Goal: Task Accomplishment & Management: Complete application form

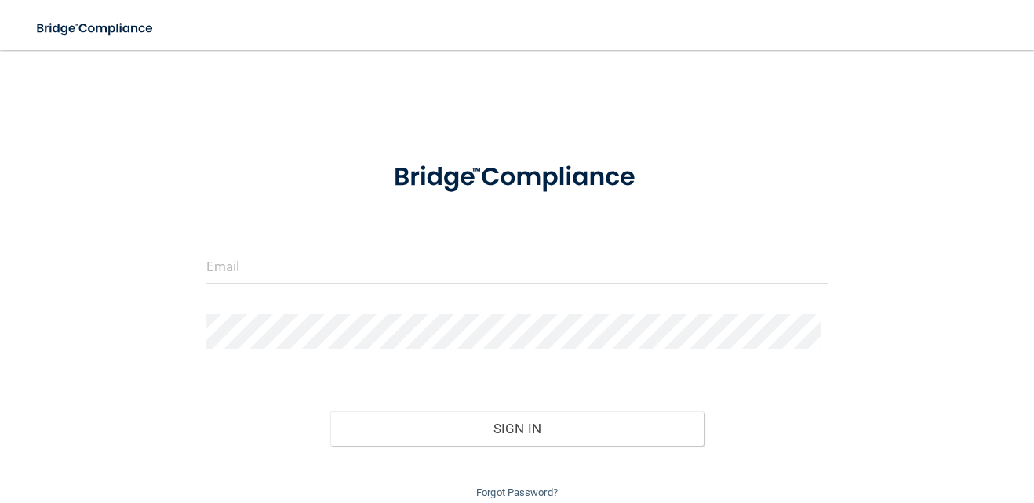
scroll to position [61, 0]
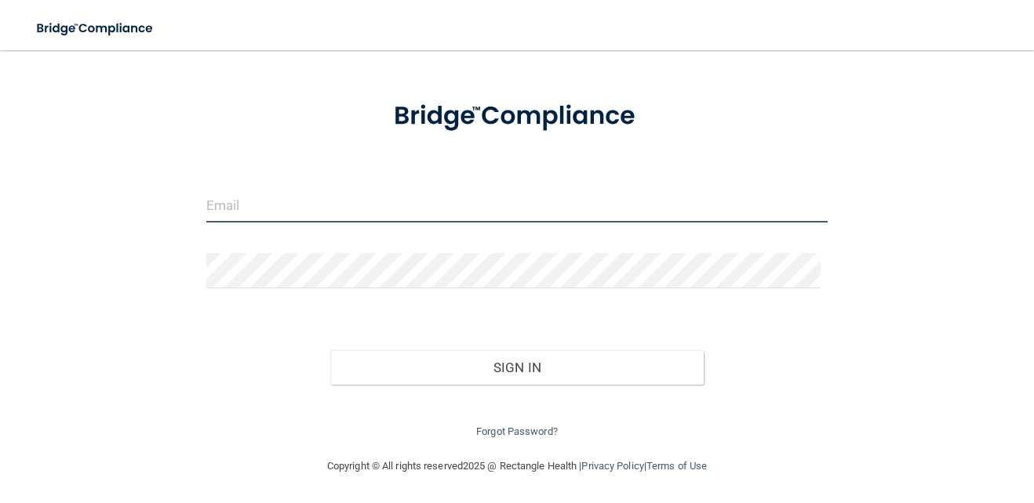
click at [401, 204] on input "email" at bounding box center [516, 204] width 621 height 35
type input "[EMAIL_ADDRESS][DOMAIN_NAME]"
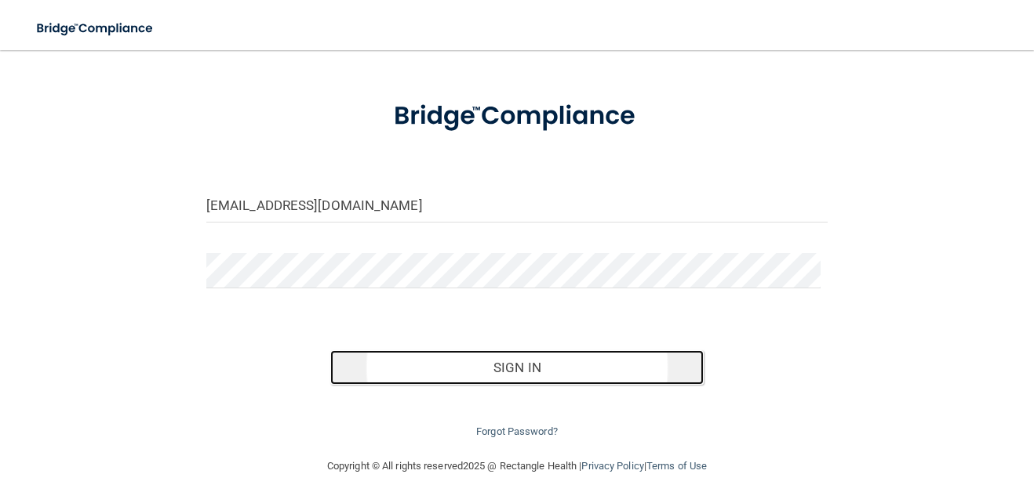
click at [560, 365] on button "Sign In" at bounding box center [516, 368] width 372 height 35
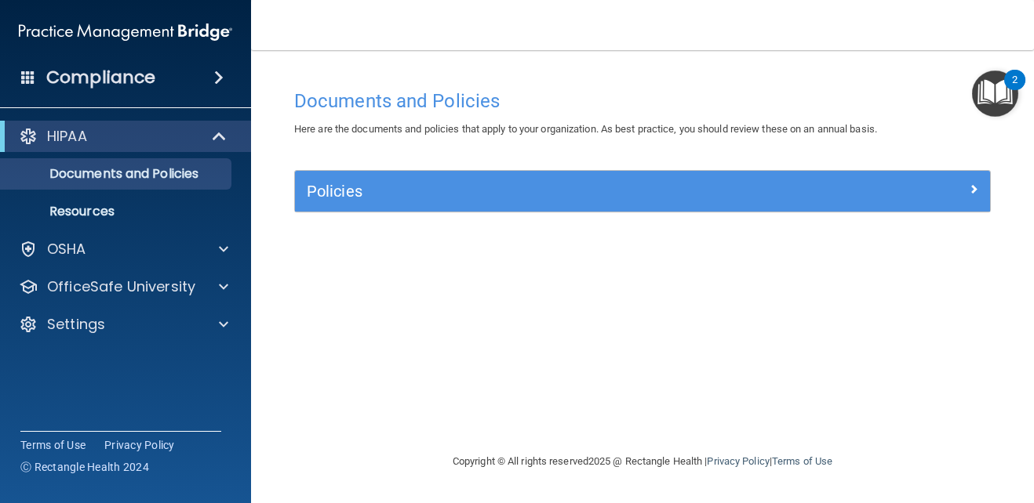
click at [992, 96] on img "Open Resource Center, 2 new notifications" at bounding box center [995, 94] width 46 height 46
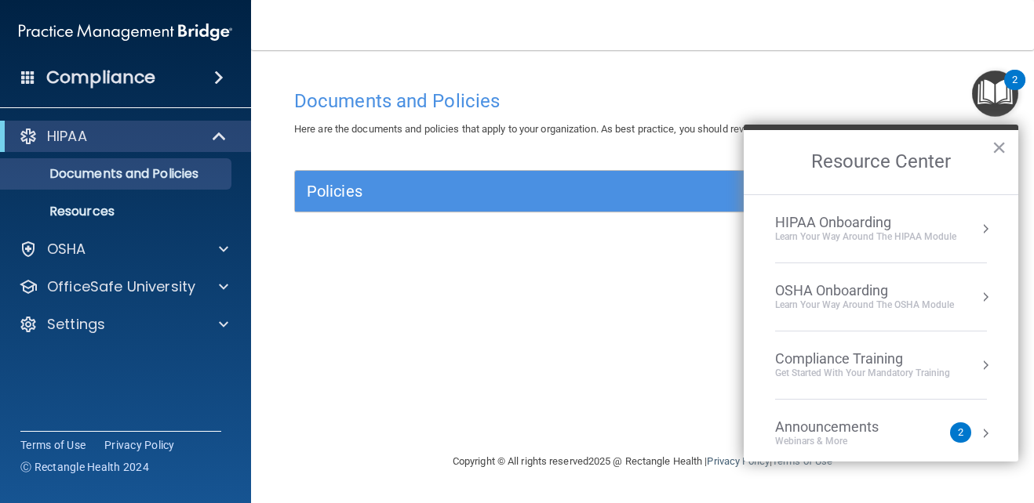
click at [888, 227] on div "HIPAA Onboarding" at bounding box center [865, 222] width 181 height 17
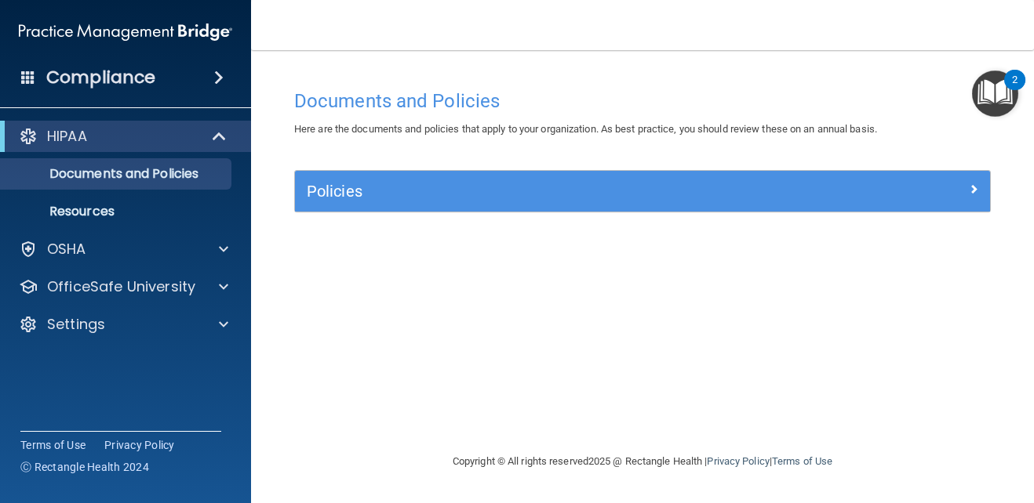
click at [1002, 95] on img "Open Resource Center, 2 new notifications" at bounding box center [995, 94] width 46 height 46
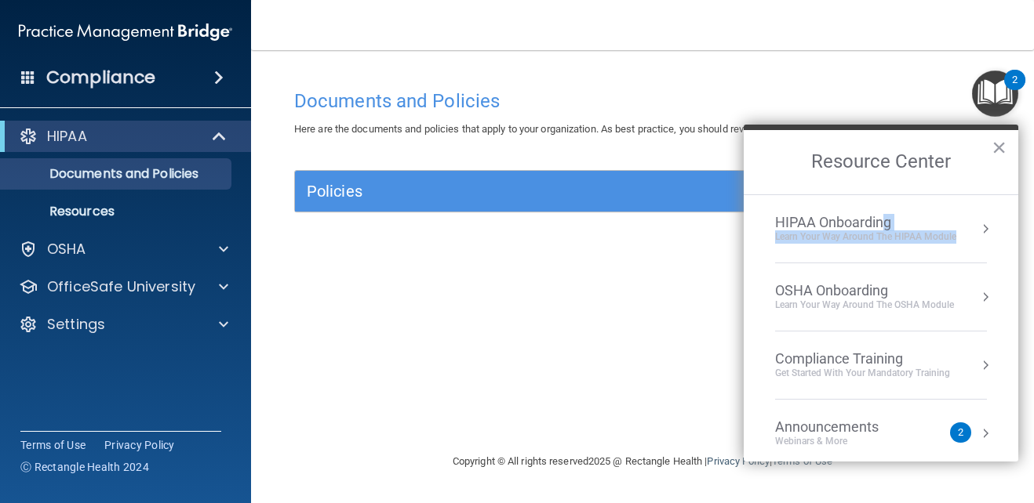
click at [885, 218] on li "HIPAA Onboarding Learn Your Way around the HIPAA module" at bounding box center [881, 229] width 212 height 68
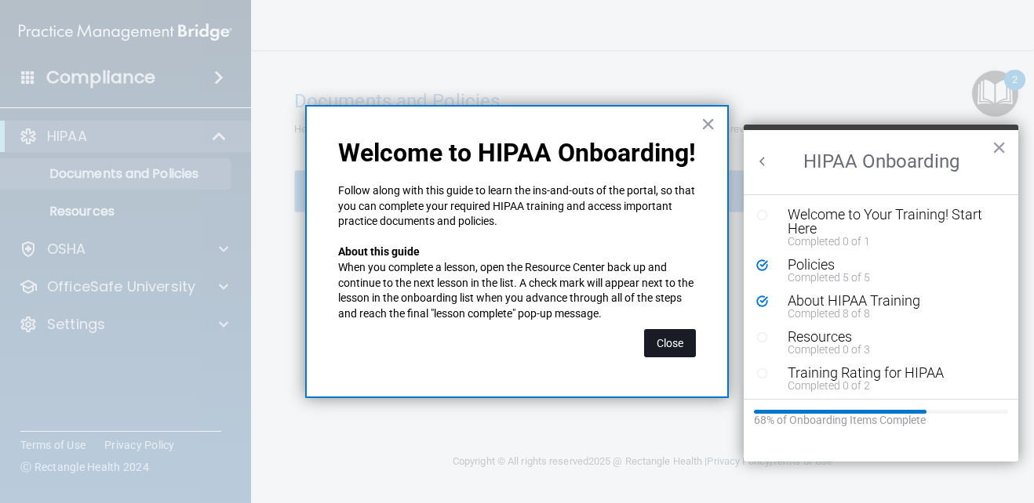
click at [668, 336] on button "Close" at bounding box center [670, 343] width 52 height 28
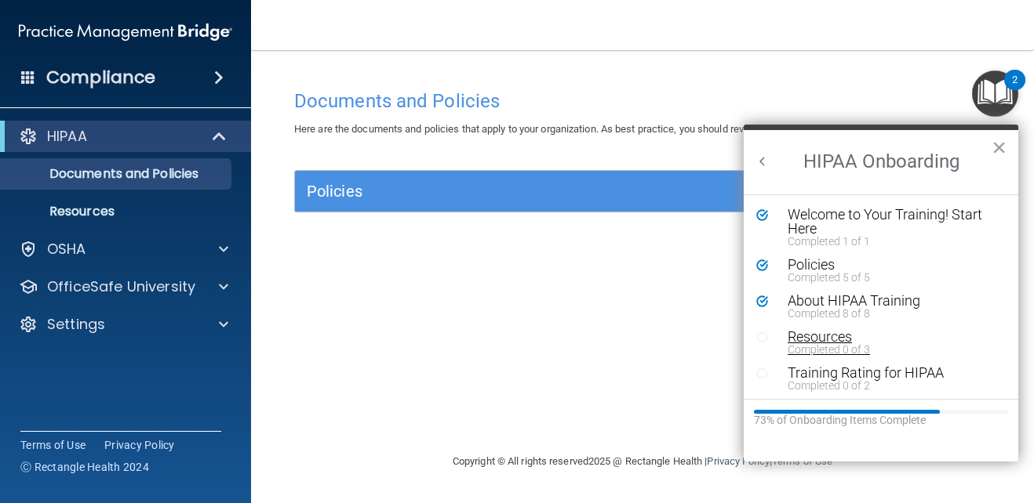
click at [840, 331] on div "Resources" at bounding box center [886, 337] width 198 height 14
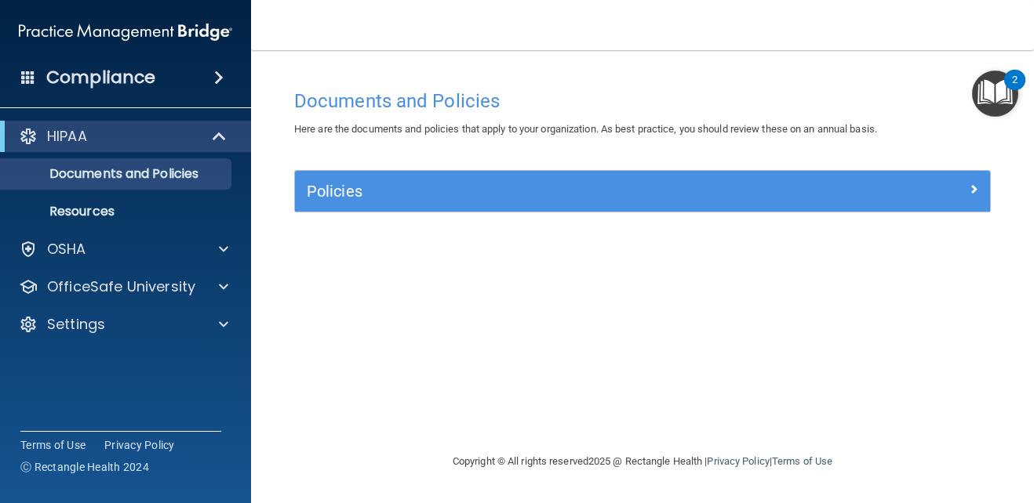
click at [983, 102] on img "Open Resource Center, 2 new notifications" at bounding box center [995, 94] width 46 height 46
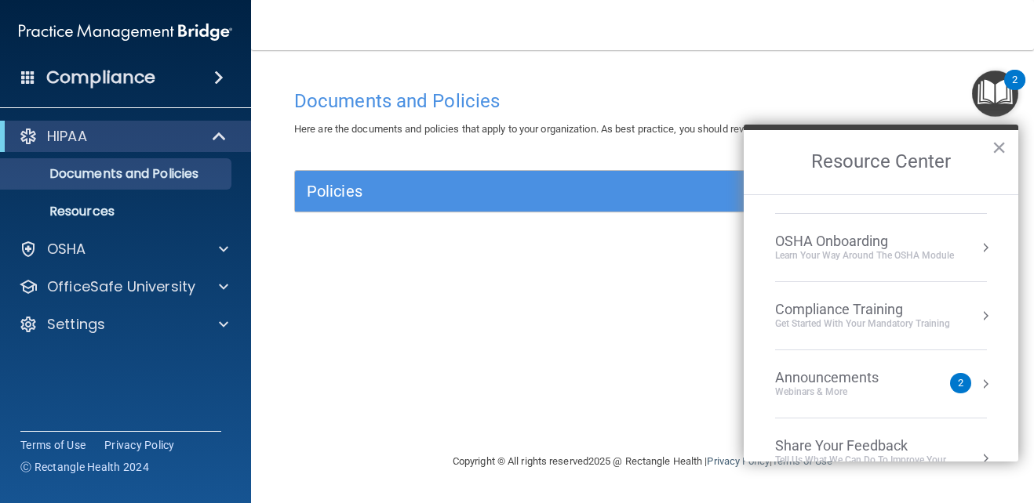
scroll to position [88, 0]
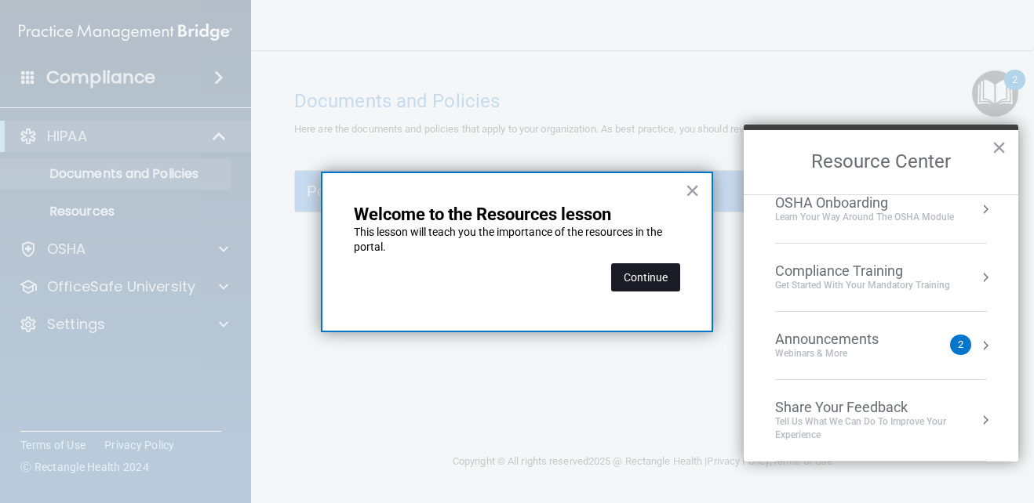
click at [639, 274] on button "Continue" at bounding box center [645, 277] width 69 height 28
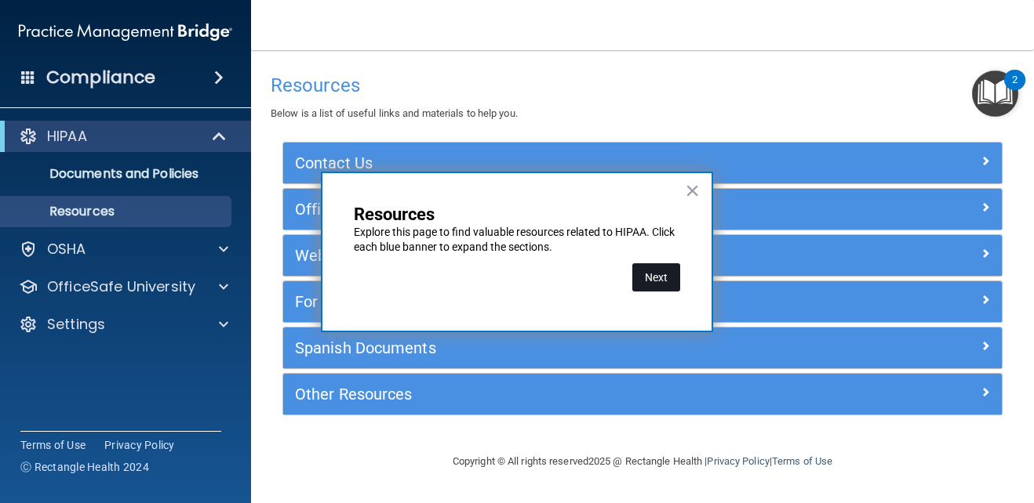
click at [669, 270] on button "Next" at bounding box center [656, 277] width 48 height 28
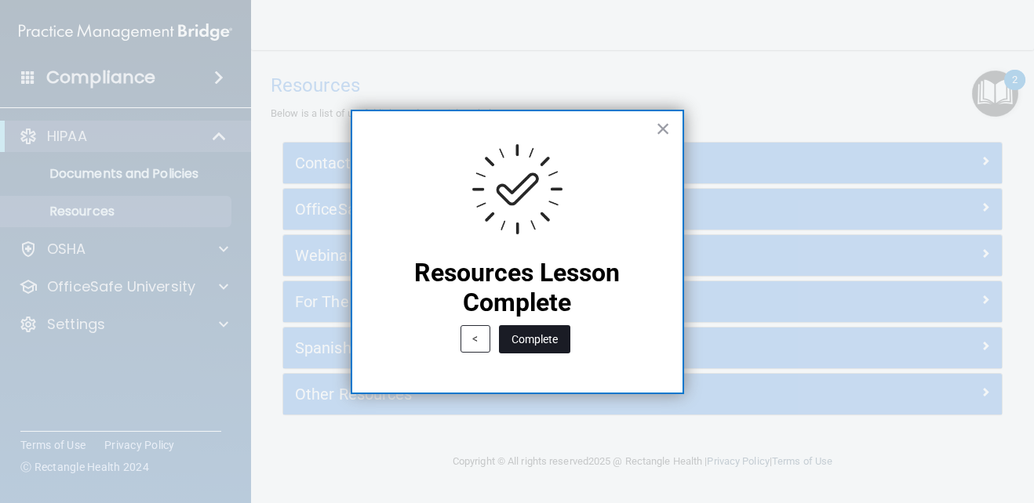
click at [529, 339] on button "Complete" at bounding box center [534, 339] width 71 height 28
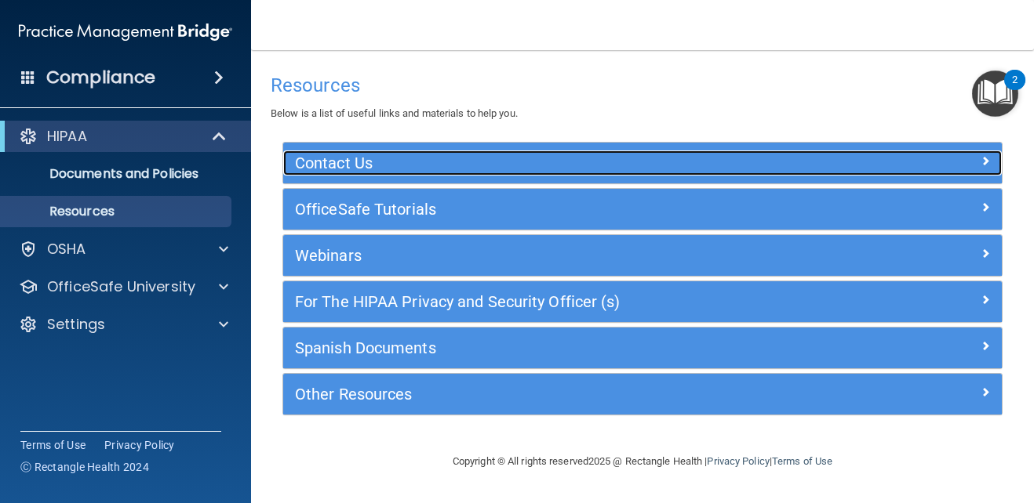
click at [622, 157] on h5 "Contact Us" at bounding box center [552, 162] width 515 height 17
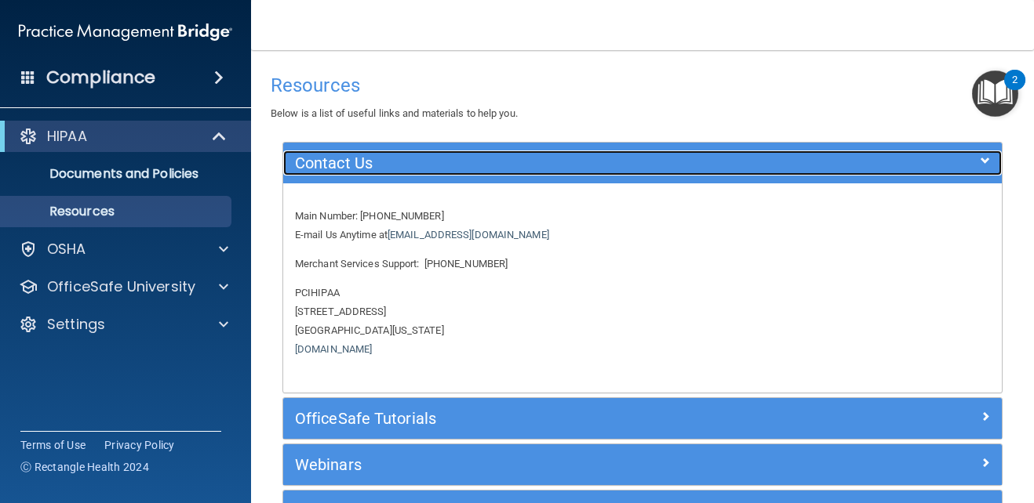
scroll to position [202, 0]
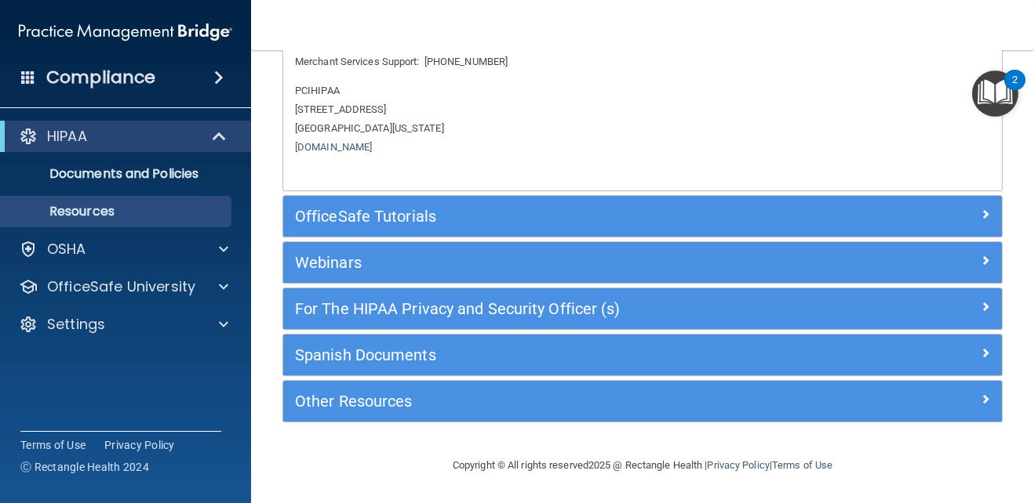
click at [578, 230] on div "OfficeSafe Tutorials" at bounding box center [642, 216] width 718 height 41
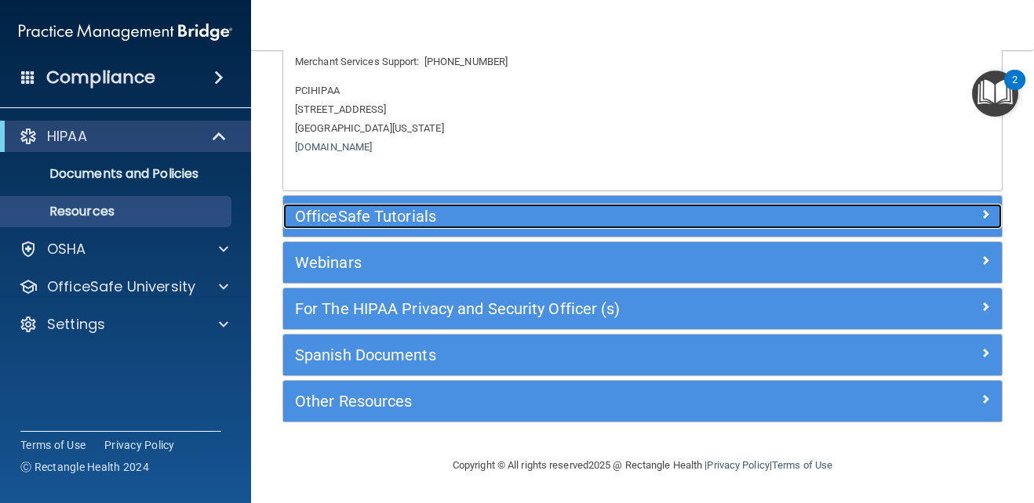
click at [586, 211] on h5 "OfficeSafe Tutorials" at bounding box center [552, 216] width 515 height 17
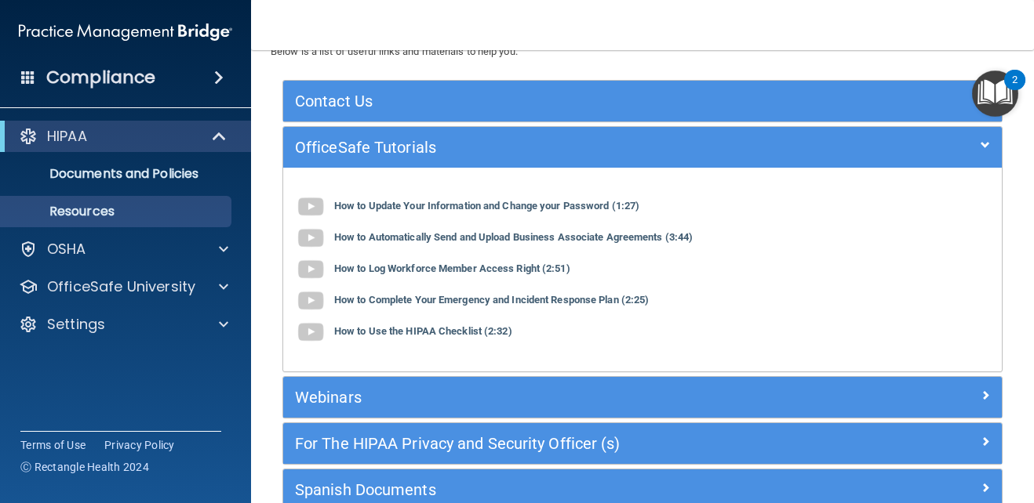
scroll to position [0, 0]
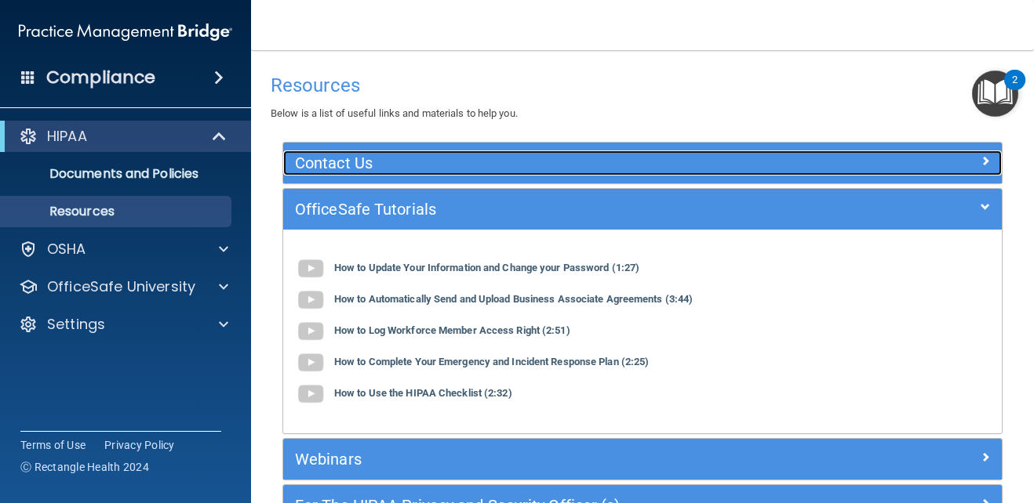
drag, startPoint x: 576, startPoint y: 233, endPoint x: 385, endPoint y: 154, distance: 207.1
click at [385, 154] on div "Contact Us" at bounding box center [552, 163] width 539 height 25
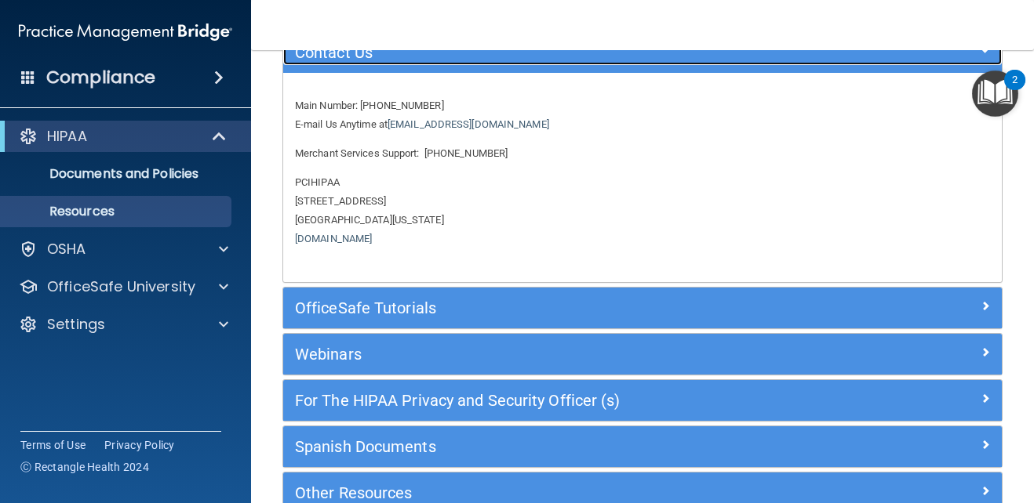
scroll to position [202, 0]
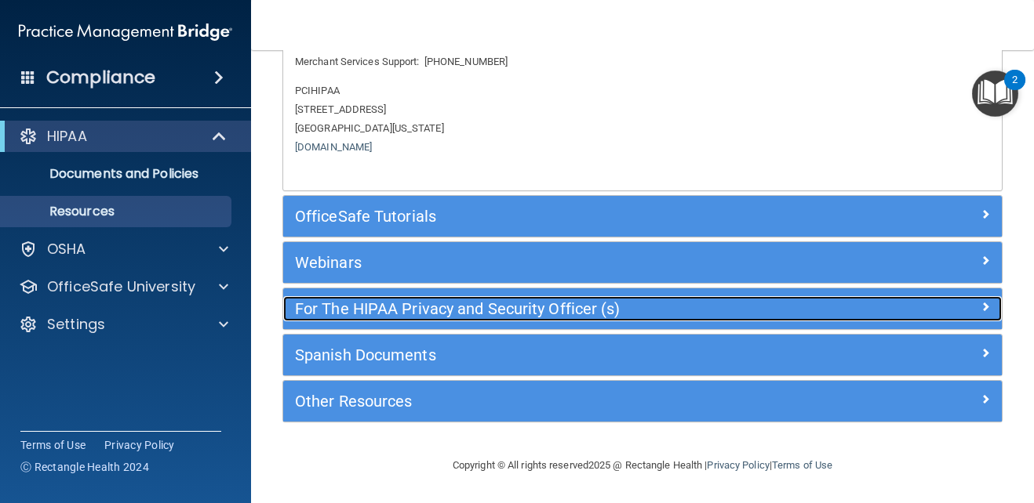
click at [414, 308] on h5 "For The HIPAA Privacy and Security Officer (s)" at bounding box center [552, 308] width 515 height 17
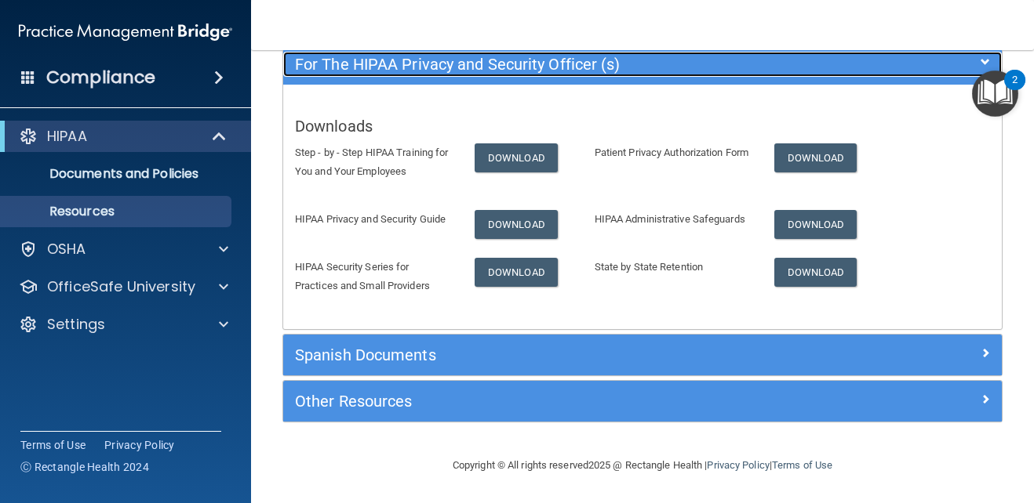
scroll to position [256, 0]
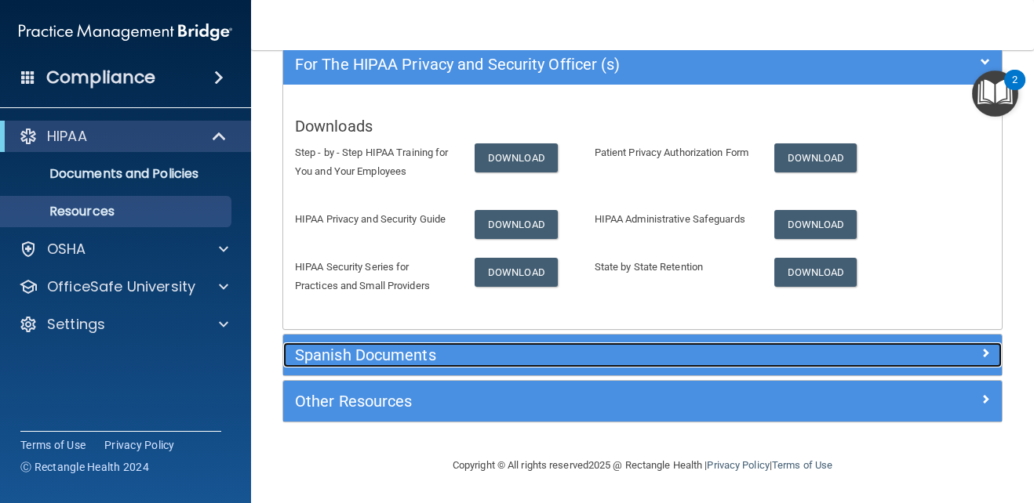
click at [357, 348] on h5 "Spanish Documents" at bounding box center [552, 355] width 515 height 17
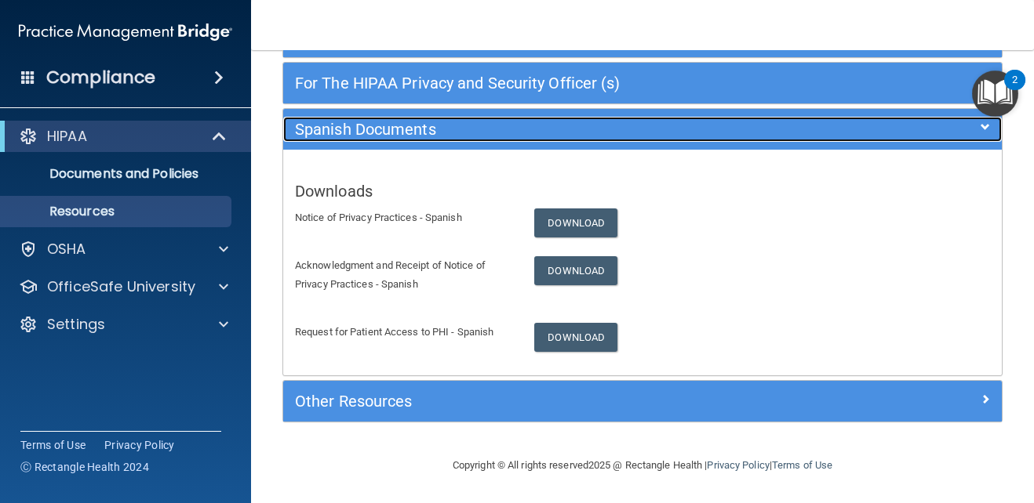
scroll to position [219, 0]
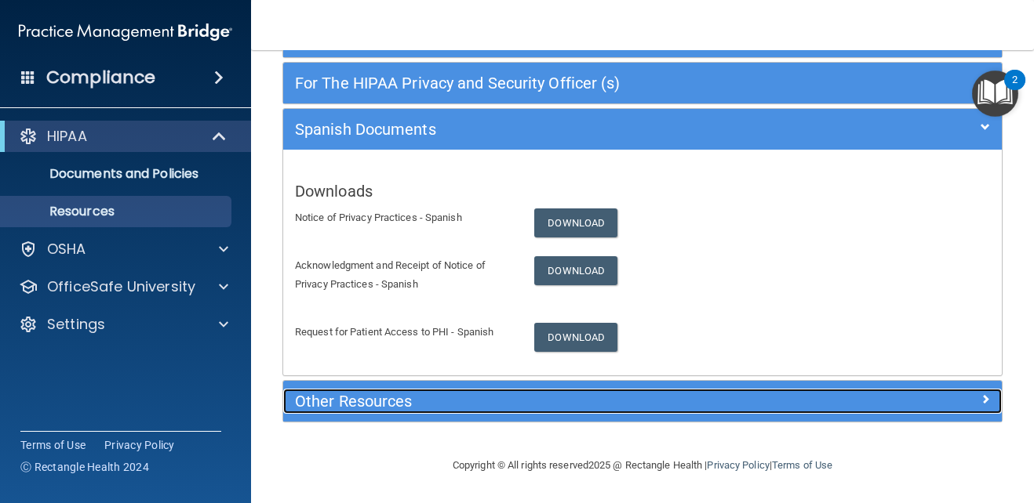
click at [311, 413] on div "Other Resources" at bounding box center [552, 401] width 539 height 25
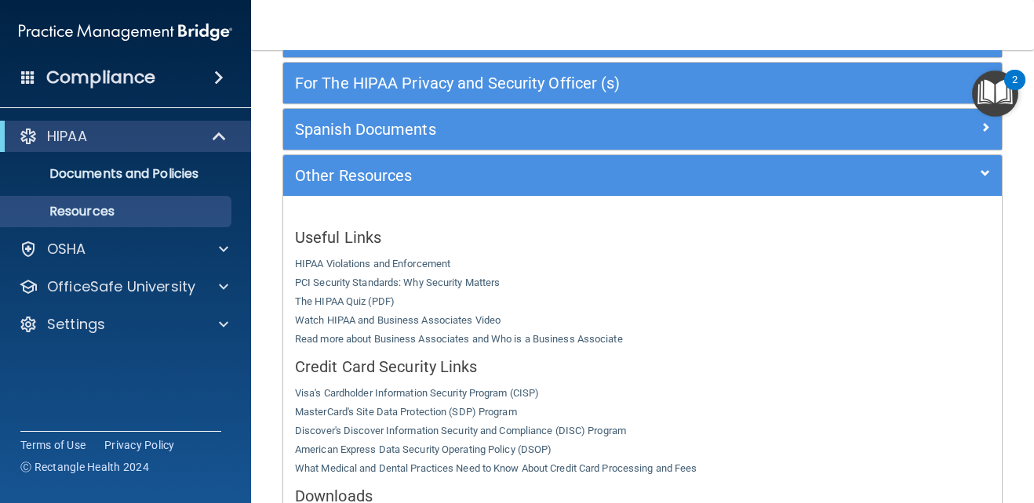
click at [1004, 90] on img "Open Resource Center, 2 new notifications" at bounding box center [995, 94] width 46 height 46
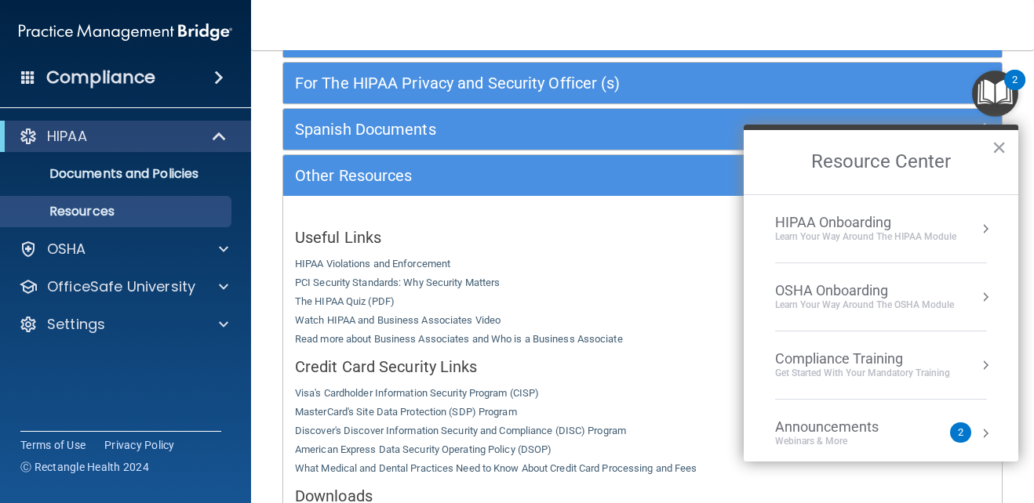
click at [856, 208] on li "HIPAA Onboarding Learn Your Way around the HIPAA module" at bounding box center [881, 229] width 212 height 68
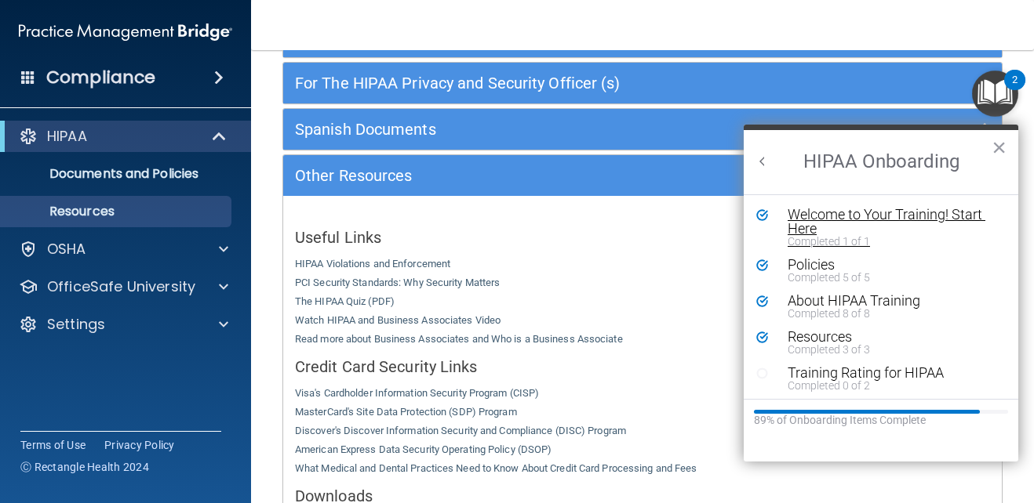
scroll to position [3, 0]
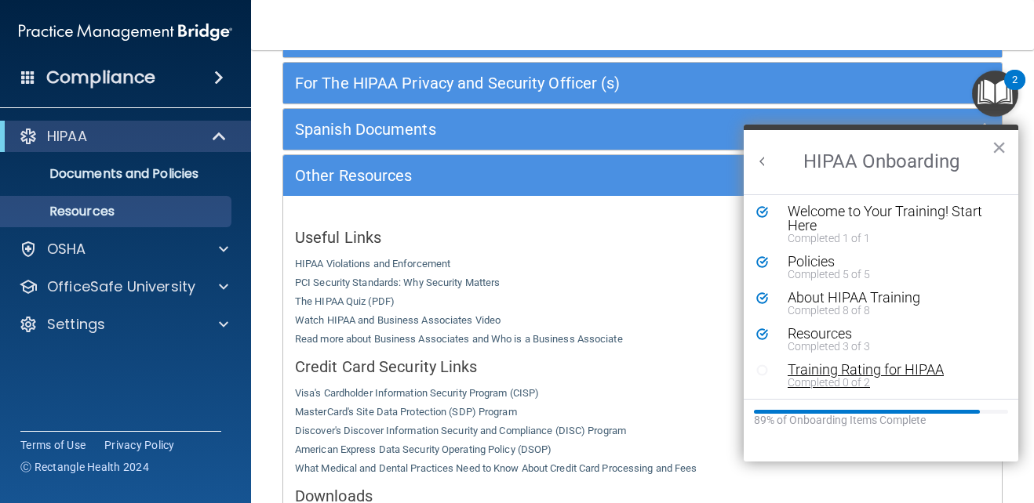
click at [834, 374] on div "Training Rating for HIPAA" at bounding box center [886, 370] width 198 height 14
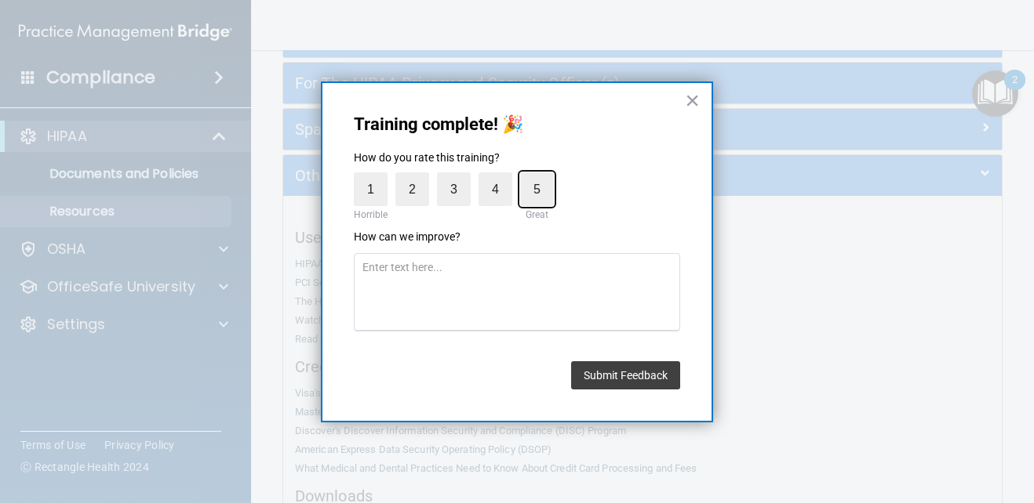
click at [500, 176] on input "5" at bounding box center [500, 176] width 0 height 0
click at [498, 187] on label "4" at bounding box center [495, 190] width 34 height 34
click at [459, 176] on input "4" at bounding box center [459, 176] width 0 height 0
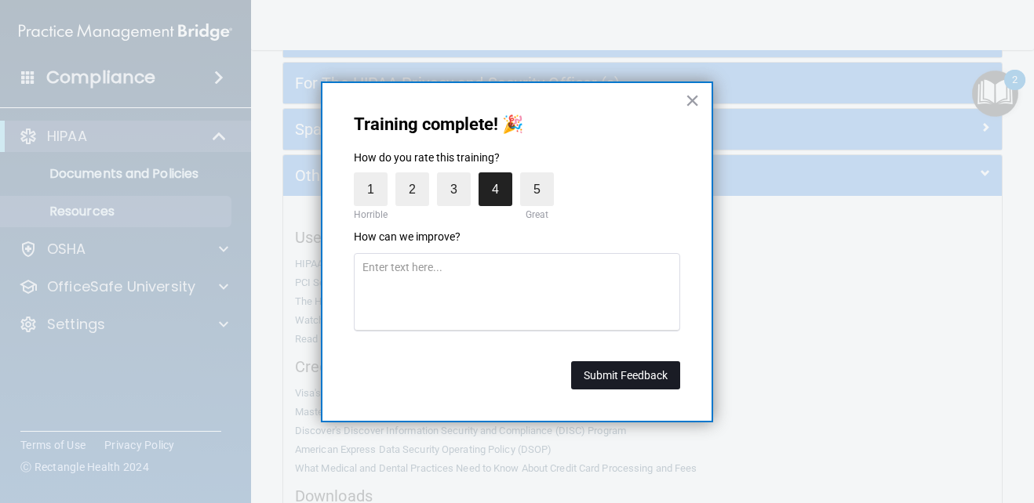
click at [630, 372] on button "Submit Feedback" at bounding box center [625, 376] width 109 height 28
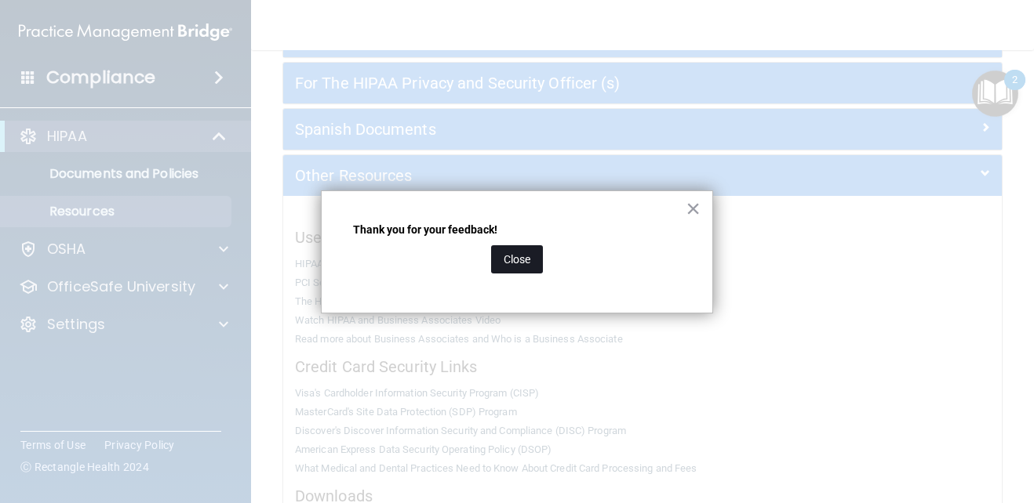
click at [513, 273] on button "Close" at bounding box center [517, 259] width 52 height 28
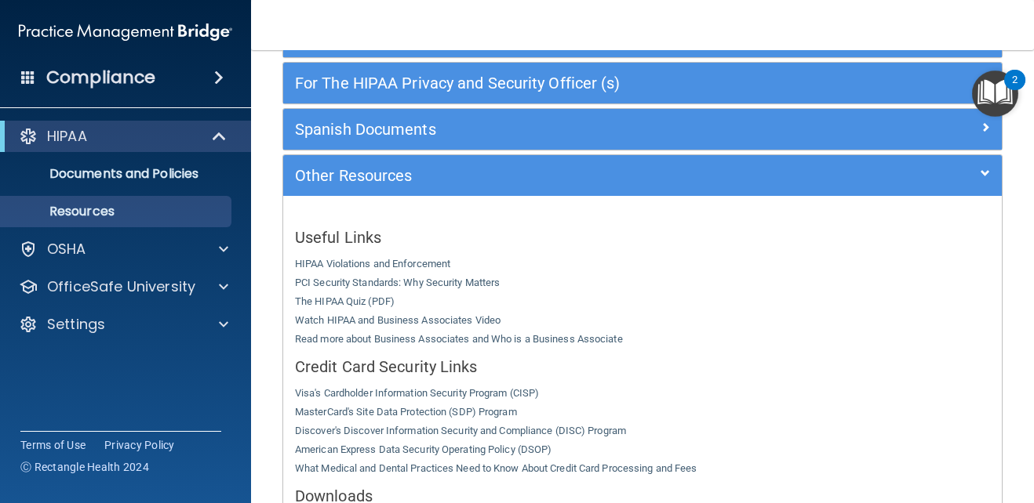
click at [1002, 94] on img "Open Resource Center, 2 new notifications" at bounding box center [995, 94] width 46 height 46
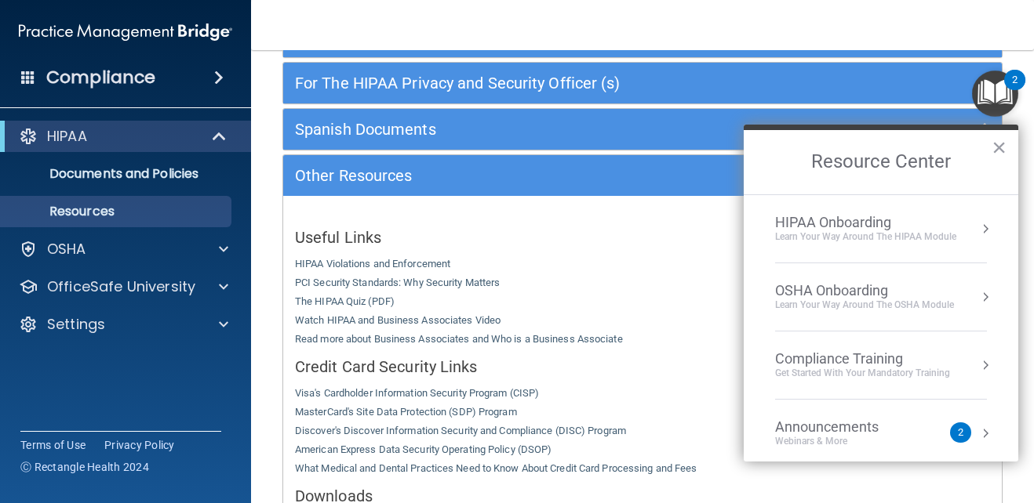
click at [836, 223] on div "HIPAA Onboarding" at bounding box center [865, 222] width 181 height 17
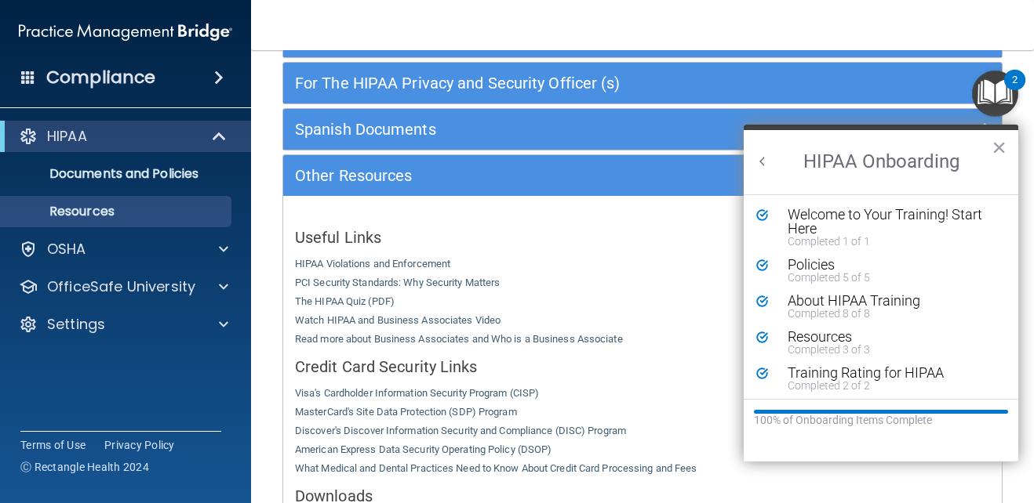
scroll to position [0, 0]
click at [757, 160] on button "Back to Resource Center Home" at bounding box center [762, 162] width 16 height 16
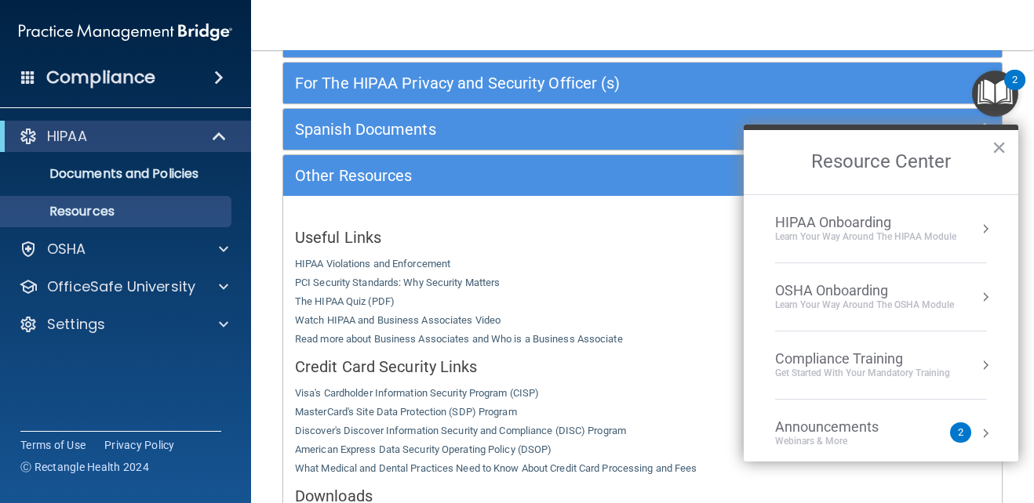
click at [885, 218] on div "HIPAA Onboarding" at bounding box center [865, 222] width 181 height 17
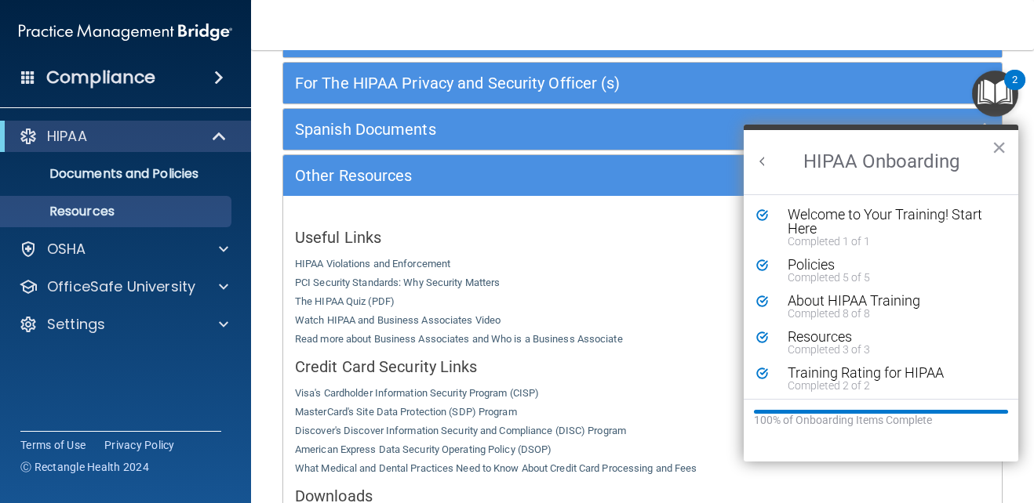
click at [764, 167] on button "Back to Resource Center Home" at bounding box center [762, 162] width 16 height 16
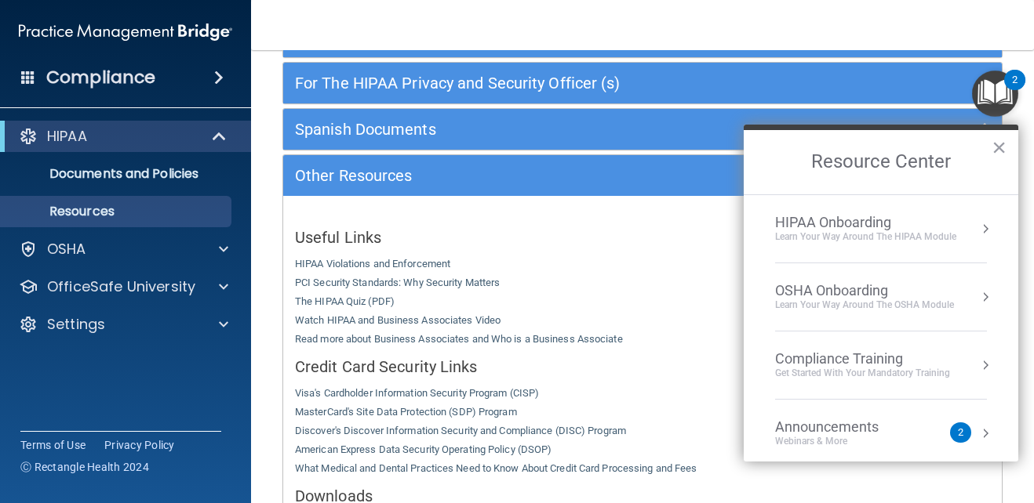
click at [812, 291] on div "OSHA Onboarding" at bounding box center [864, 290] width 179 height 17
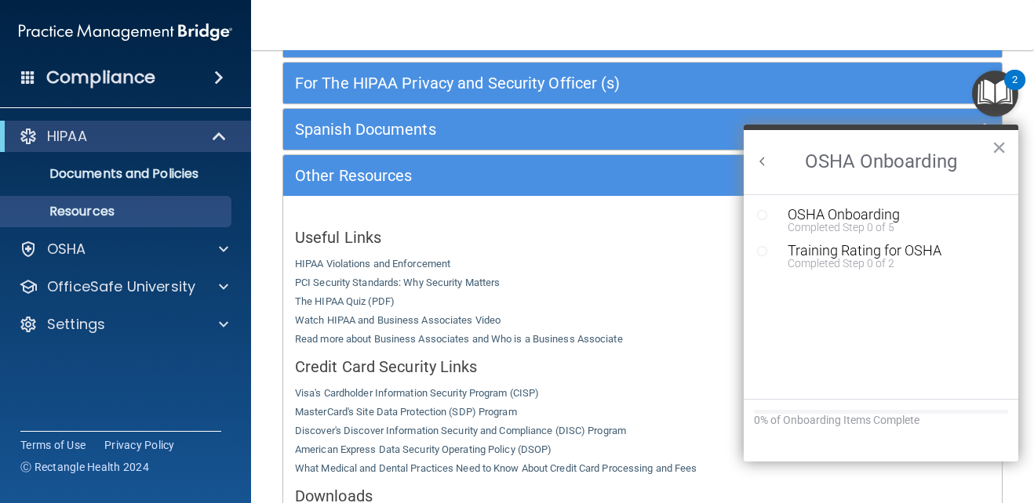
click at [860, 213] on div "OSHA Onboarding" at bounding box center [892, 215] width 210 height 14
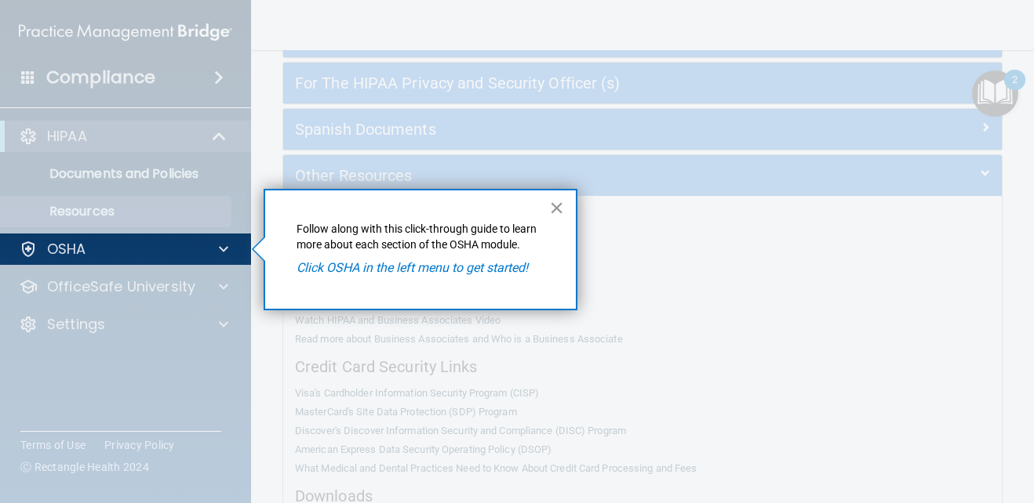
click at [557, 209] on button "×" at bounding box center [556, 207] width 15 height 25
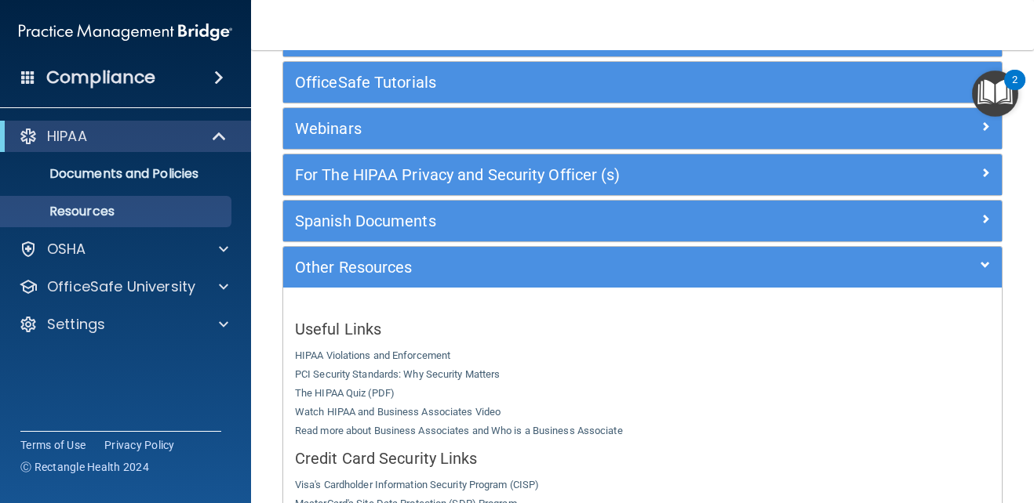
scroll to position [62, 0]
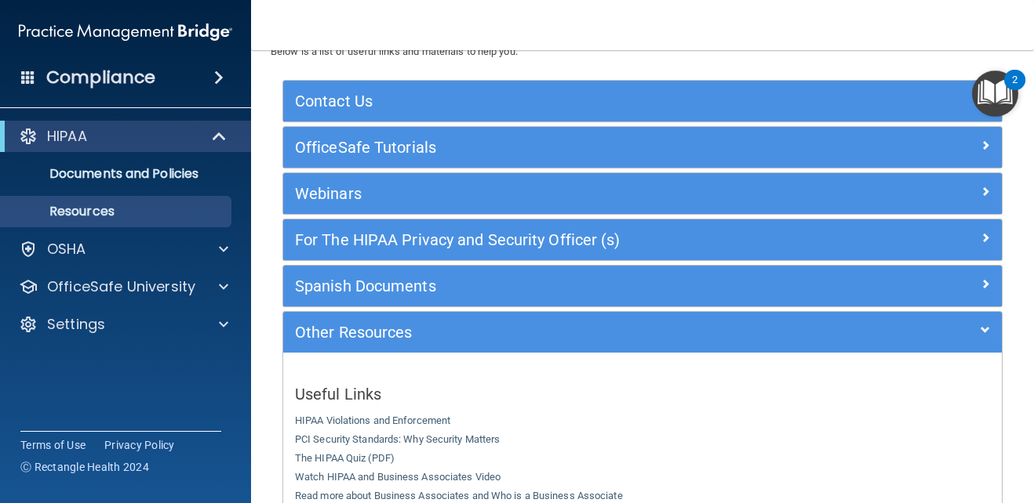
click at [988, 103] on img "Open Resource Center, 2 new notifications" at bounding box center [995, 94] width 46 height 46
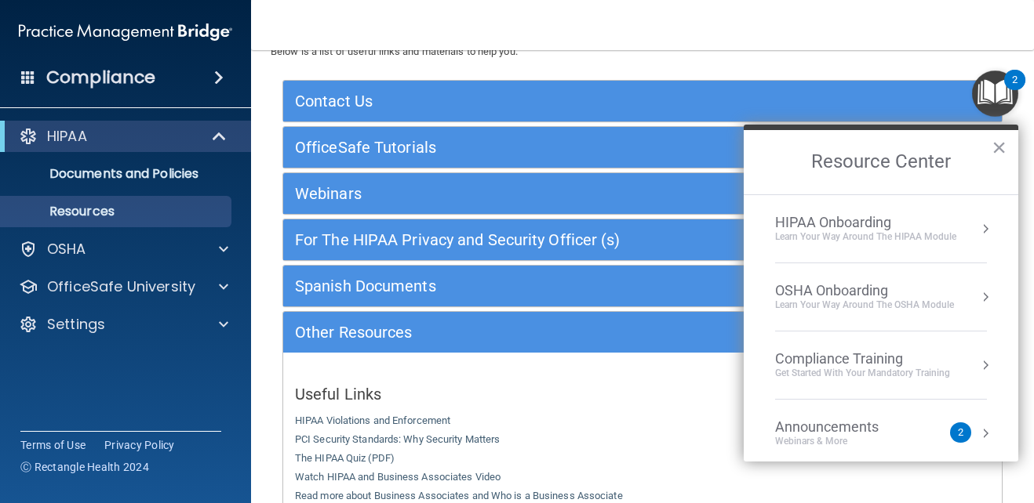
click at [862, 221] on div "HIPAA Onboarding" at bounding box center [865, 222] width 181 height 17
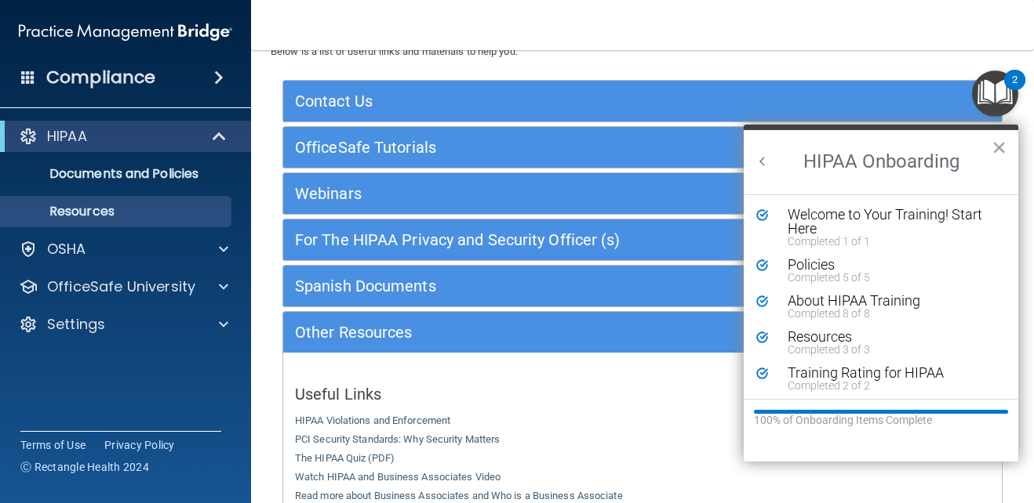
scroll to position [0, 0]
click at [819, 299] on div "About HIPAA Training" at bounding box center [886, 301] width 198 height 14
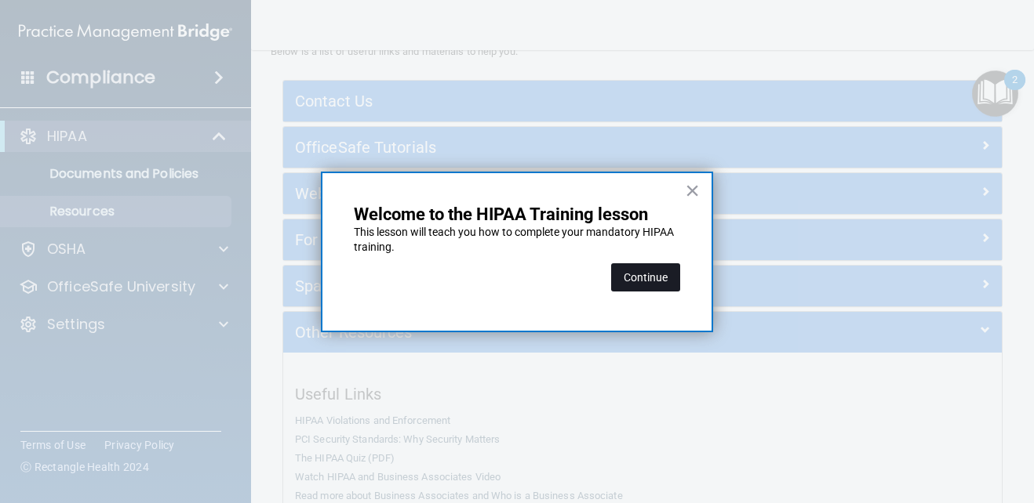
click at [647, 276] on button "Continue" at bounding box center [645, 277] width 69 height 28
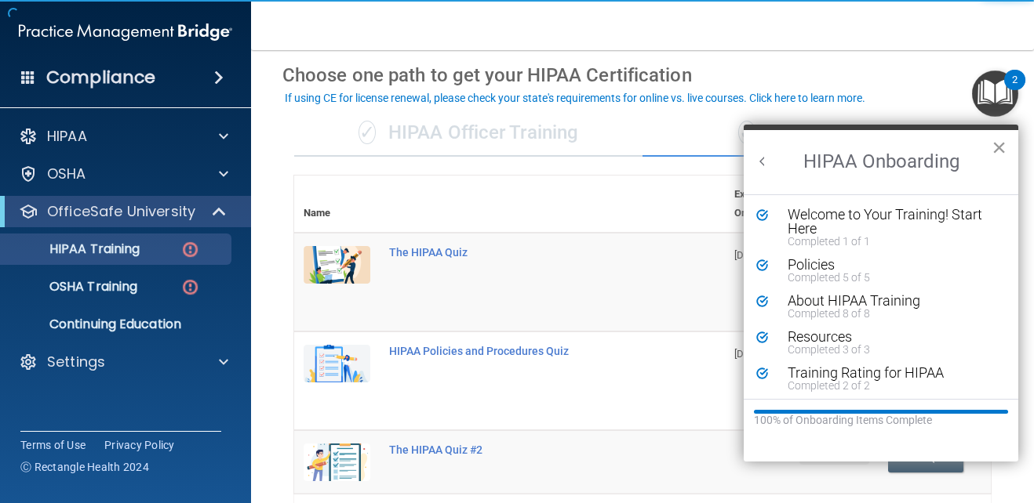
click at [1002, 141] on button "×" at bounding box center [998, 147] width 15 height 25
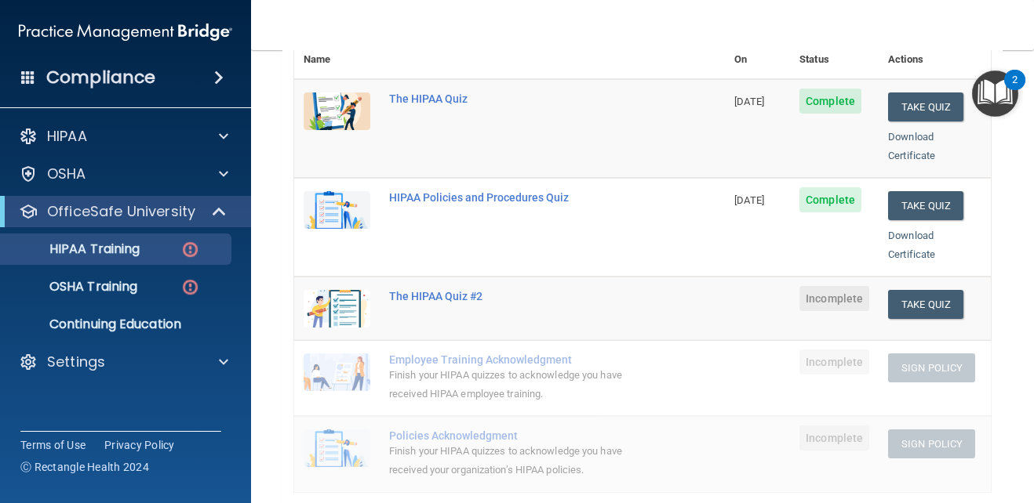
scroll to position [219, 0]
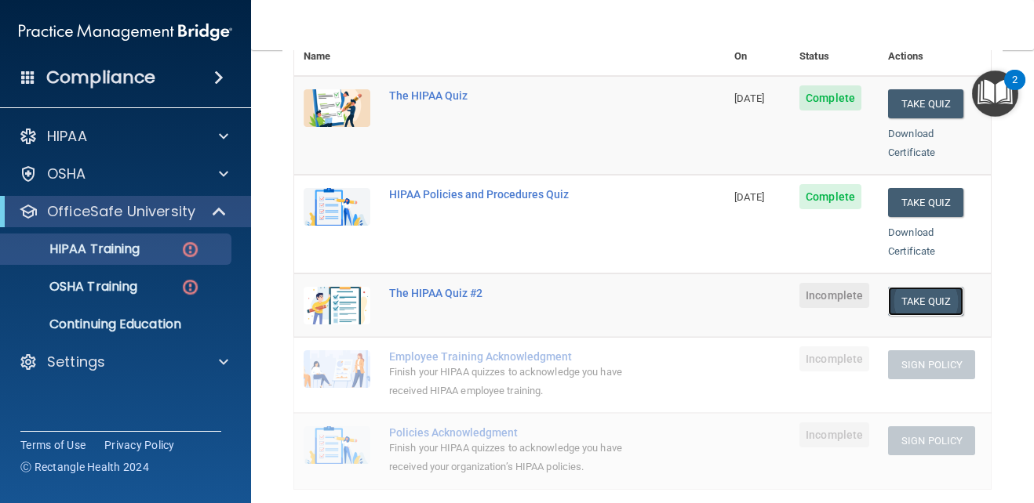
click at [912, 287] on button "Take Quiz" at bounding box center [925, 301] width 75 height 29
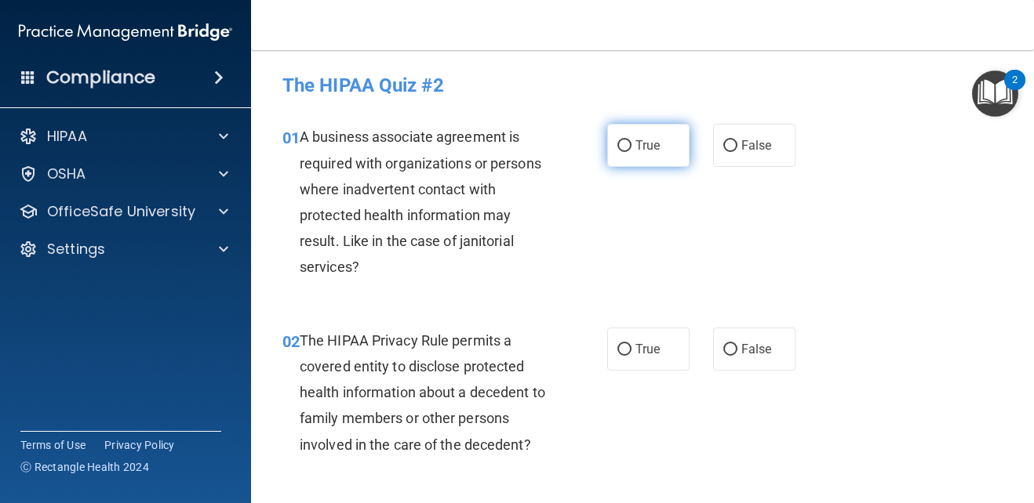
click at [623, 141] on input "True" at bounding box center [624, 146] width 14 height 12
radio input "true"
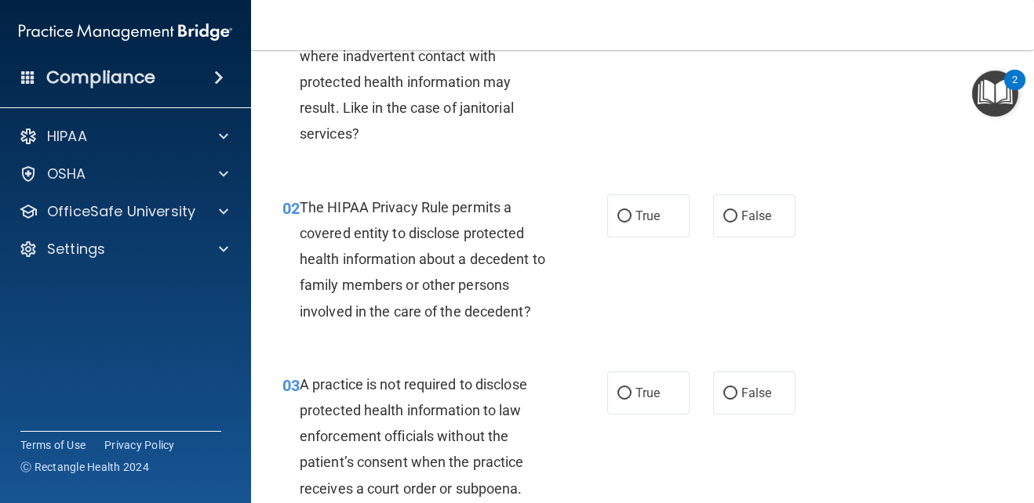
scroll to position [157, 0]
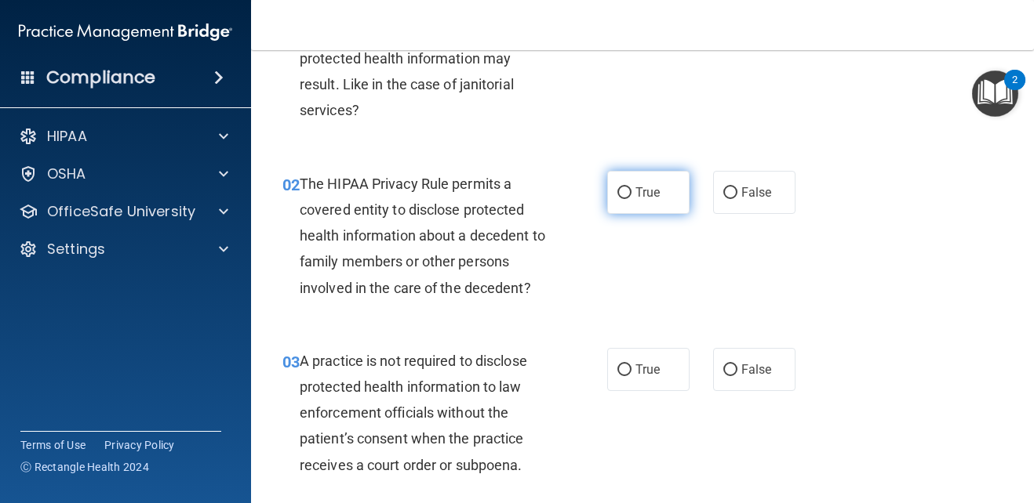
click at [635, 191] on span "True" at bounding box center [647, 192] width 24 height 15
click at [631, 191] on input "True" at bounding box center [624, 193] width 14 height 12
radio input "true"
click at [635, 191] on span "True" at bounding box center [647, 192] width 24 height 15
click at [631, 191] on input "True" at bounding box center [624, 193] width 14 height 12
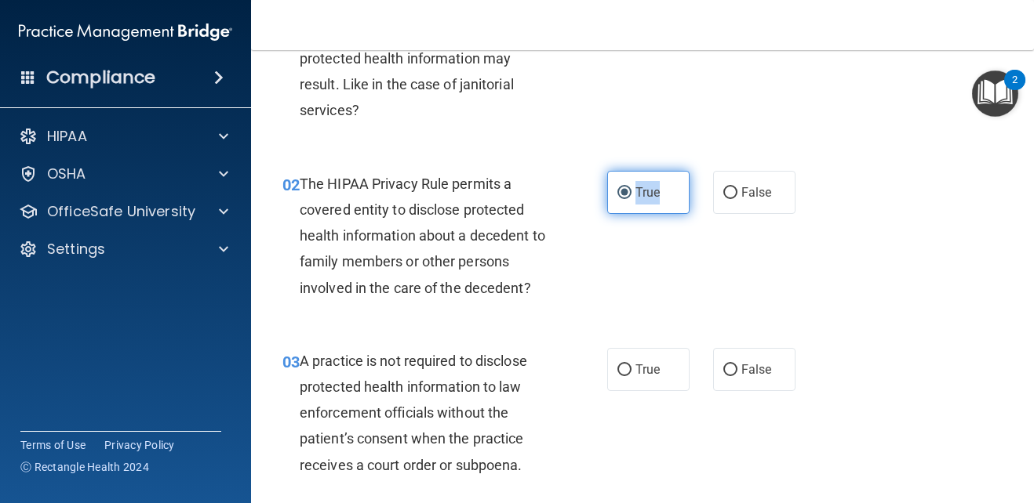
click at [635, 191] on span "True" at bounding box center [647, 192] width 24 height 15
click at [631, 191] on input "True" at bounding box center [624, 193] width 14 height 12
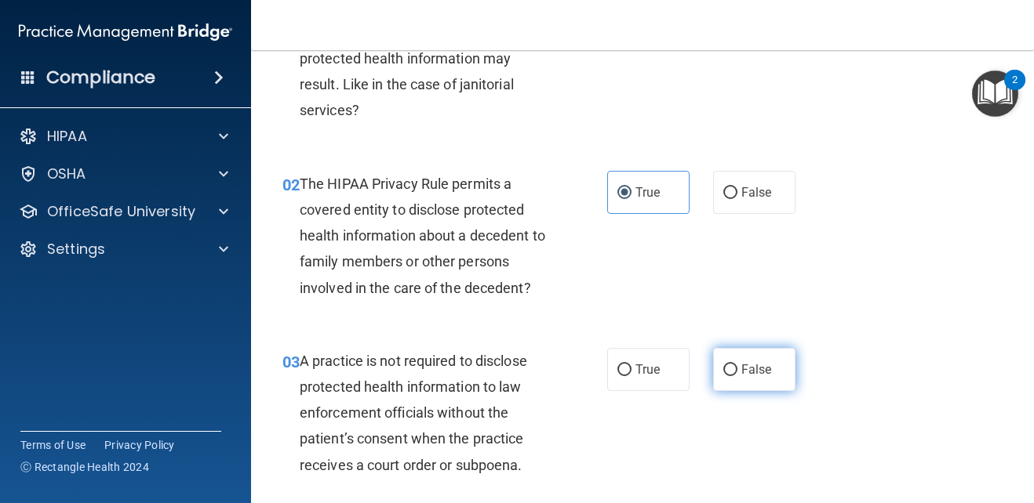
click at [741, 373] on span "False" at bounding box center [756, 369] width 31 height 15
click at [735, 373] on input "False" at bounding box center [730, 371] width 14 height 12
radio input "true"
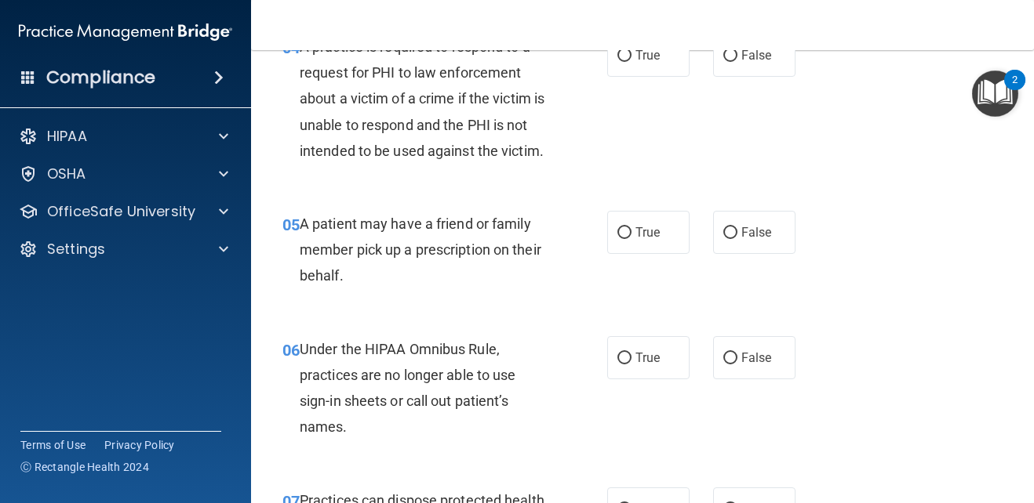
scroll to position [627, 0]
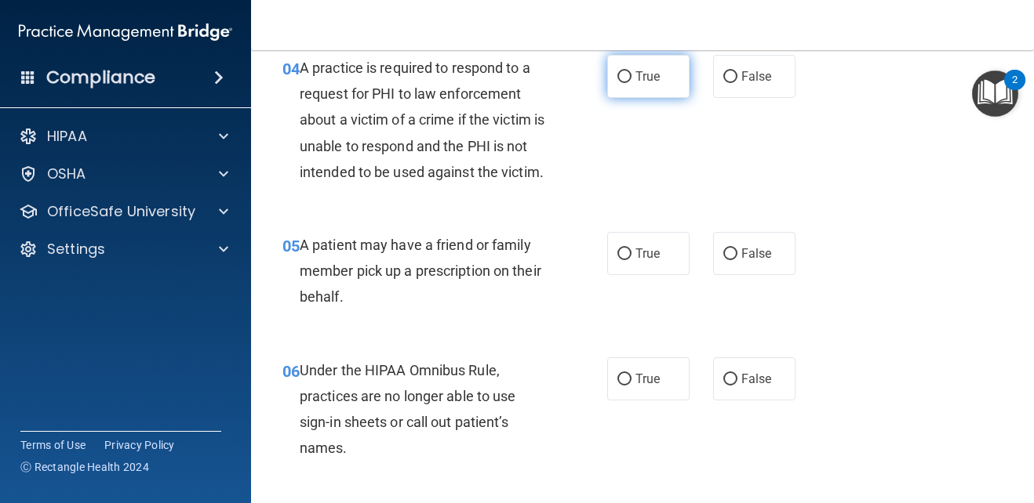
click at [623, 85] on label "True" at bounding box center [648, 76] width 82 height 43
click at [623, 83] on input "True" at bounding box center [624, 77] width 14 height 12
radio input "true"
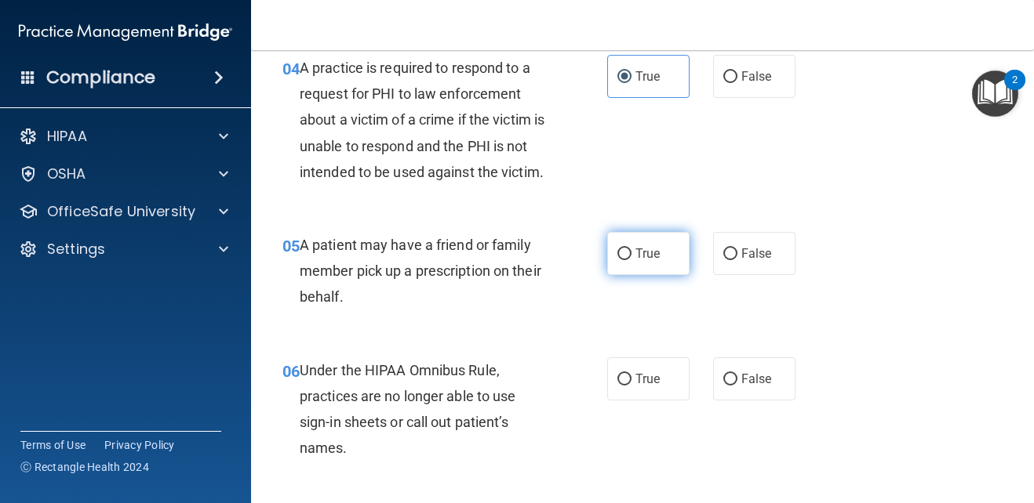
click at [639, 275] on label "True" at bounding box center [648, 253] width 82 height 43
click at [631, 260] on input "True" at bounding box center [624, 255] width 14 height 12
radio input "true"
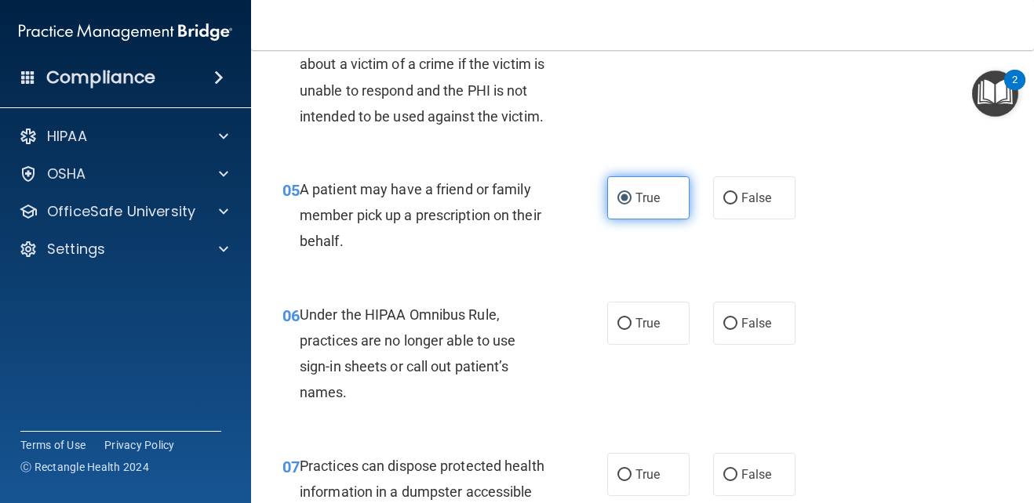
scroll to position [784, 0]
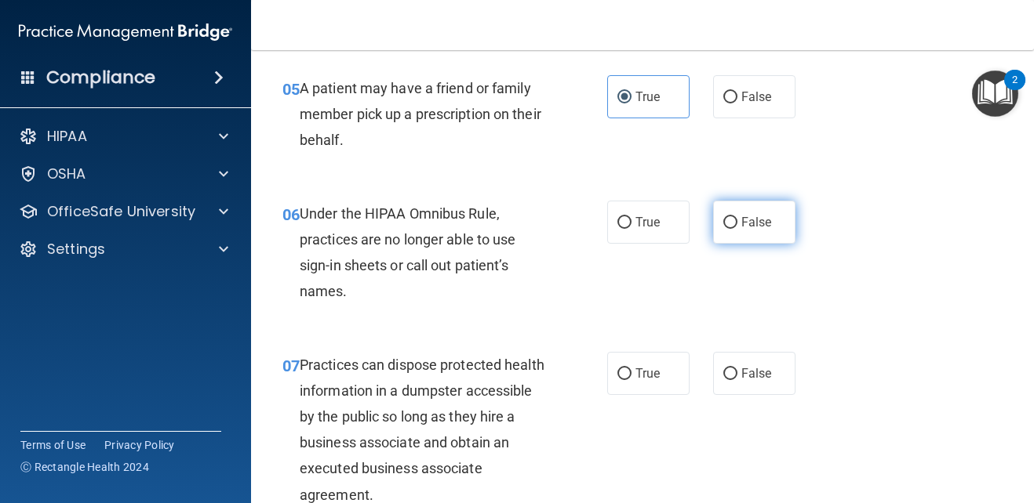
click at [747, 236] on label "False" at bounding box center [754, 222] width 82 height 43
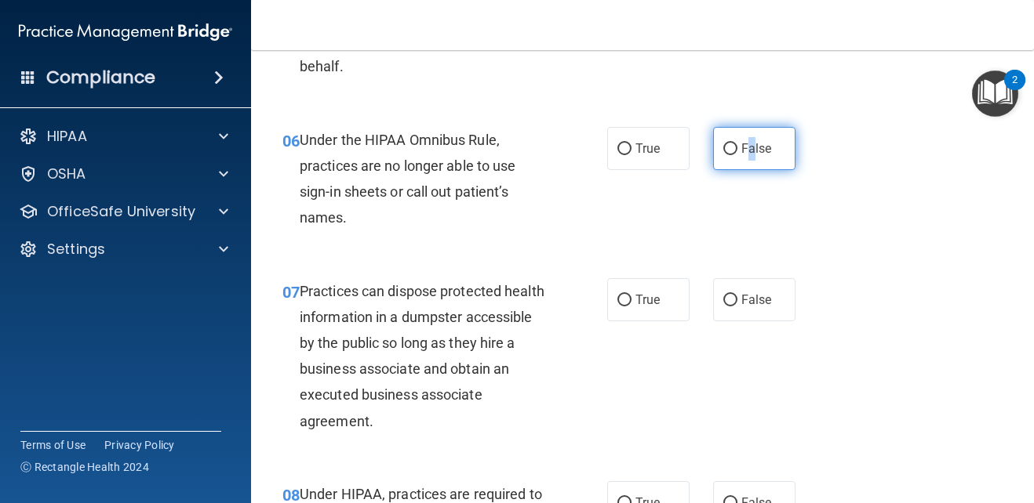
scroll to position [941, 0]
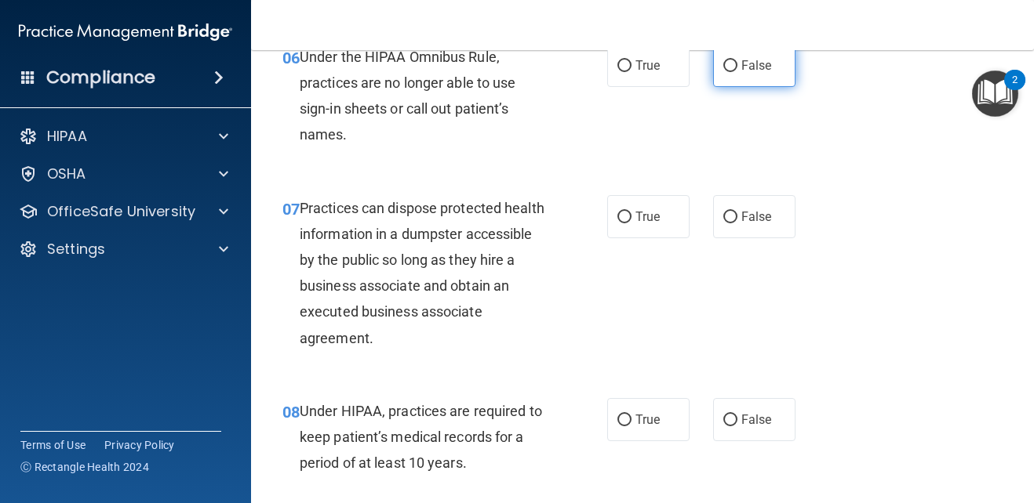
click at [718, 87] on label "False" at bounding box center [754, 65] width 82 height 43
click at [723, 72] on input "False" at bounding box center [730, 66] width 14 height 12
radio input "true"
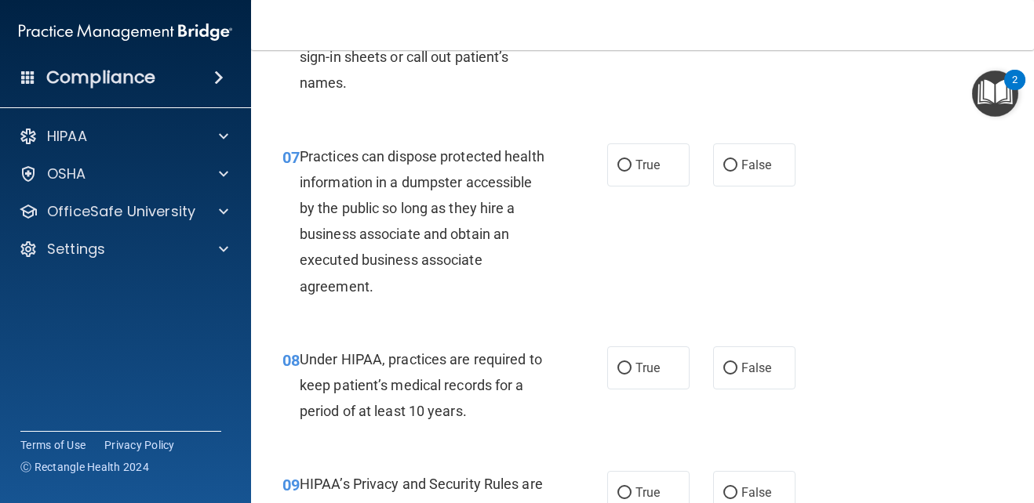
scroll to position [1019, 0]
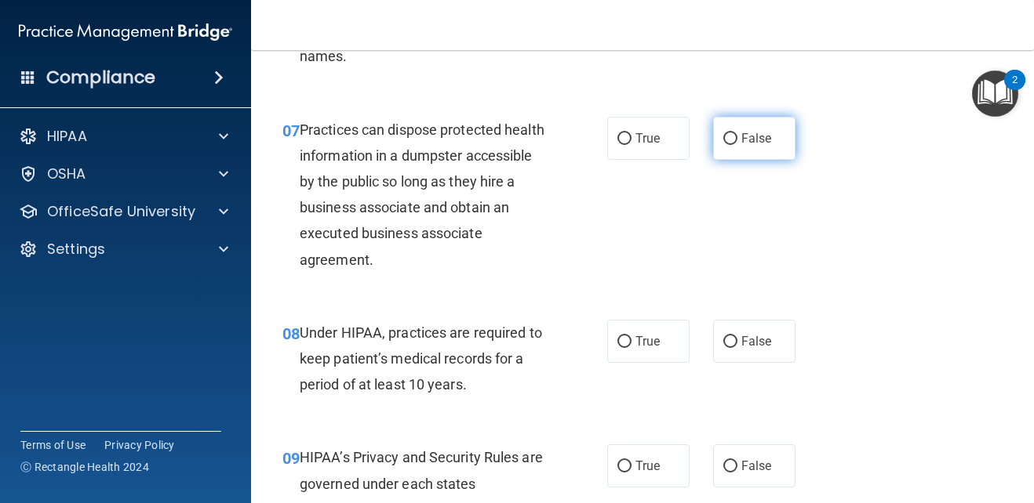
click at [725, 145] on input "False" at bounding box center [730, 139] width 14 height 12
radio input "true"
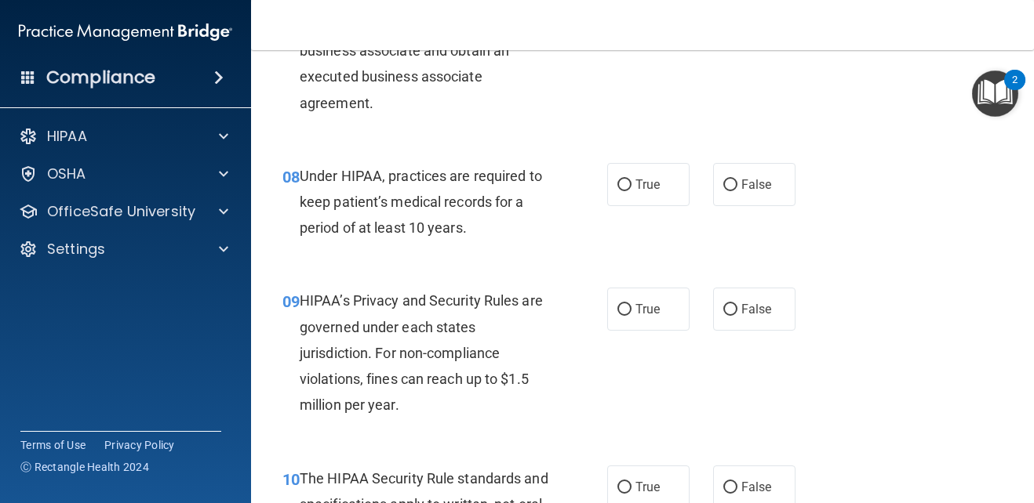
scroll to position [1255, 0]
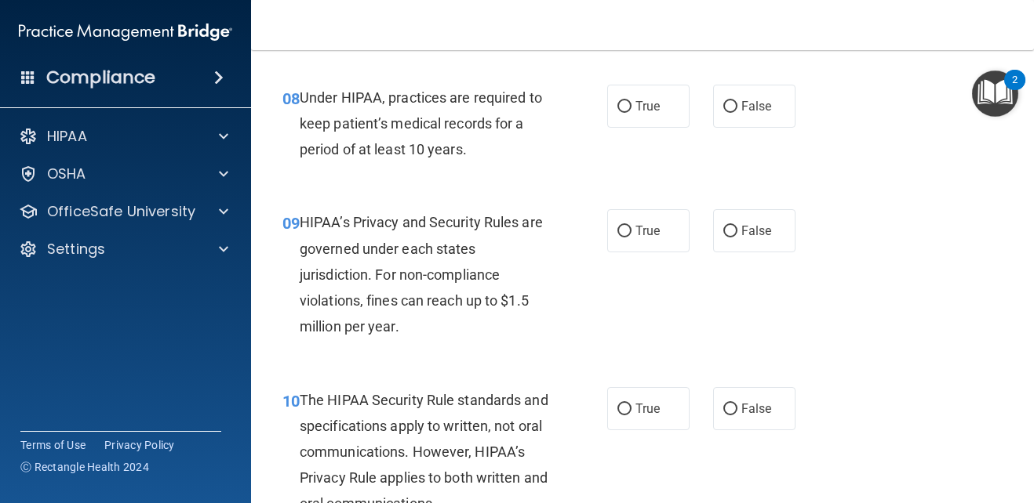
click at [720, 154] on div "08 Under HIPAA, practices are required to keep patient’s medical records for a …" at bounding box center [642, 127] width 743 height 125
click at [728, 113] on input "False" at bounding box center [730, 107] width 14 height 12
radio input "true"
click at [648, 238] on span "True" at bounding box center [647, 230] width 24 height 15
click at [631, 238] on input "True" at bounding box center [624, 232] width 14 height 12
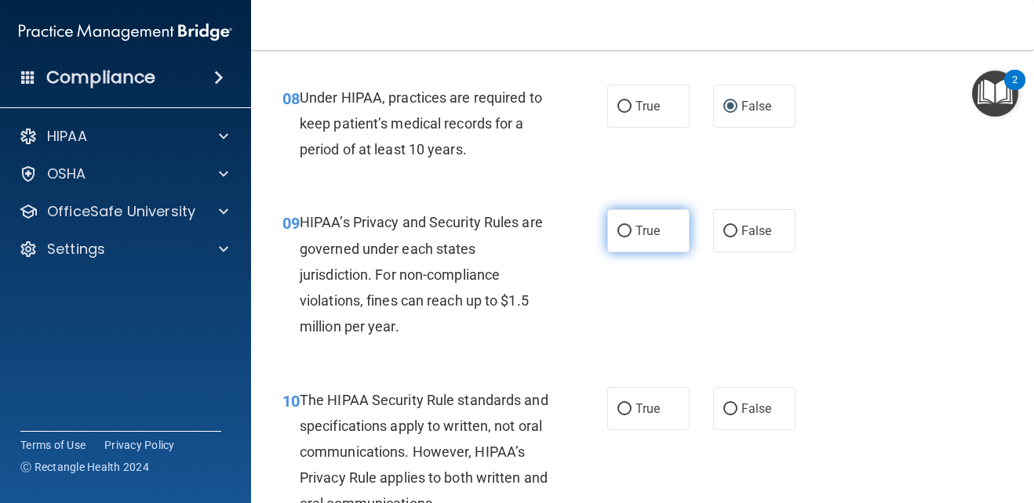
radio input "true"
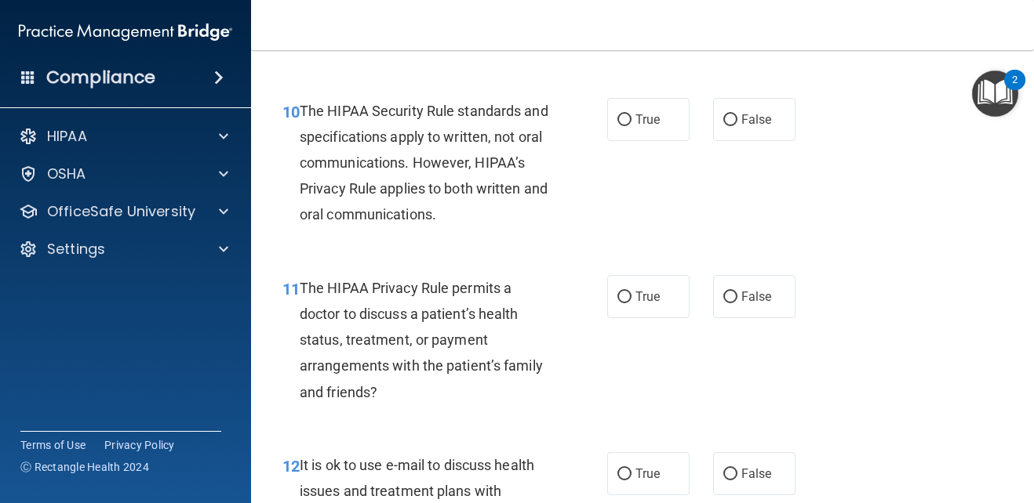
scroll to position [1568, 0]
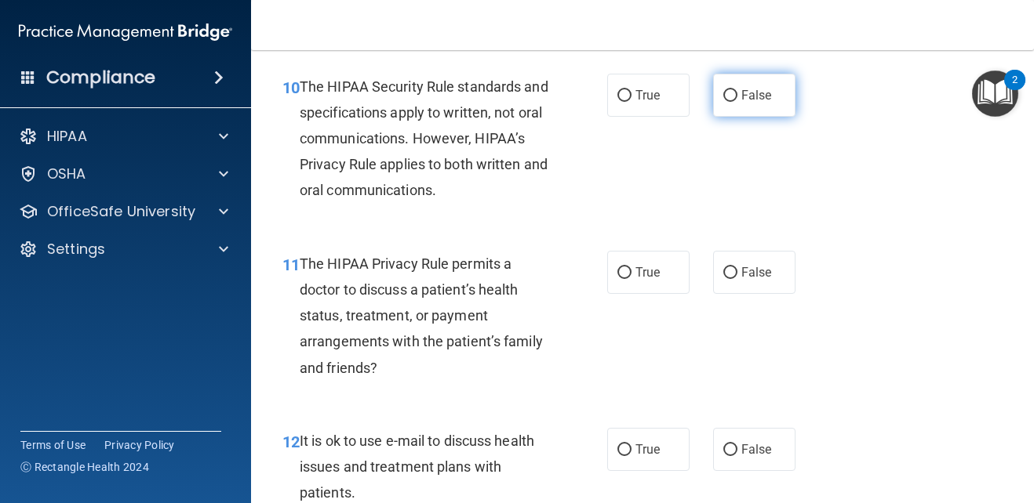
click at [743, 103] on span "False" at bounding box center [756, 95] width 31 height 15
click at [737, 102] on input "False" at bounding box center [730, 96] width 14 height 12
radio input "true"
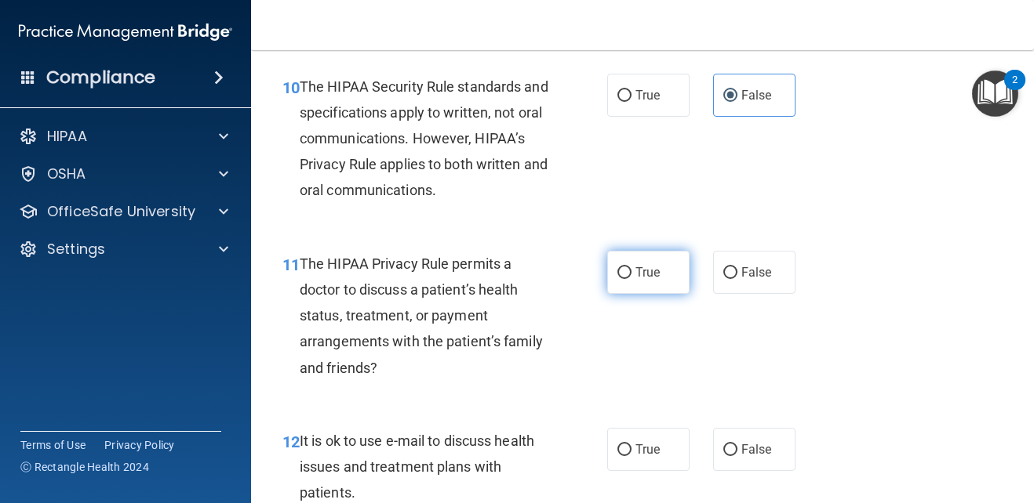
click at [619, 294] on label "True" at bounding box center [648, 272] width 82 height 43
click at [619, 279] on input "True" at bounding box center [624, 273] width 14 height 12
radio input "true"
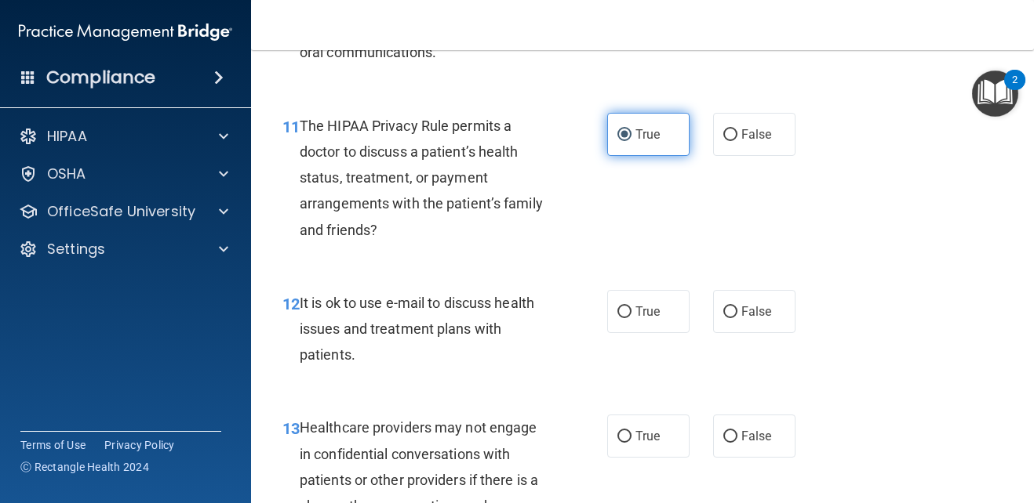
scroll to position [1725, 0]
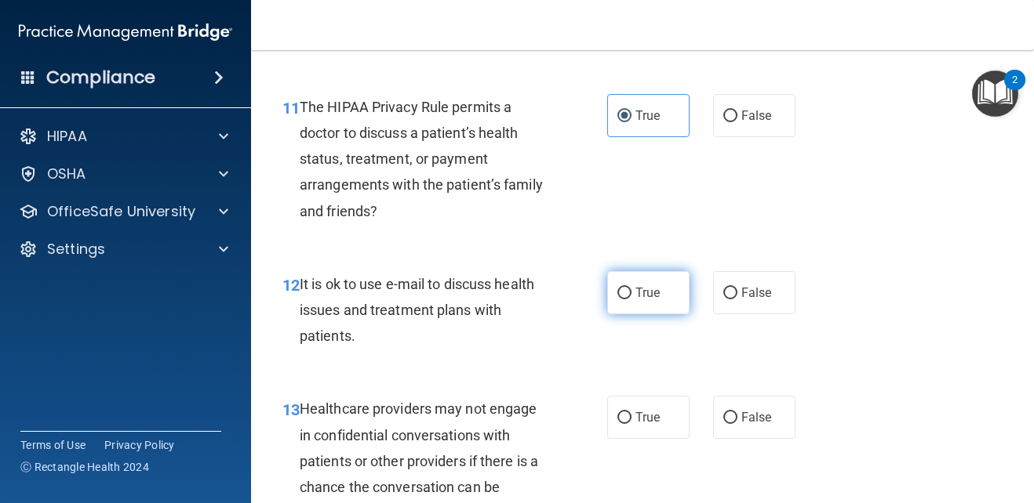
click at [644, 300] on span "True" at bounding box center [647, 292] width 24 height 15
click at [631, 300] on input "True" at bounding box center [624, 294] width 14 height 12
radio input "true"
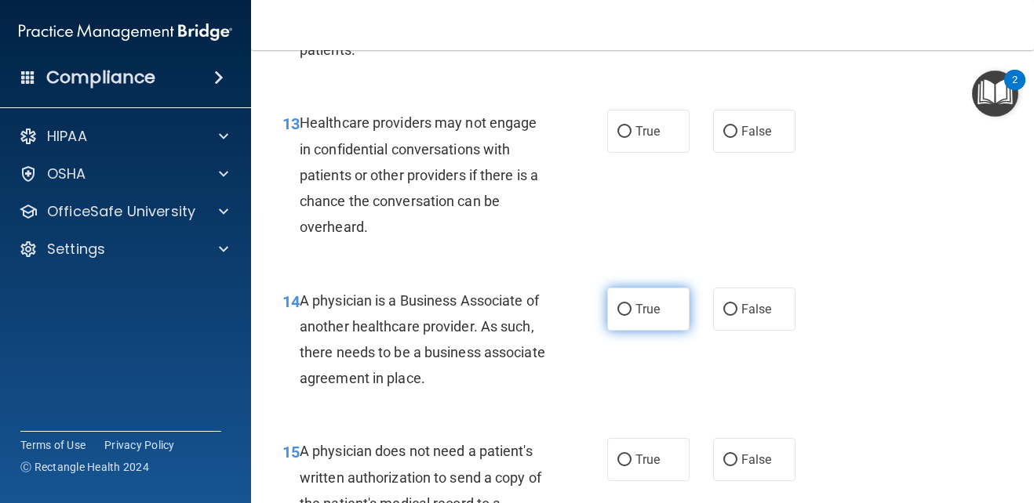
scroll to position [2039, 0]
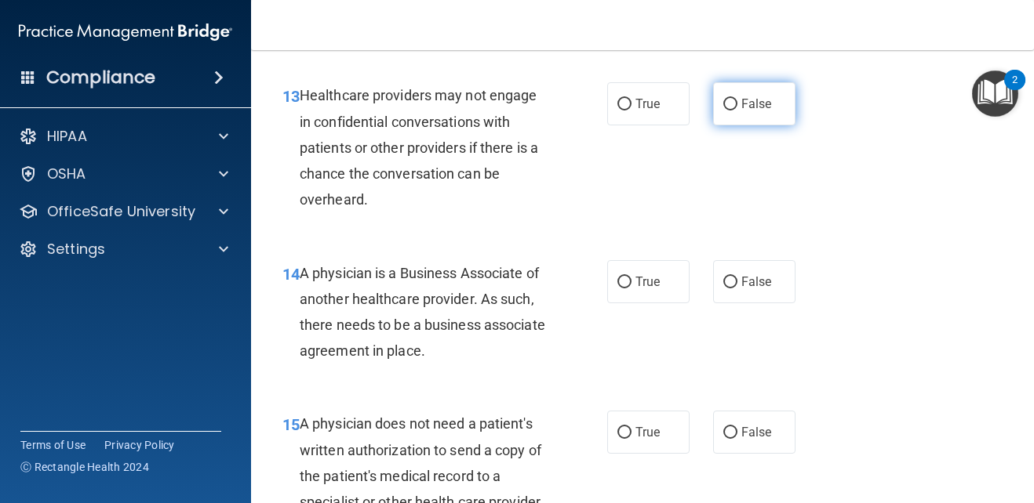
click at [760, 111] on label "False" at bounding box center [754, 103] width 82 height 43
click at [737, 111] on input "False" at bounding box center [730, 105] width 14 height 12
radio input "true"
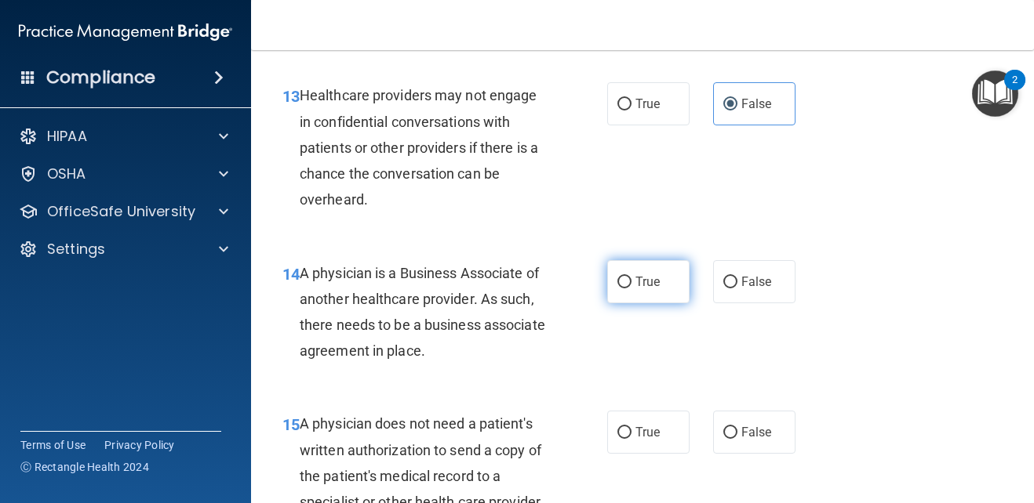
click at [670, 303] on label "True" at bounding box center [648, 281] width 82 height 43
click at [631, 289] on input "True" at bounding box center [624, 283] width 14 height 12
radio input "true"
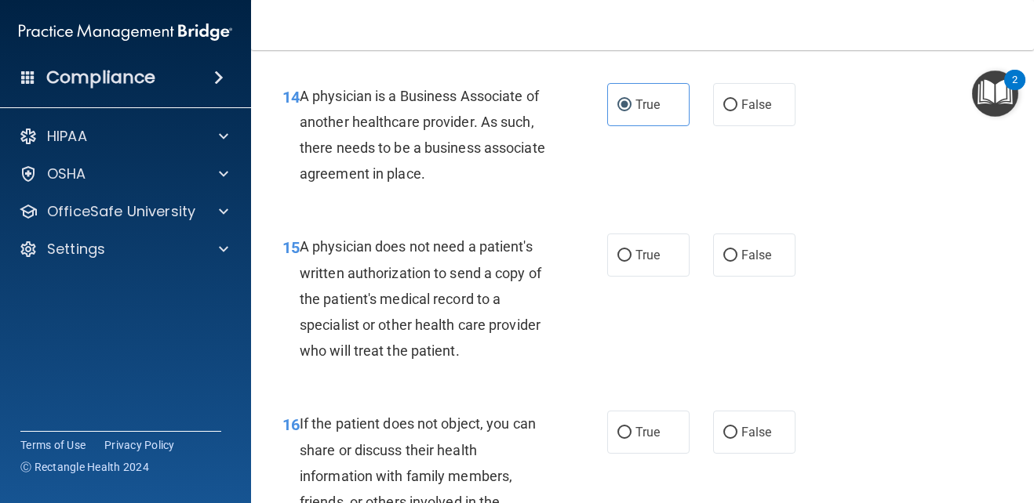
scroll to position [2274, 0]
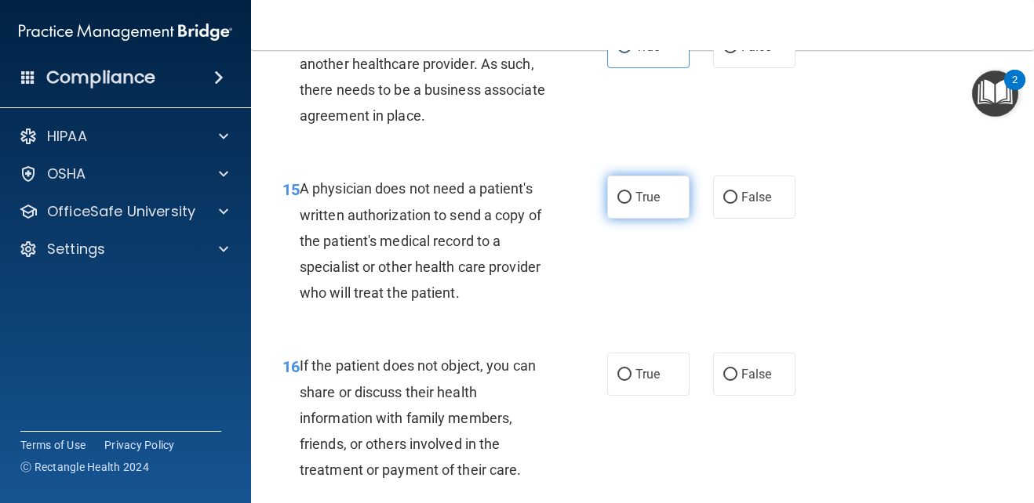
click at [667, 219] on label "True" at bounding box center [648, 197] width 82 height 43
click at [631, 204] on input "True" at bounding box center [624, 198] width 14 height 12
radio input "true"
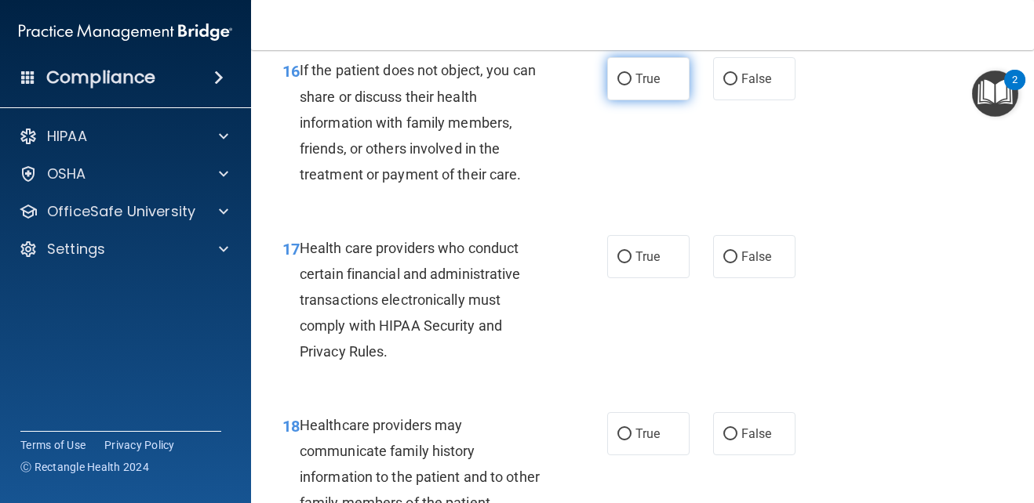
scroll to position [2588, 0]
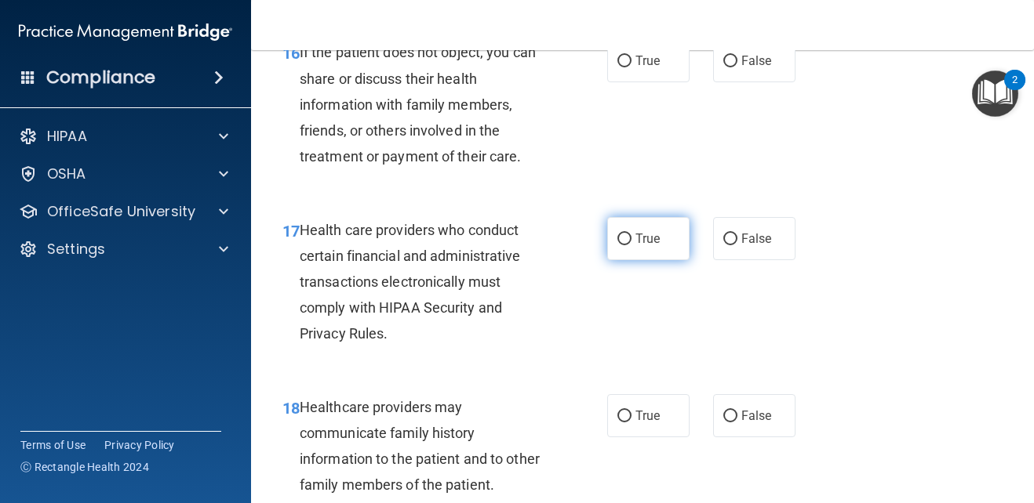
click at [645, 246] on span "True" at bounding box center [647, 238] width 24 height 15
click at [631, 245] on input "True" at bounding box center [624, 240] width 14 height 12
radio input "true"
click at [647, 68] on span "True" at bounding box center [647, 60] width 24 height 15
click at [631, 67] on input "True" at bounding box center [624, 62] width 14 height 12
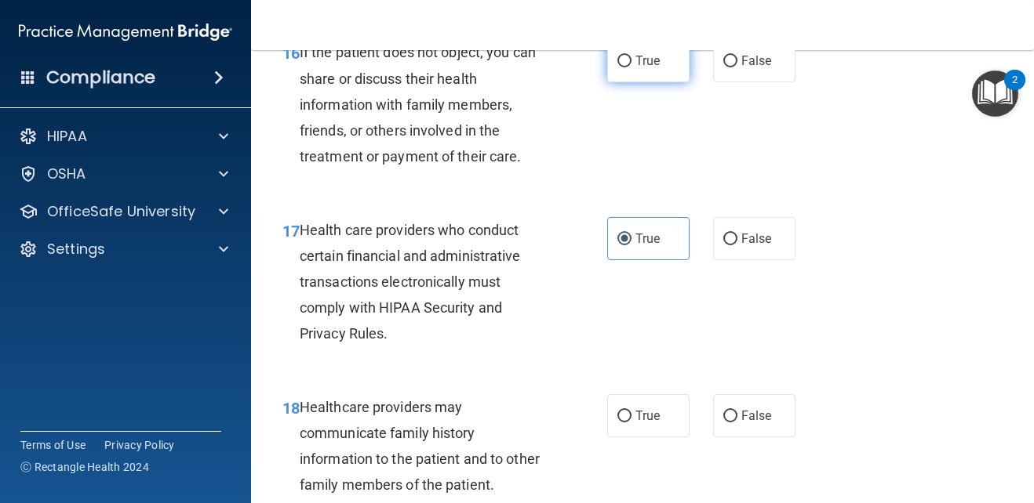
radio input "true"
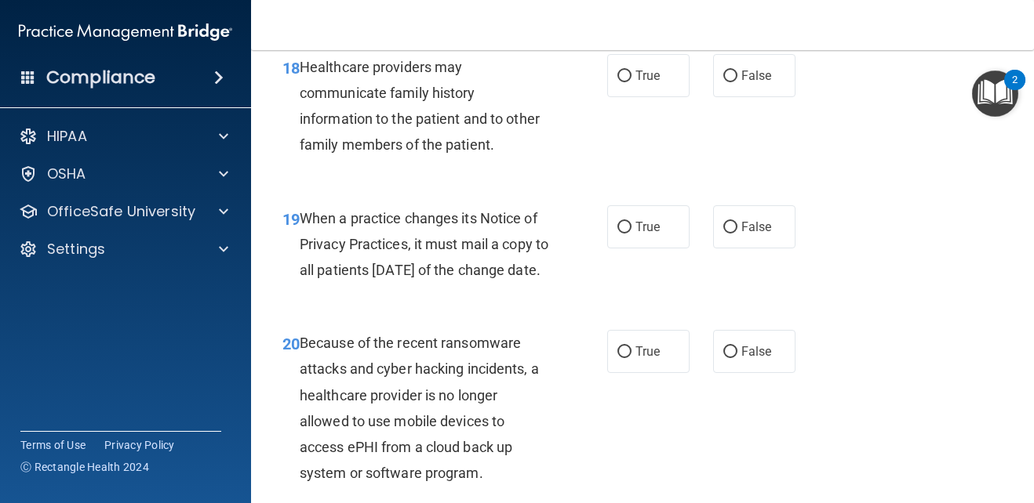
scroll to position [2901, 0]
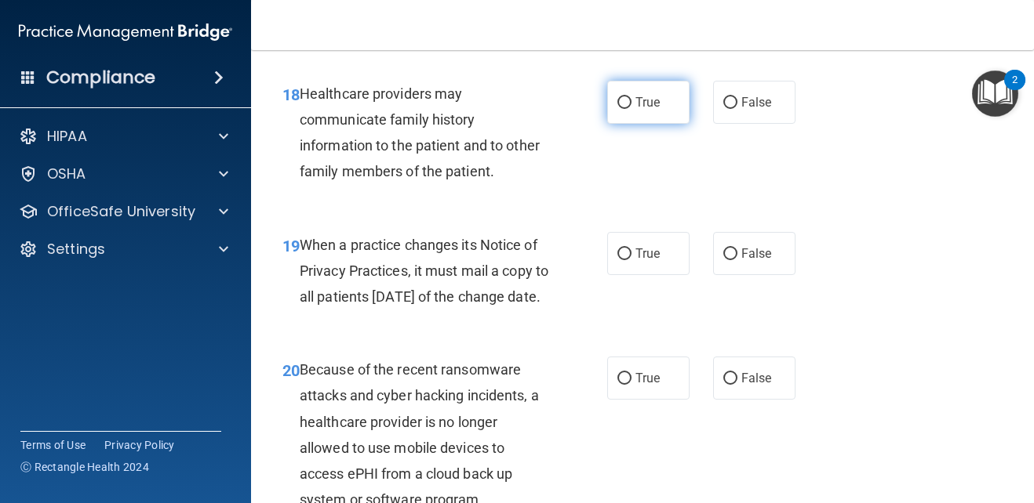
click at [651, 124] on label "True" at bounding box center [648, 102] width 82 height 43
click at [631, 109] on input "True" at bounding box center [624, 103] width 14 height 12
radio input "true"
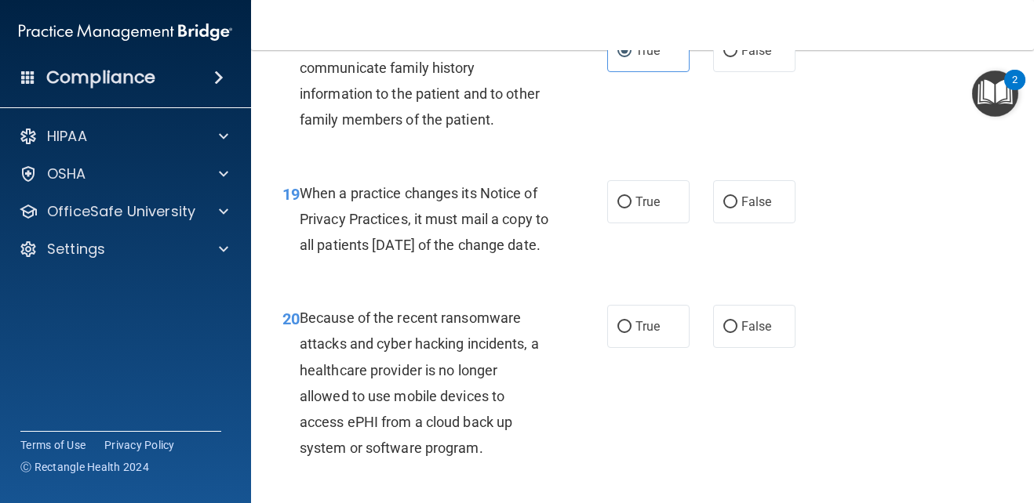
scroll to position [2980, 0]
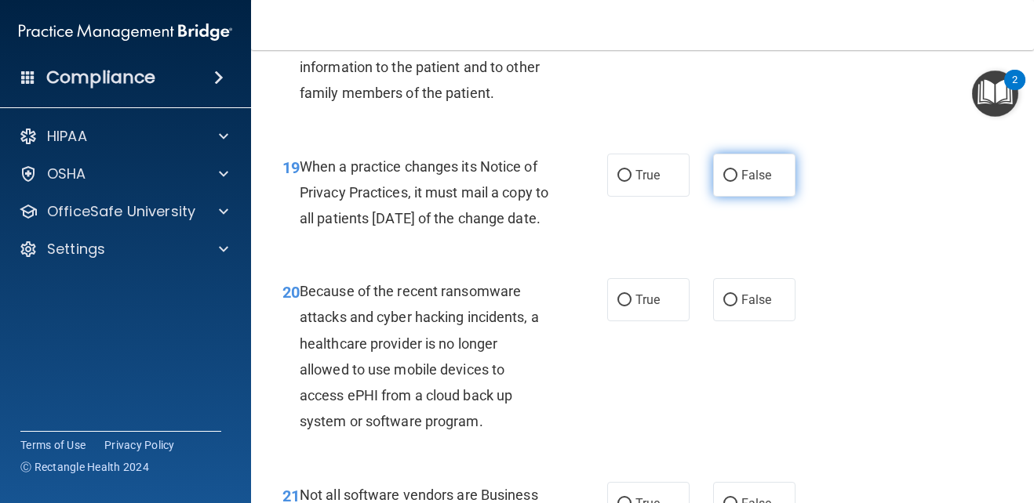
click at [745, 197] on label "False" at bounding box center [754, 175] width 82 height 43
click at [737, 182] on input "False" at bounding box center [730, 176] width 14 height 12
radio input "true"
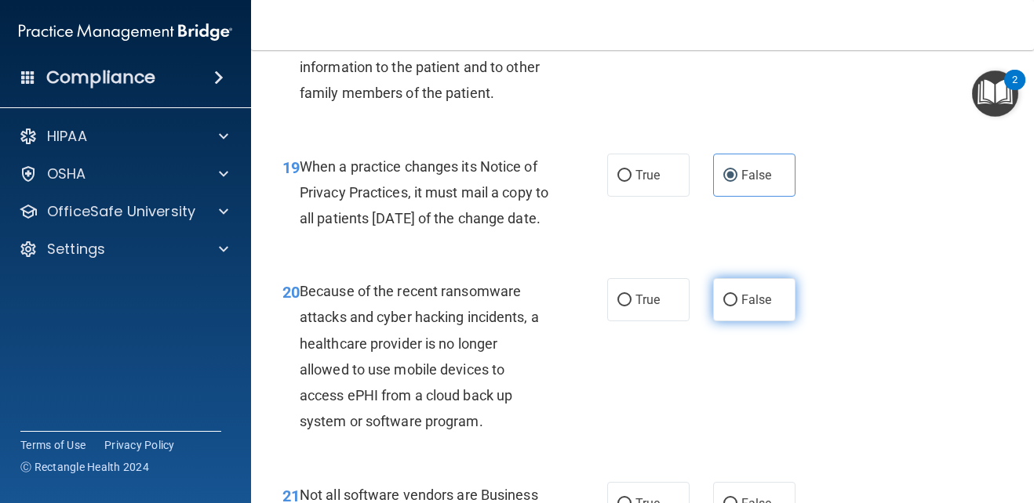
click at [732, 322] on label "False" at bounding box center [754, 299] width 82 height 43
click at [732, 307] on input "False" at bounding box center [730, 301] width 14 height 12
radio input "true"
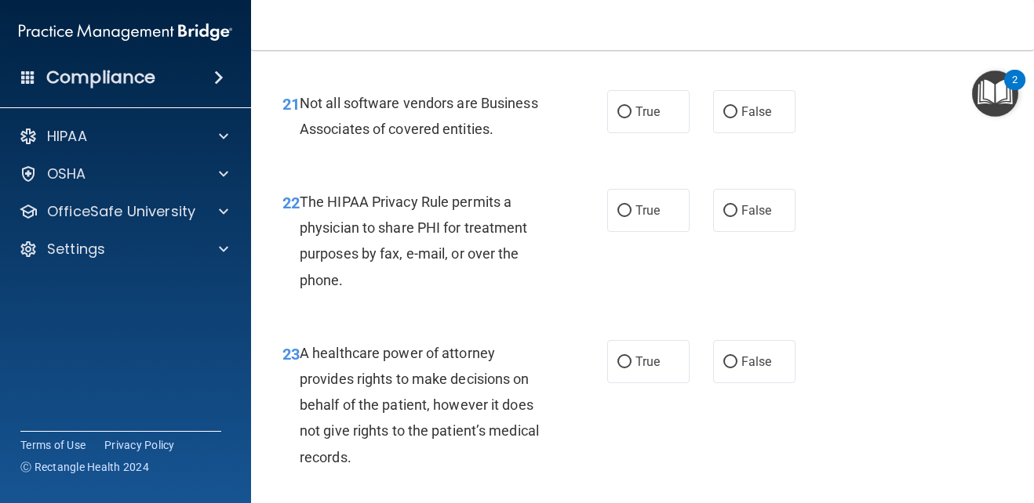
scroll to position [3450, 0]
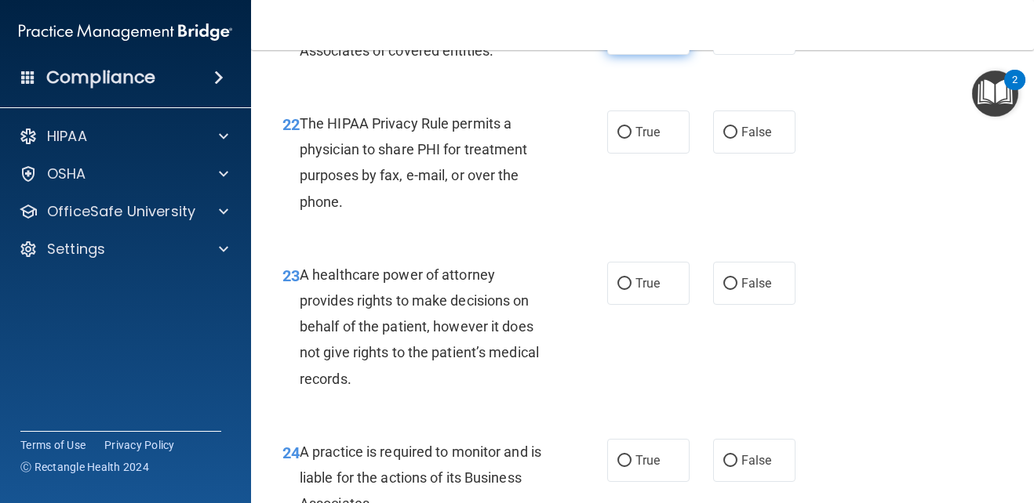
click at [642, 55] on label "True" at bounding box center [648, 33] width 82 height 43
click at [631, 40] on input "True" at bounding box center [624, 34] width 14 height 12
radio input "true"
click at [619, 139] on input "True" at bounding box center [624, 133] width 14 height 12
radio input "true"
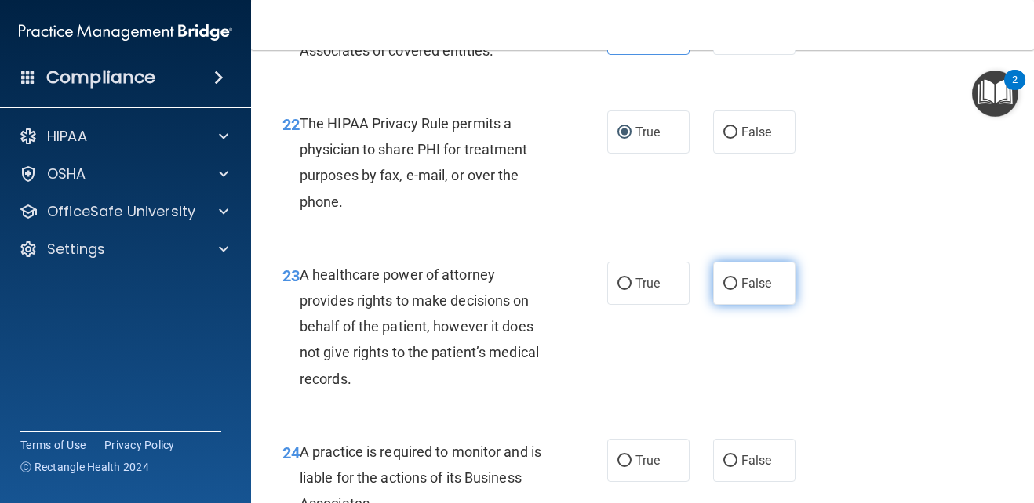
click at [731, 305] on label "False" at bounding box center [754, 283] width 82 height 43
click at [731, 290] on input "False" at bounding box center [730, 284] width 14 height 12
radio input "true"
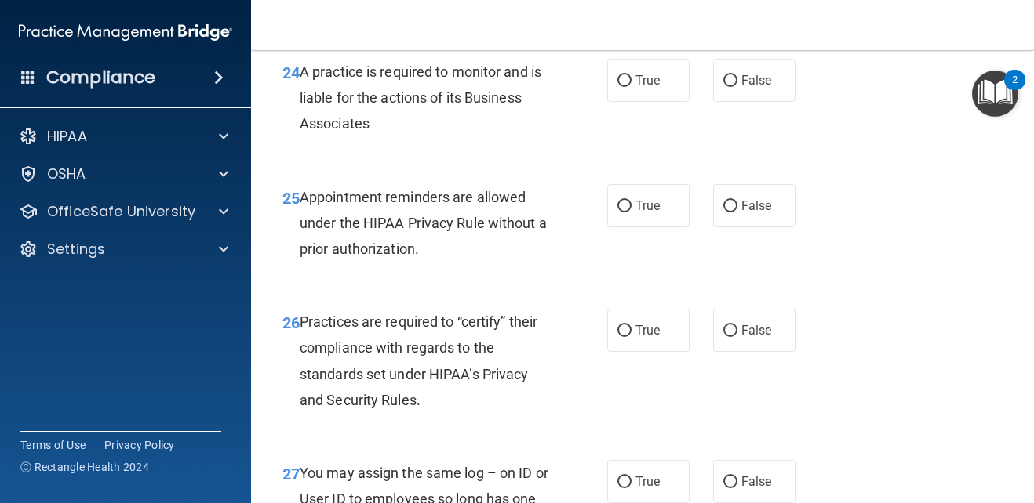
scroll to position [3842, 0]
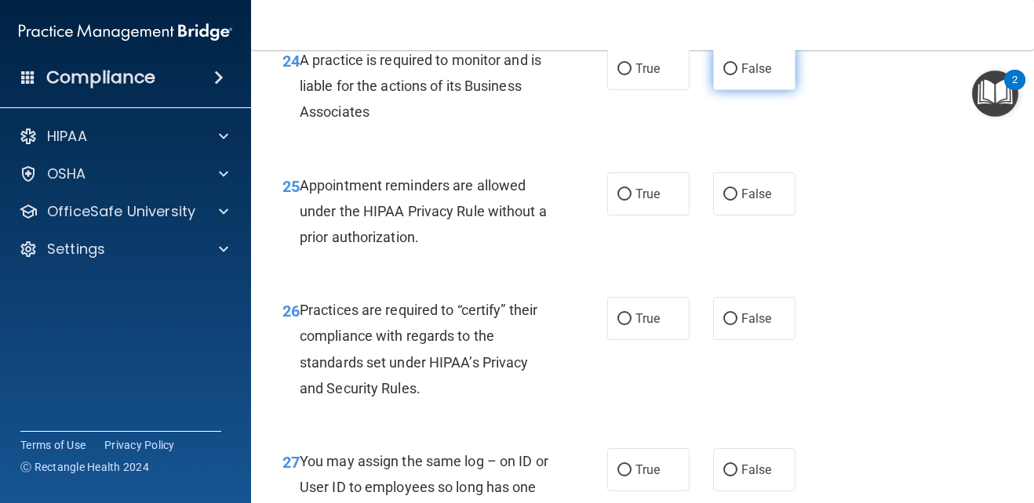
click at [721, 90] on label "False" at bounding box center [754, 68] width 82 height 43
click at [723, 75] on input "False" at bounding box center [730, 70] width 14 height 12
radio input "true"
click at [651, 216] on label "True" at bounding box center [648, 194] width 82 height 43
click at [631, 201] on input "True" at bounding box center [624, 195] width 14 height 12
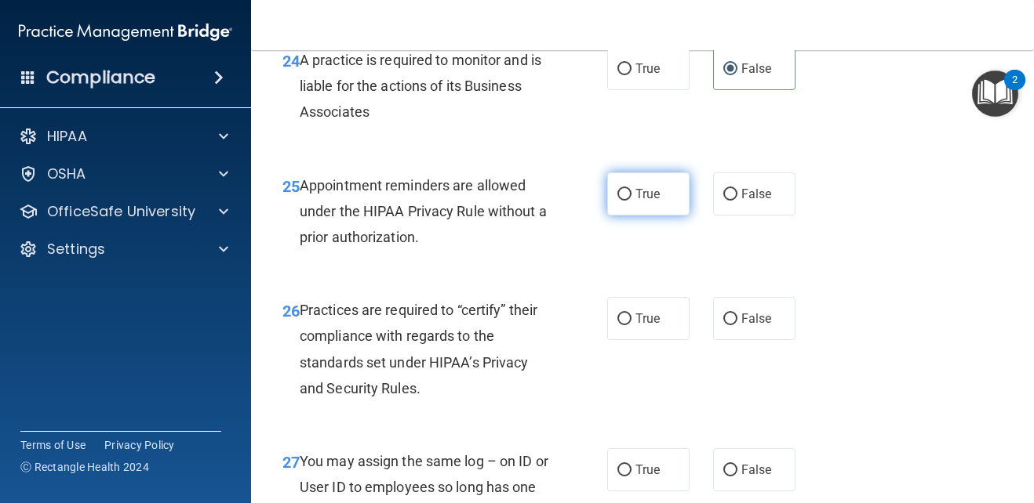
radio input "true"
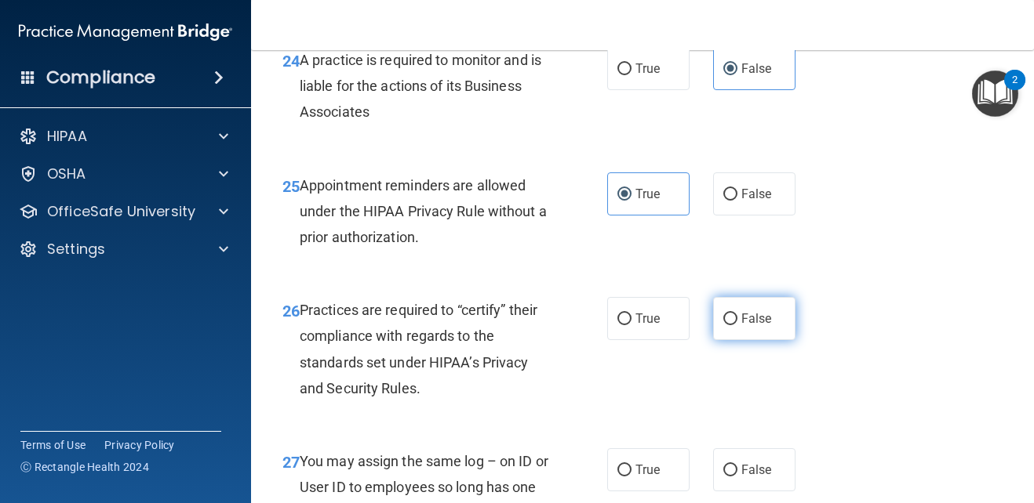
click at [756, 326] on span "False" at bounding box center [756, 318] width 31 height 15
click at [737, 325] on input "False" at bounding box center [730, 320] width 14 height 12
radio input "true"
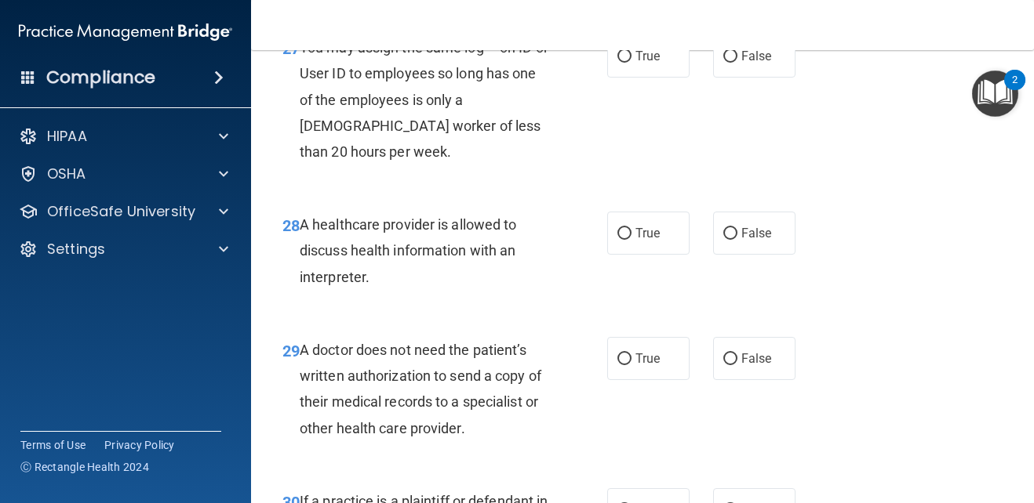
scroll to position [4235, 0]
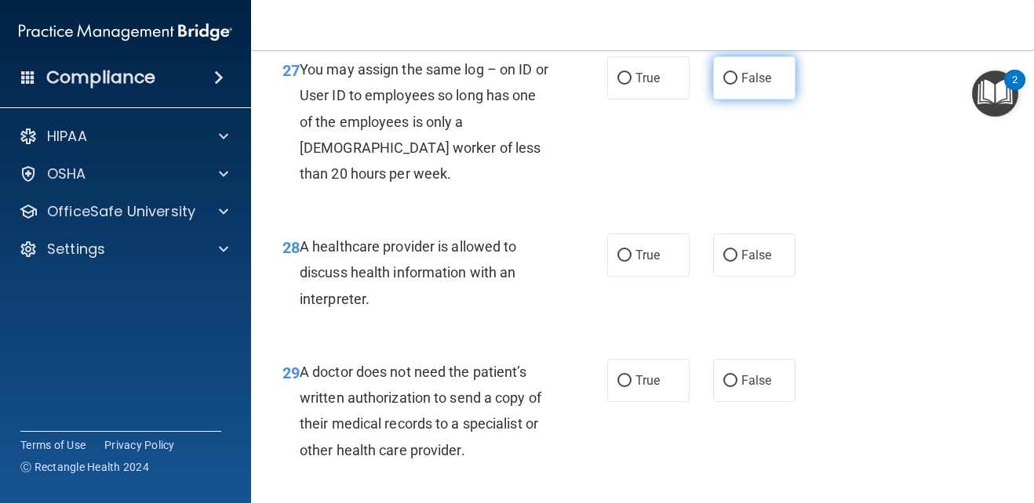
click at [728, 85] on input "False" at bounding box center [730, 79] width 14 height 12
radio input "true"
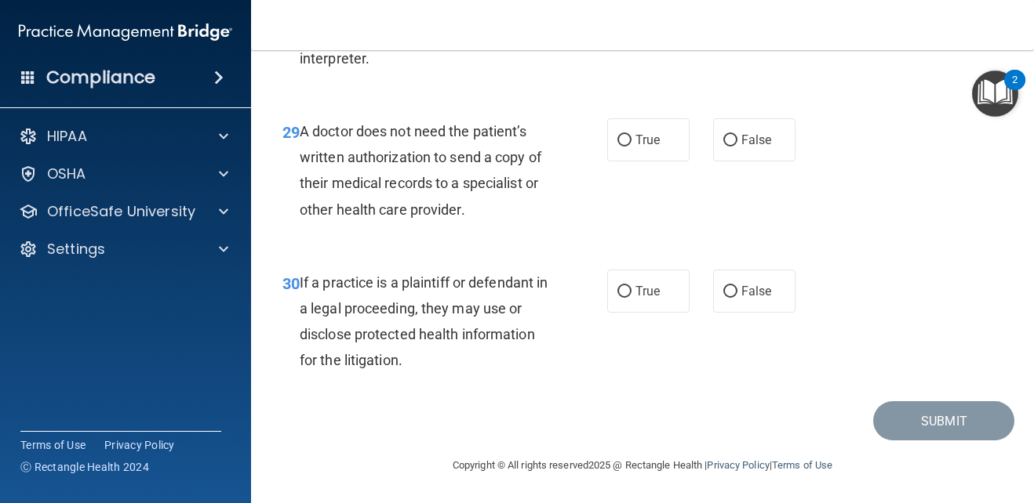
scroll to position [4449, 0]
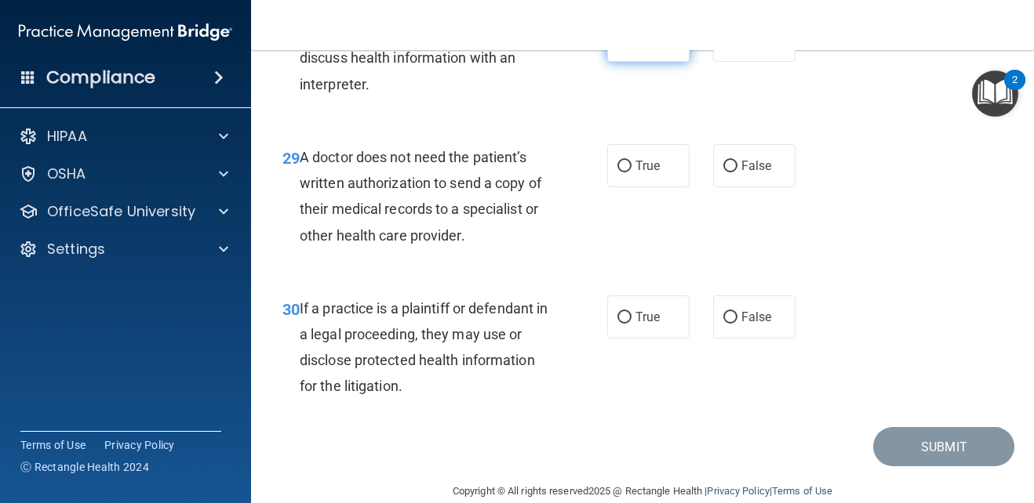
click at [659, 62] on label "True" at bounding box center [648, 40] width 82 height 43
click at [631, 47] on input "True" at bounding box center [624, 41] width 14 height 12
radio input "true"
drag, startPoint x: 753, startPoint y: 218, endPoint x: 750, endPoint y: 207, distance: 11.4
click at [751, 173] on span "False" at bounding box center [756, 165] width 31 height 15
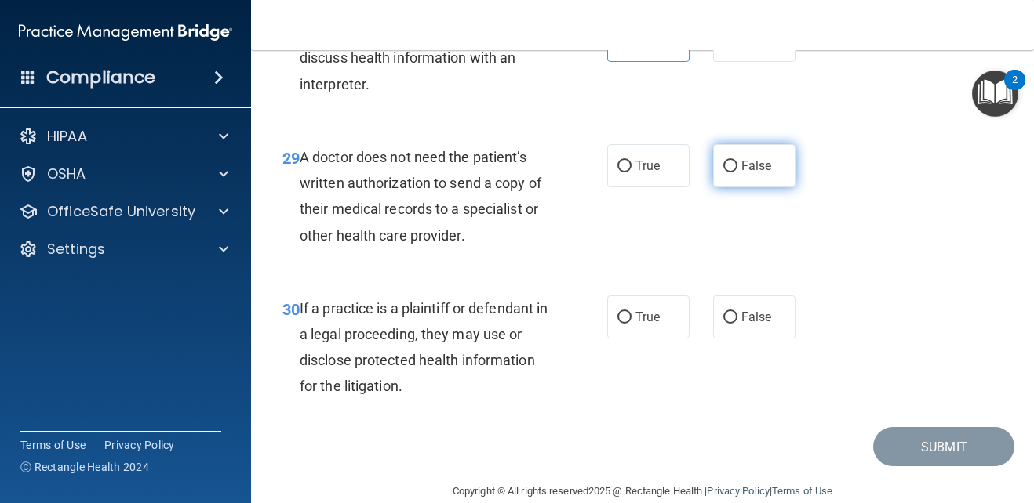
click at [737, 173] on input "False" at bounding box center [730, 167] width 14 height 12
radio input "true"
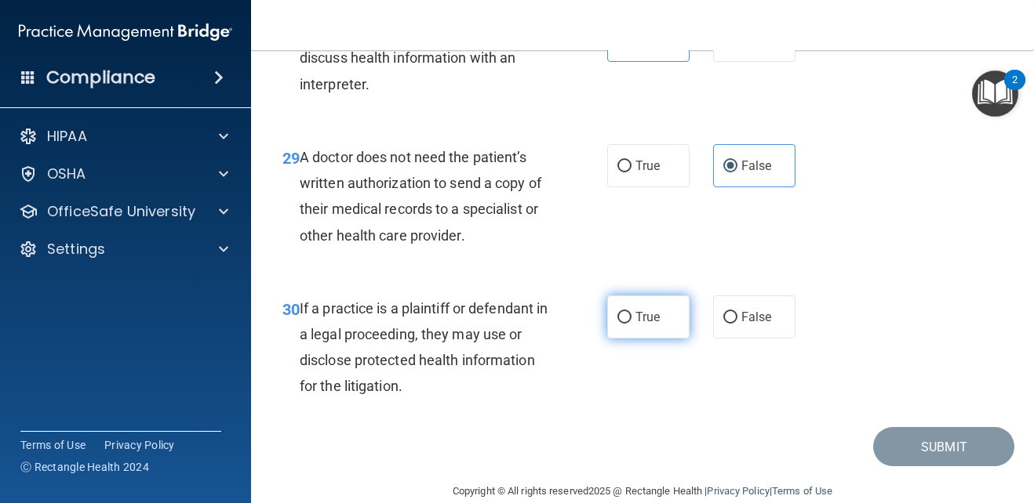
click at [650, 339] on label "True" at bounding box center [648, 317] width 82 height 43
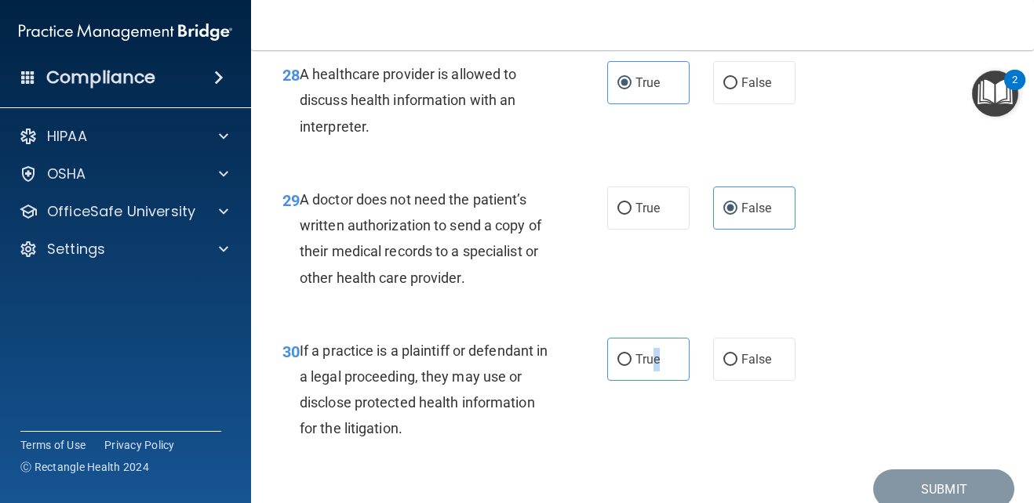
scroll to position [4528, 0]
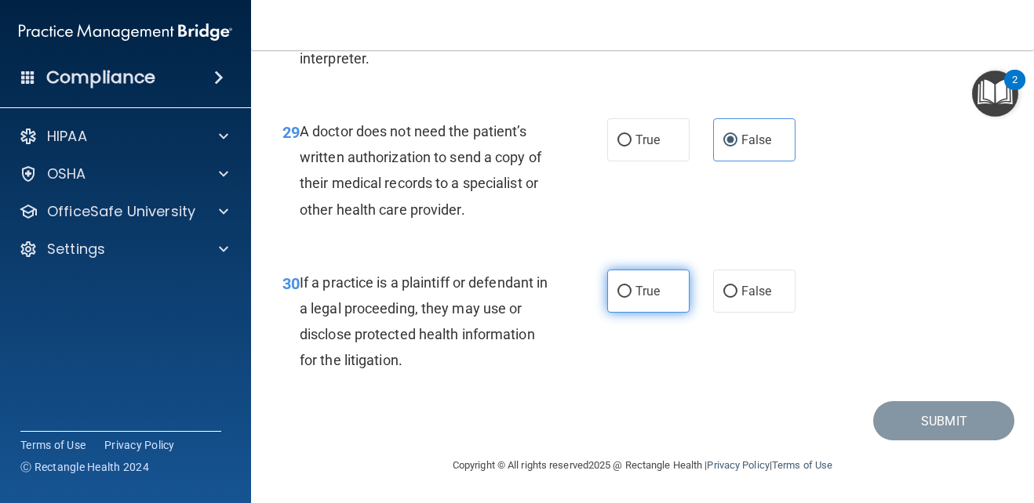
drag, startPoint x: 641, startPoint y: 291, endPoint x: 642, endPoint y: 303, distance: 11.8
click at [639, 292] on span "True" at bounding box center [647, 291] width 24 height 15
click at [631, 292] on input "True" at bounding box center [624, 292] width 14 height 12
radio input "true"
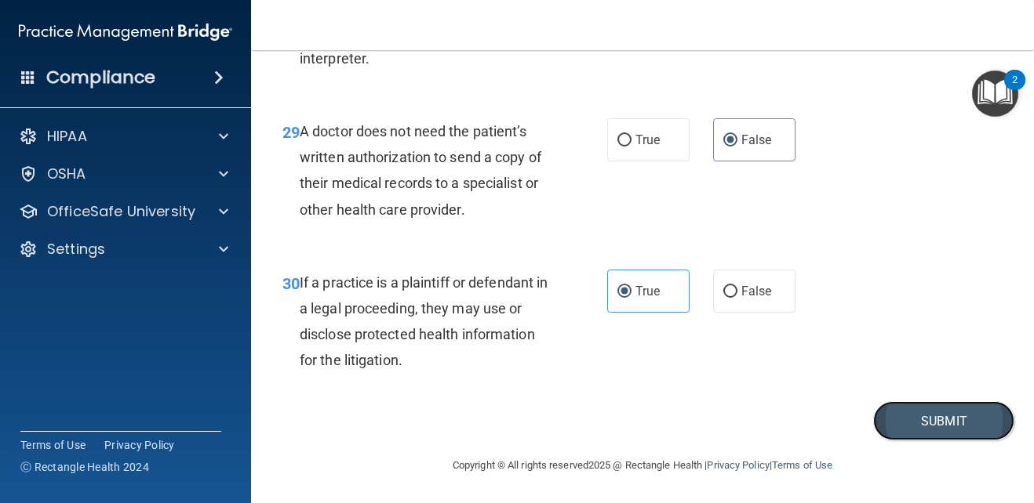
click at [909, 434] on button "Submit" at bounding box center [943, 421] width 141 height 40
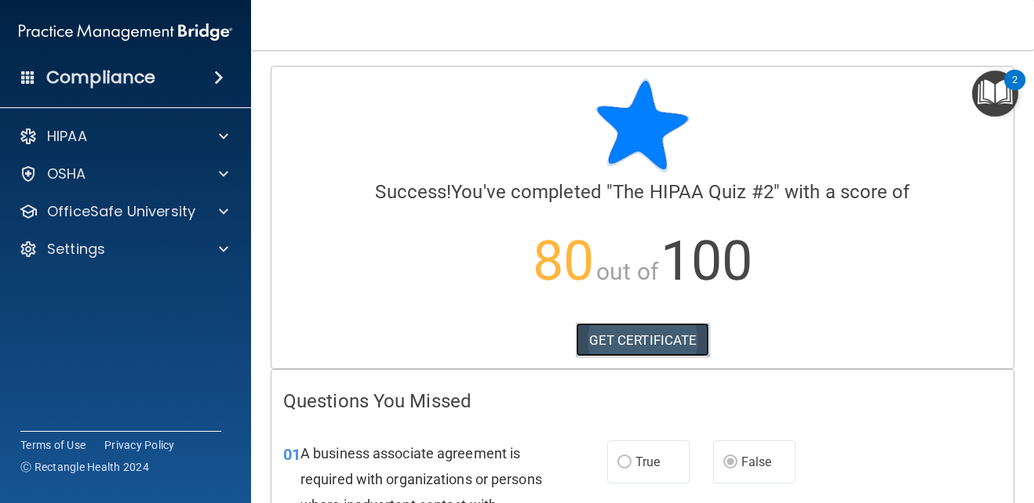
click at [669, 341] on link "GET CERTIFICATE" at bounding box center [643, 340] width 134 height 35
click at [998, 91] on img "Open Resource Center, 2 new notifications" at bounding box center [995, 94] width 46 height 46
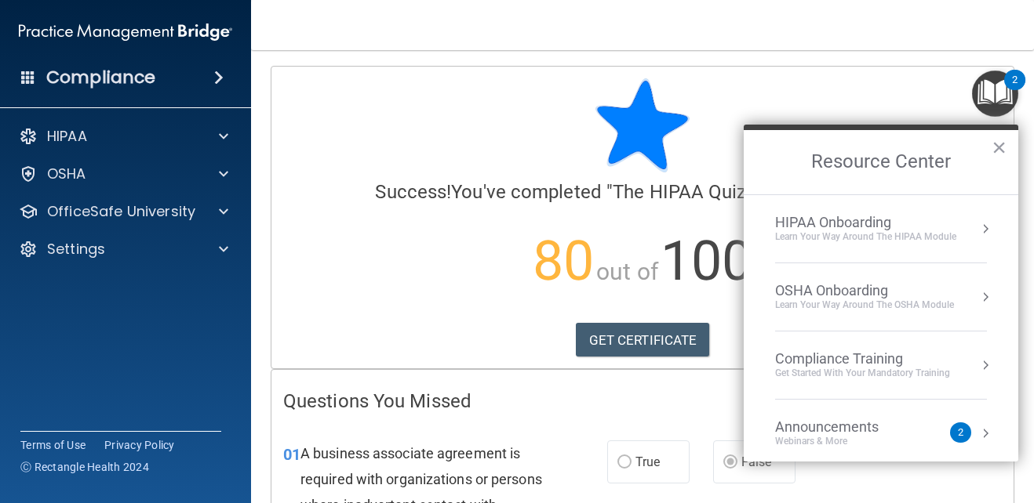
click at [877, 216] on div "HIPAA Onboarding" at bounding box center [865, 222] width 181 height 17
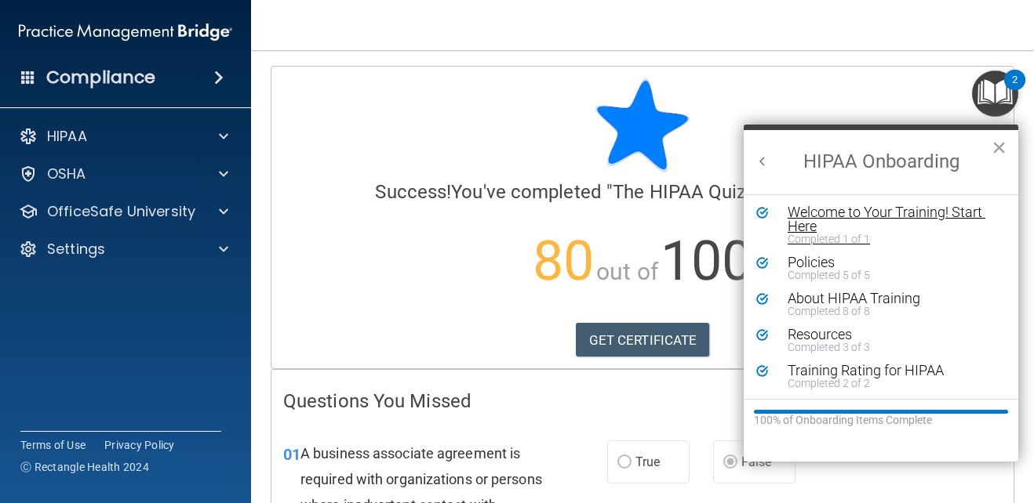
scroll to position [3, 0]
click at [821, 294] on div "About HIPAA Training" at bounding box center [886, 298] width 198 height 14
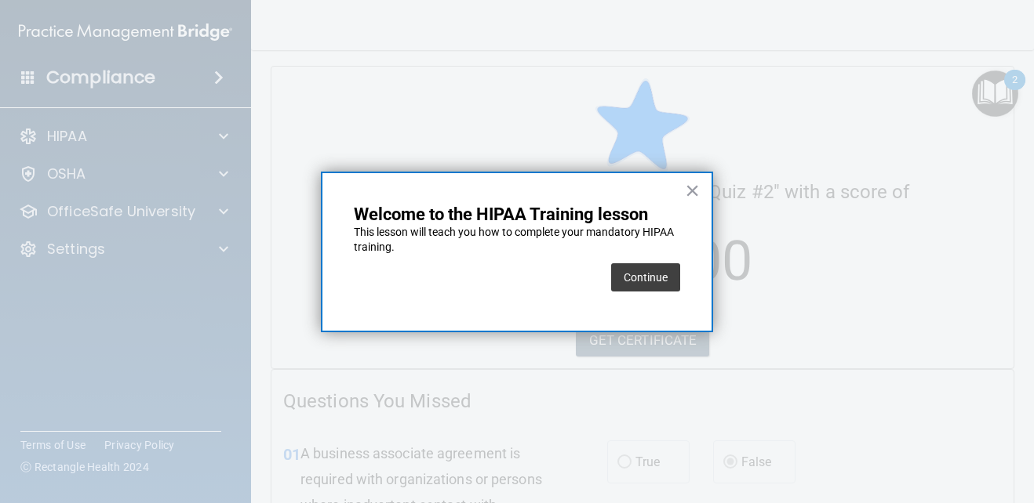
click at [616, 242] on p "This lesson will teach you how to complete your mandatory HIPAA training." at bounding box center [517, 240] width 326 height 31
drag, startPoint x: 616, startPoint y: 244, endPoint x: 633, endPoint y: 281, distance: 40.4
click at [633, 281] on button "Continue" at bounding box center [645, 277] width 69 height 28
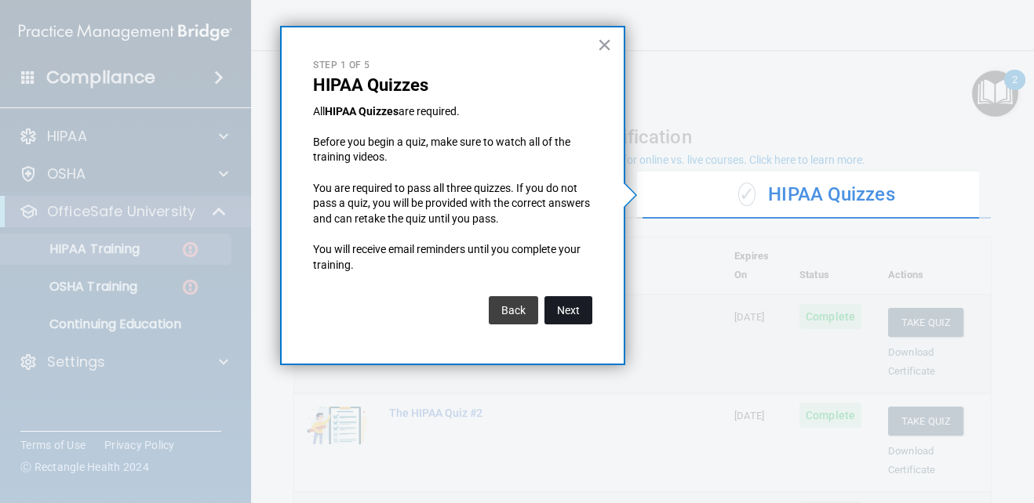
click at [562, 304] on button "Next" at bounding box center [568, 310] width 48 height 28
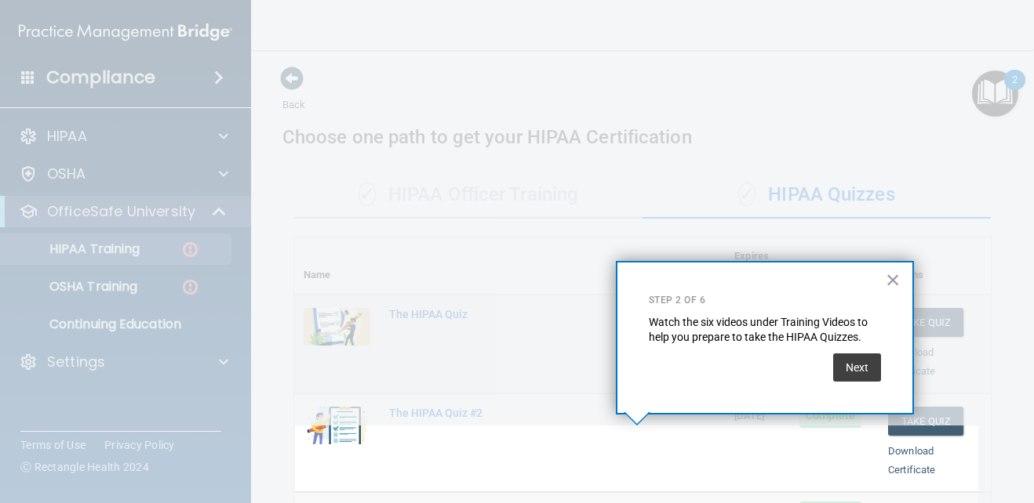
scroll to position [319, 0]
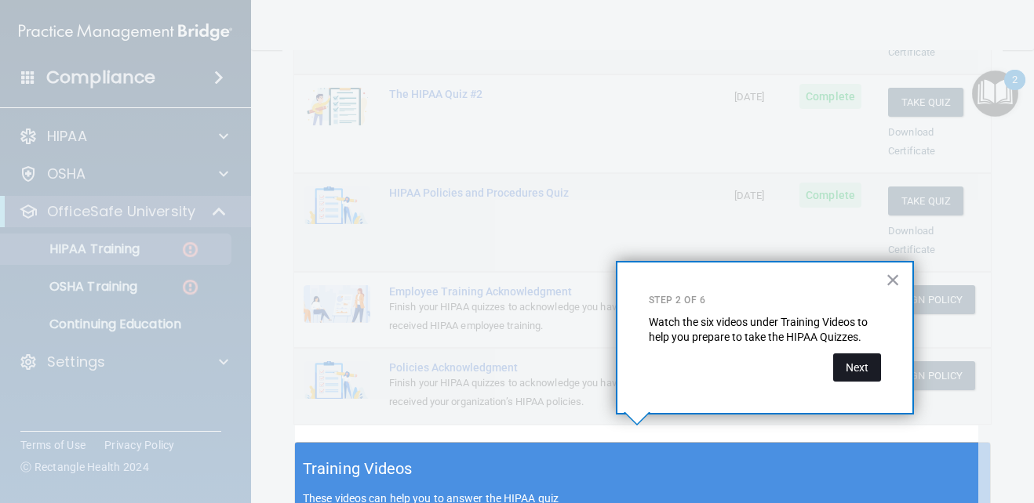
click at [861, 369] on button "Next" at bounding box center [857, 368] width 48 height 28
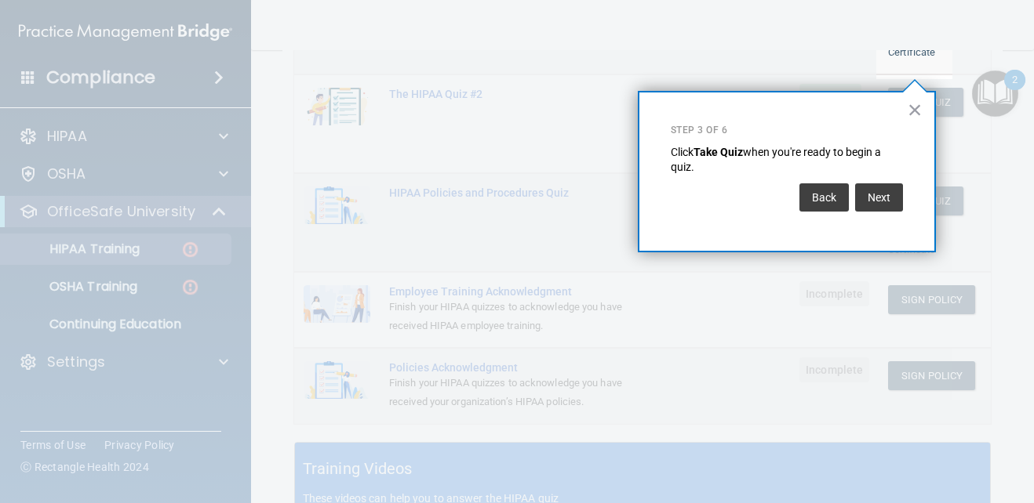
scroll to position [239, 0]
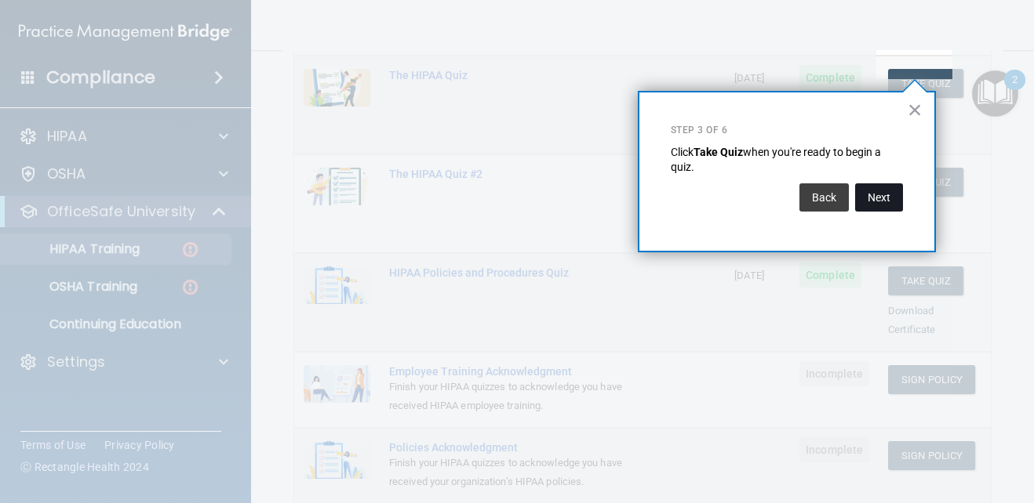
click at [881, 202] on button "Next" at bounding box center [879, 197] width 48 height 28
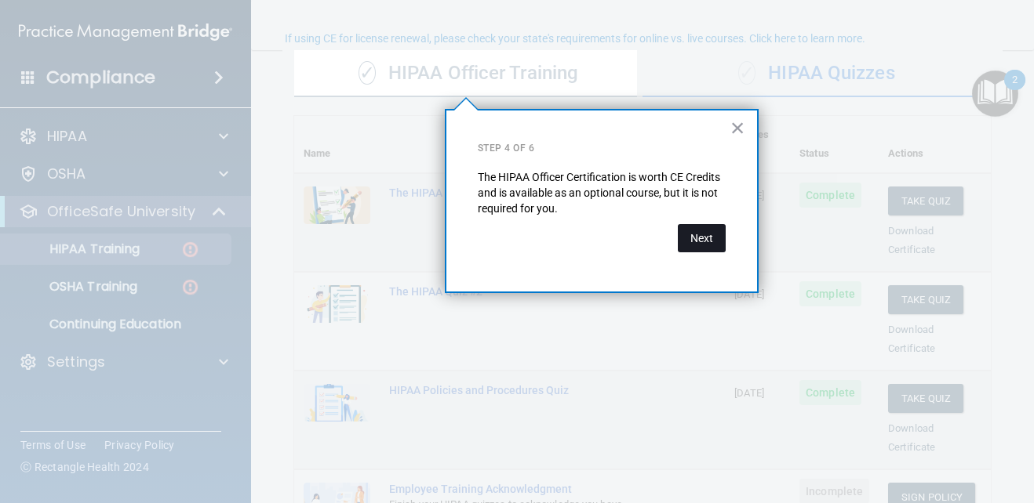
click at [693, 240] on button "Next" at bounding box center [702, 238] width 48 height 28
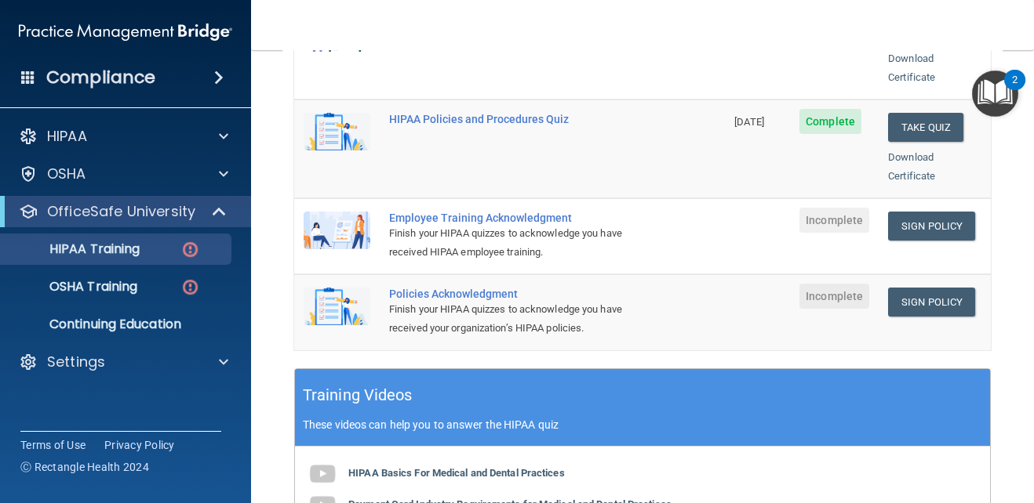
scroll to position [435, 0]
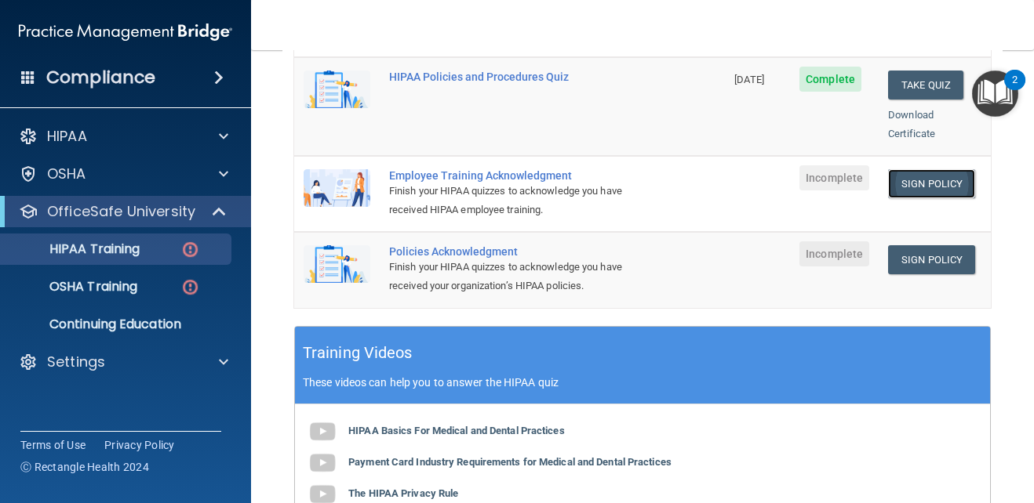
click at [909, 169] on link "Sign Policy" at bounding box center [931, 183] width 87 height 29
click at [934, 245] on link "Sign Policy" at bounding box center [931, 259] width 87 height 29
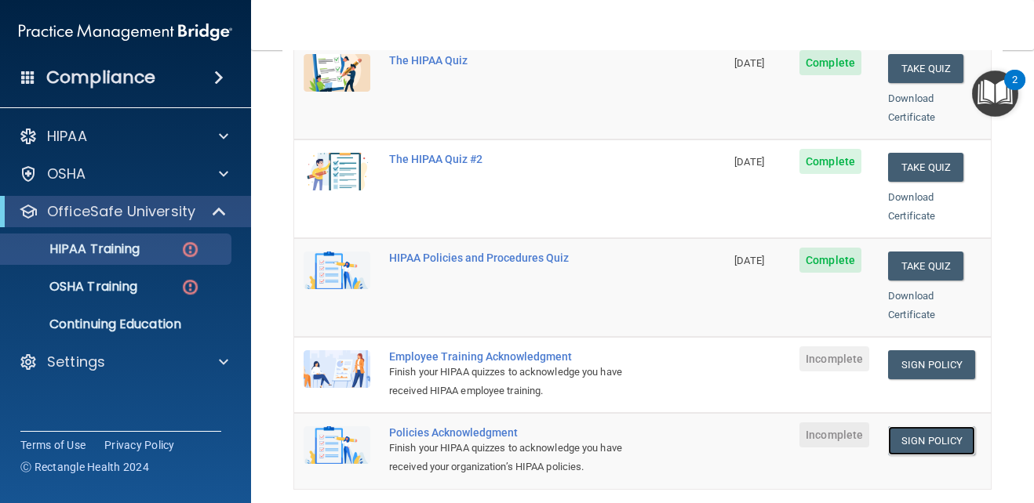
scroll to position [122, 0]
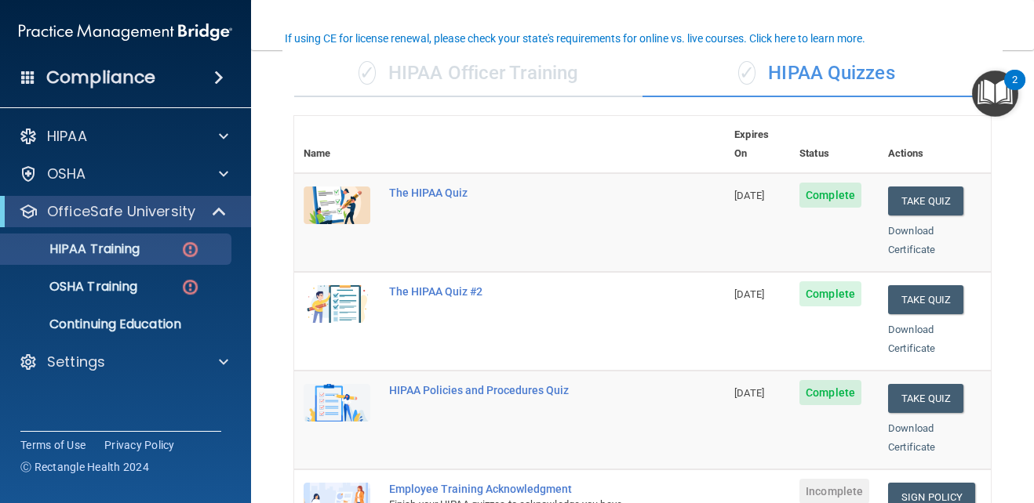
click at [989, 100] on img "Open Resource Center, 2 new notifications" at bounding box center [995, 94] width 46 height 46
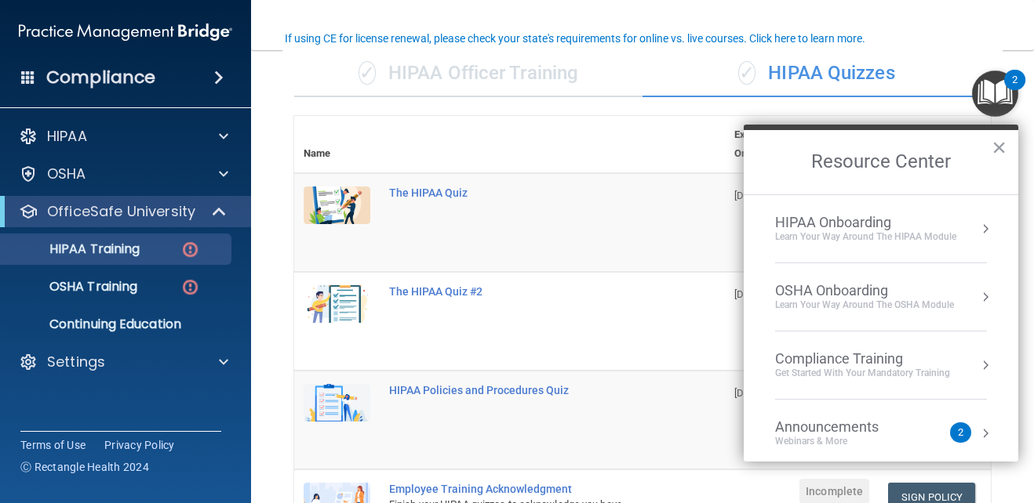
drag, startPoint x: 840, startPoint y: 300, endPoint x: 834, endPoint y: 284, distance: 16.9
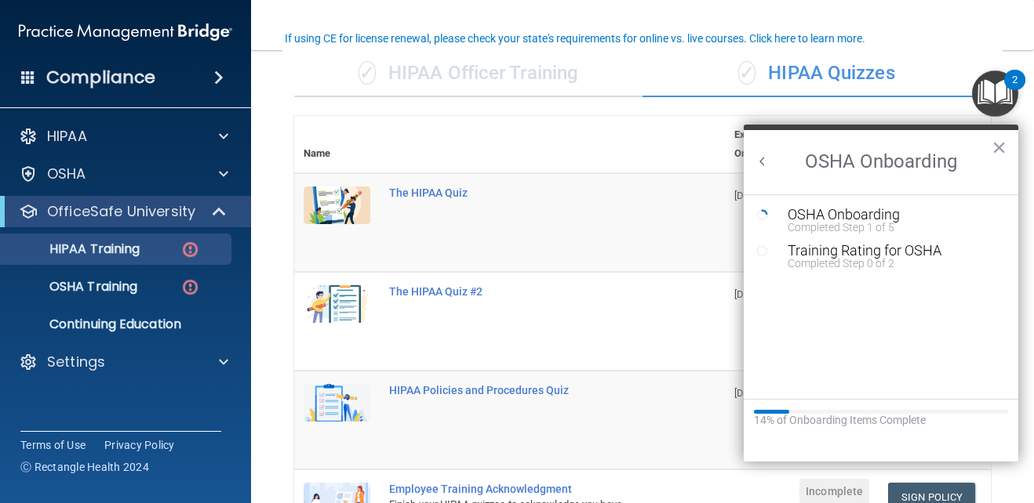
scroll to position [0, 0]
click at [1001, 162] on h2 "OSHA Onboarding" at bounding box center [880, 162] width 274 height 64
click at [987, 138] on h2 "OSHA Onboarding" at bounding box center [880, 162] width 274 height 64
click at [996, 148] on button "×" at bounding box center [998, 147] width 15 height 25
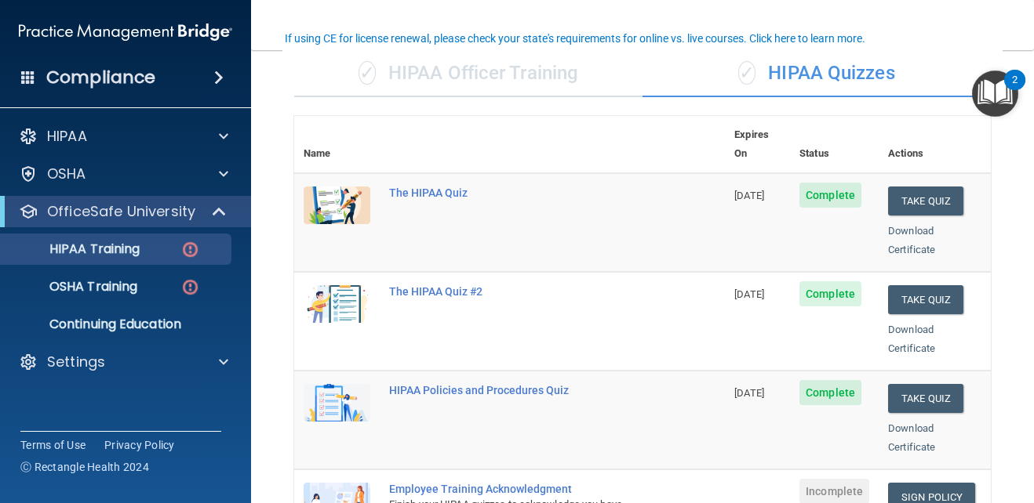
scroll to position [200, 0]
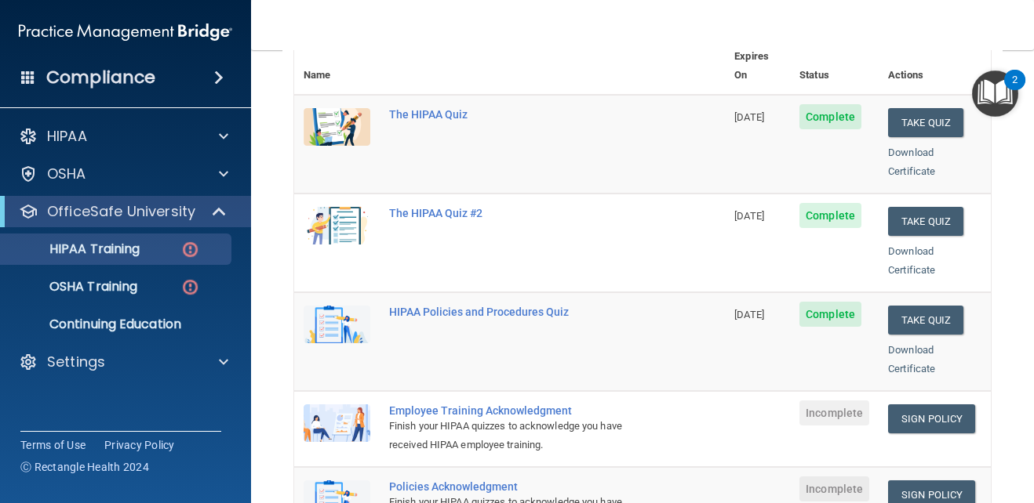
click at [991, 85] on img "Open Resource Center, 2 new notifications" at bounding box center [995, 94] width 46 height 46
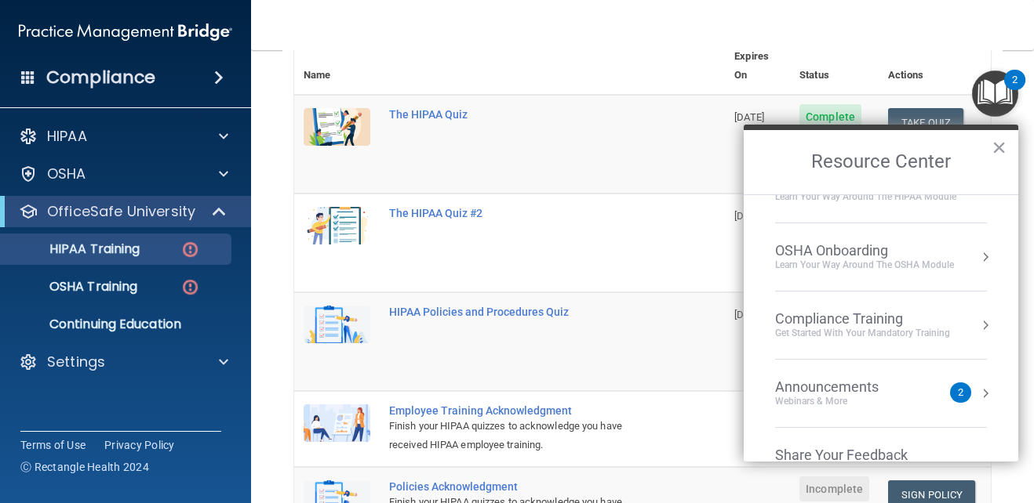
scroll to position [0, 0]
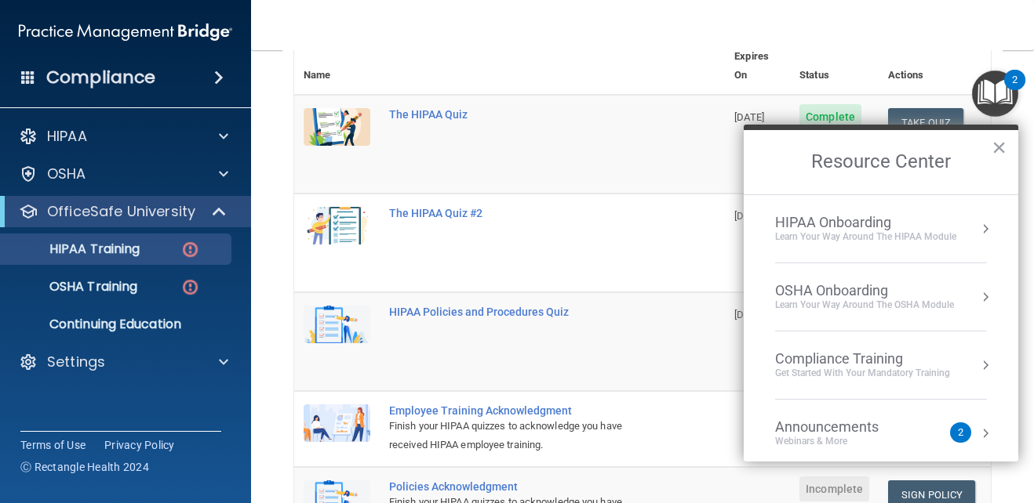
click at [876, 226] on div "HIPAA Onboarding" at bounding box center [865, 222] width 181 height 17
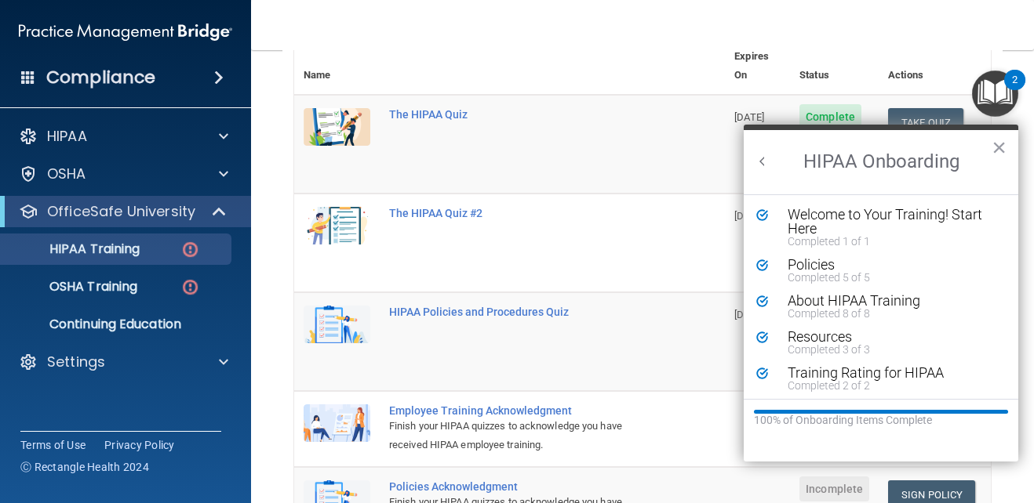
click at [753, 158] on h2 "HIPAA Onboarding" at bounding box center [880, 162] width 274 height 64
click at [760, 158] on button "Back to Resource Center Home" at bounding box center [762, 162] width 16 height 16
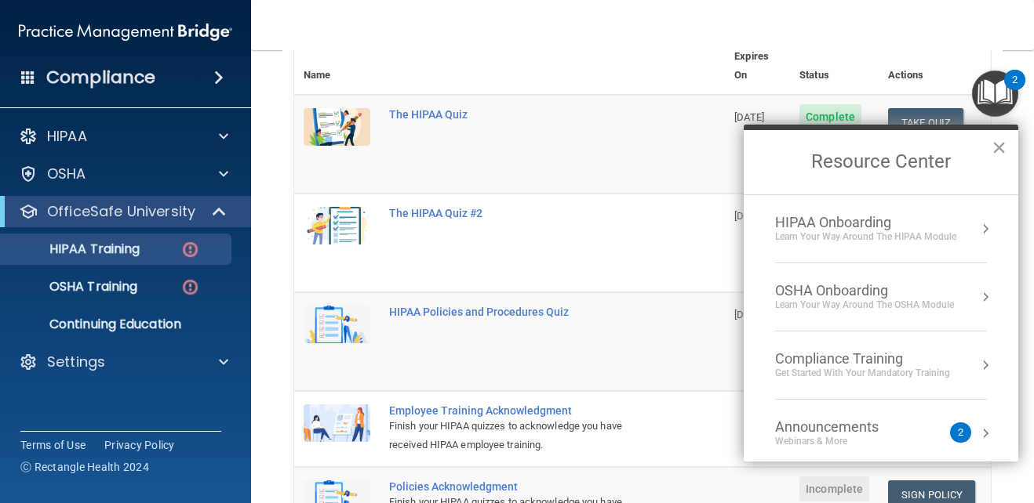
click at [841, 290] on div "OSHA Onboarding" at bounding box center [864, 290] width 179 height 17
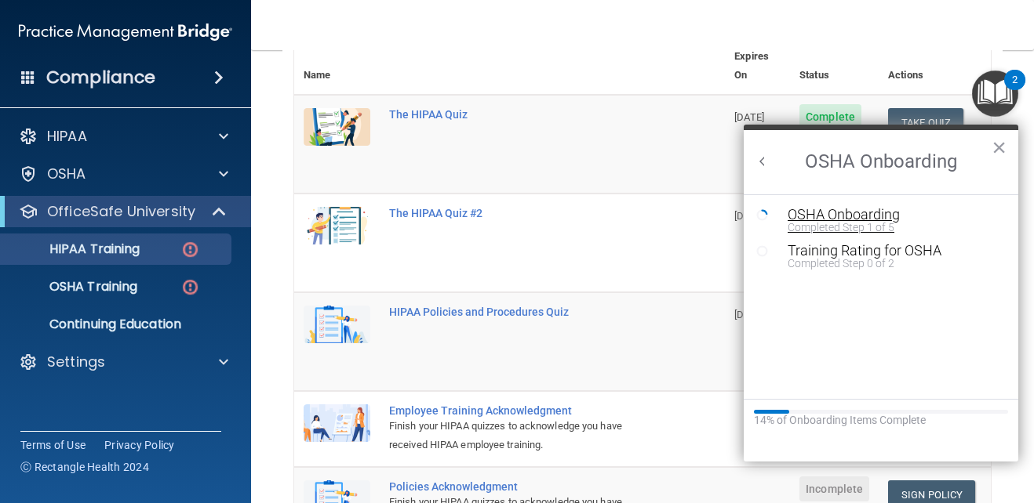
click at [865, 213] on div "OSHA Onboarding" at bounding box center [892, 215] width 210 height 14
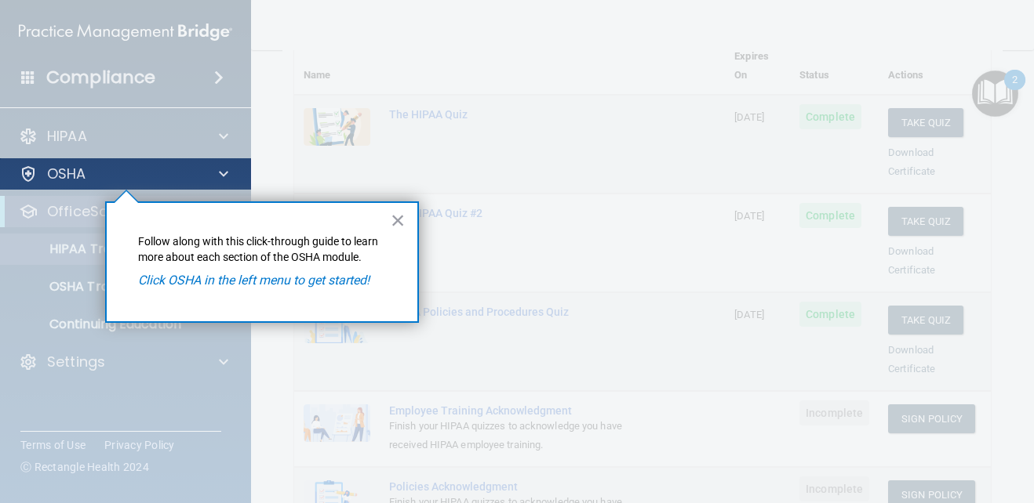
click at [201, 158] on div "OSHA" at bounding box center [126, 173] width 252 height 31
click at [225, 175] on span at bounding box center [223, 174] width 9 height 19
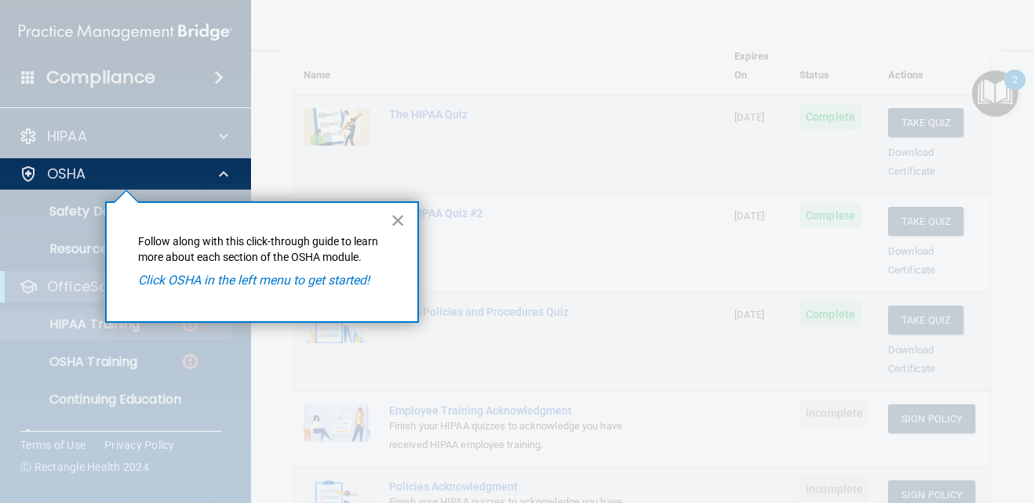
click at [192, 276] on em "Click OSHA in the left menu to get started!" at bounding box center [253, 280] width 231 height 15
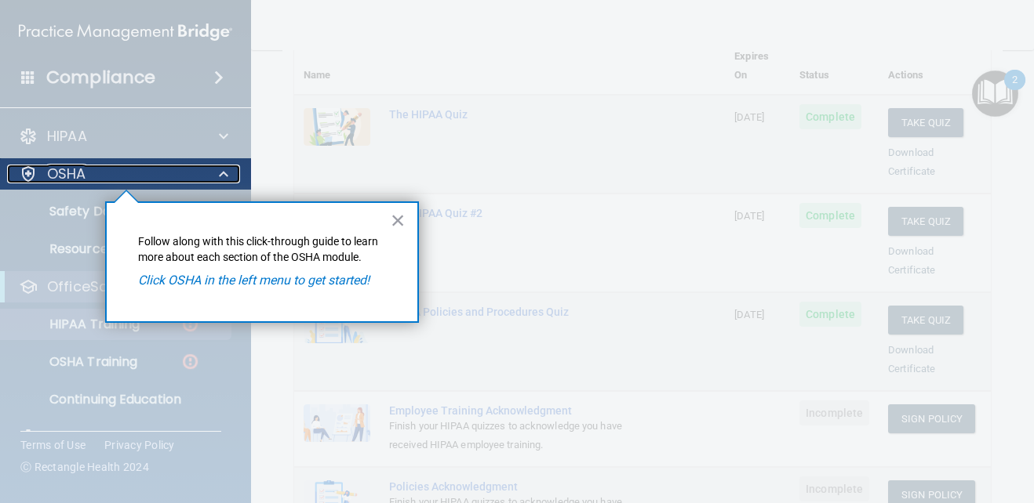
click at [35, 169] on div at bounding box center [28, 174] width 19 height 19
click at [30, 171] on div at bounding box center [28, 174] width 19 height 19
click at [30, 172] on div at bounding box center [28, 174] width 19 height 19
click at [32, 173] on div at bounding box center [28, 174] width 19 height 19
click at [38, 175] on div "OSHA" at bounding box center [104, 174] width 194 height 19
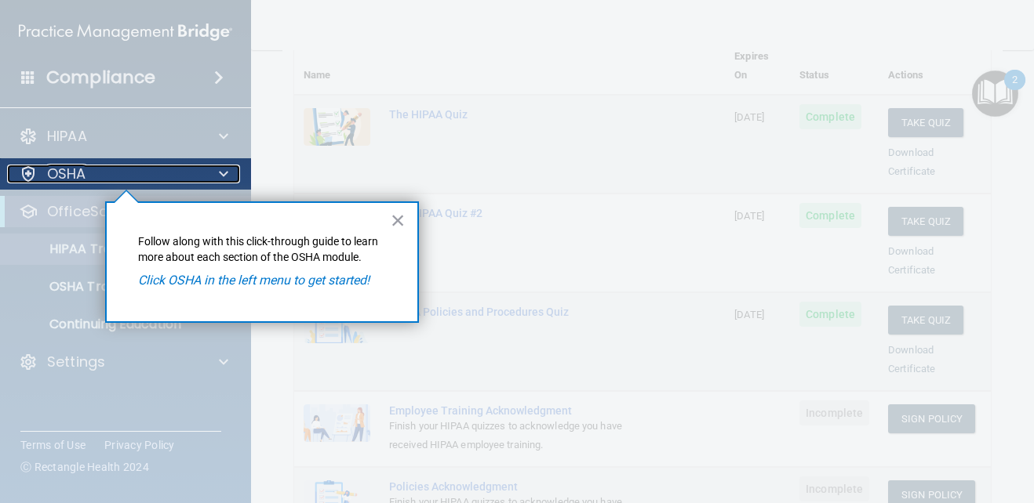
click at [38, 175] on div "OSHA" at bounding box center [104, 174] width 194 height 19
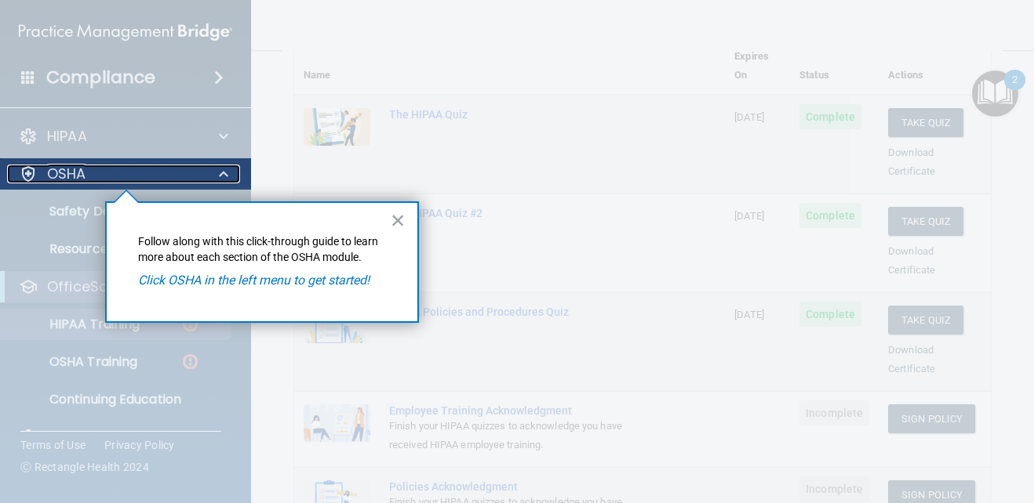
click at [40, 175] on div "OSHA" at bounding box center [104, 174] width 194 height 19
click at [42, 175] on div "OSHA" at bounding box center [104, 174] width 194 height 19
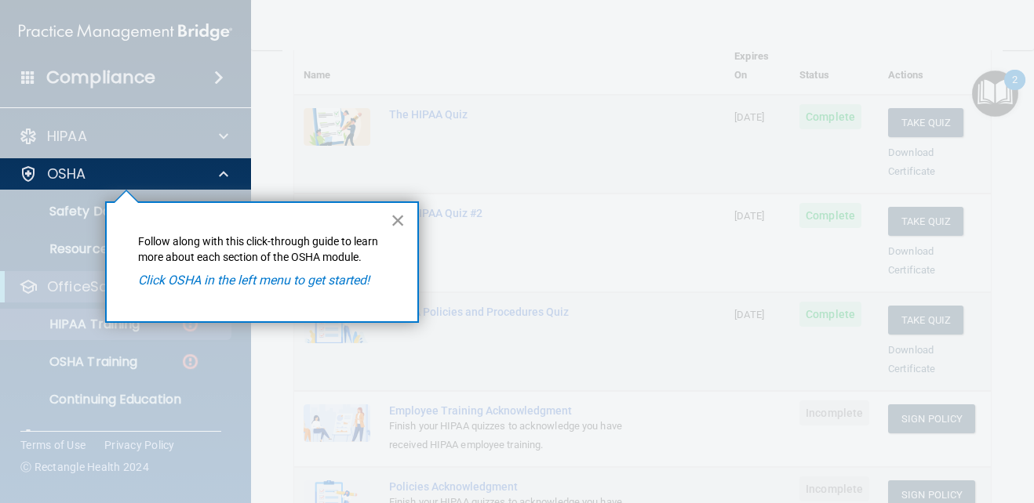
click at [399, 213] on button "×" at bounding box center [398, 220] width 15 height 25
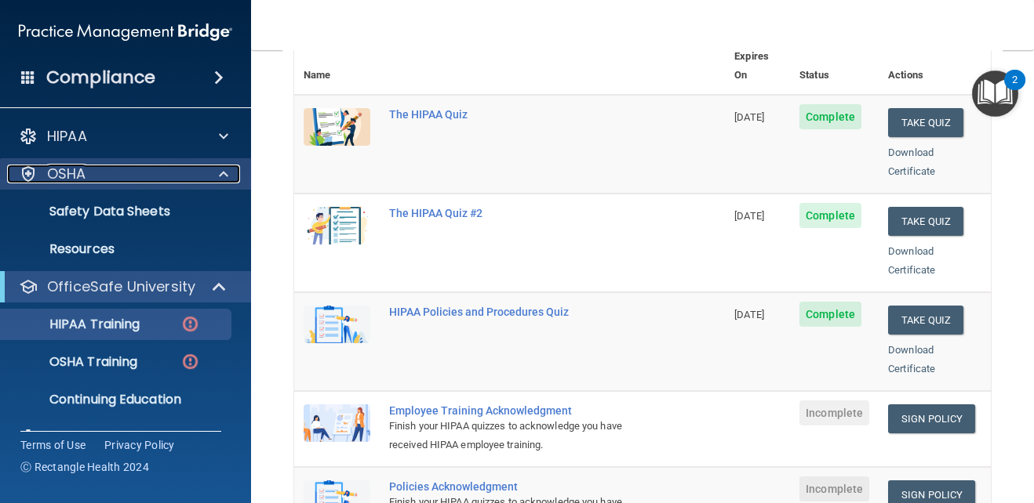
click at [221, 176] on span at bounding box center [223, 174] width 9 height 19
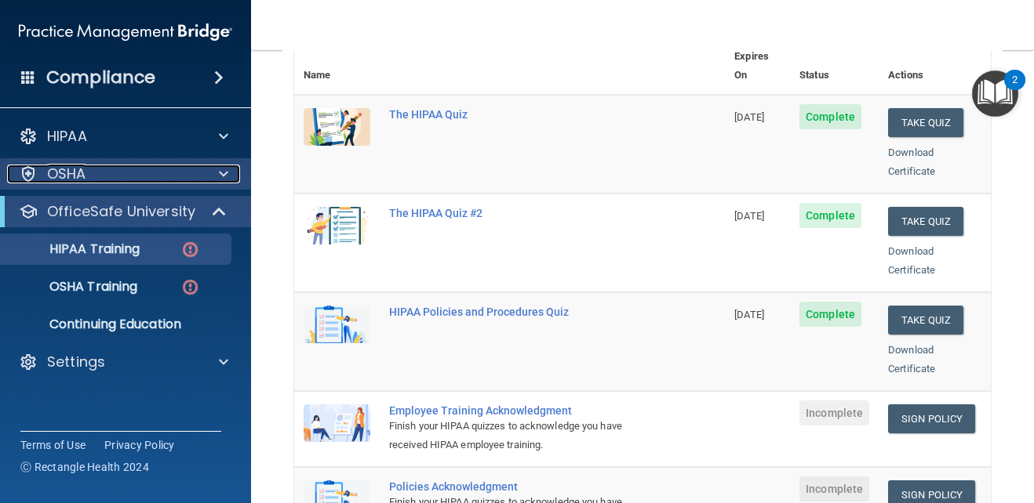
click at [221, 176] on span at bounding box center [223, 174] width 9 height 19
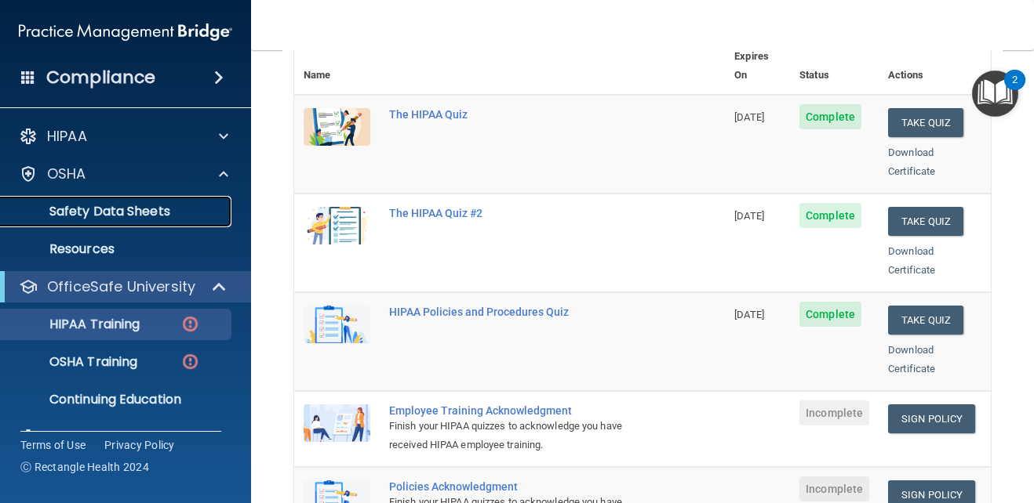
click at [197, 198] on link "Safety Data Sheets" at bounding box center [107, 211] width 247 height 31
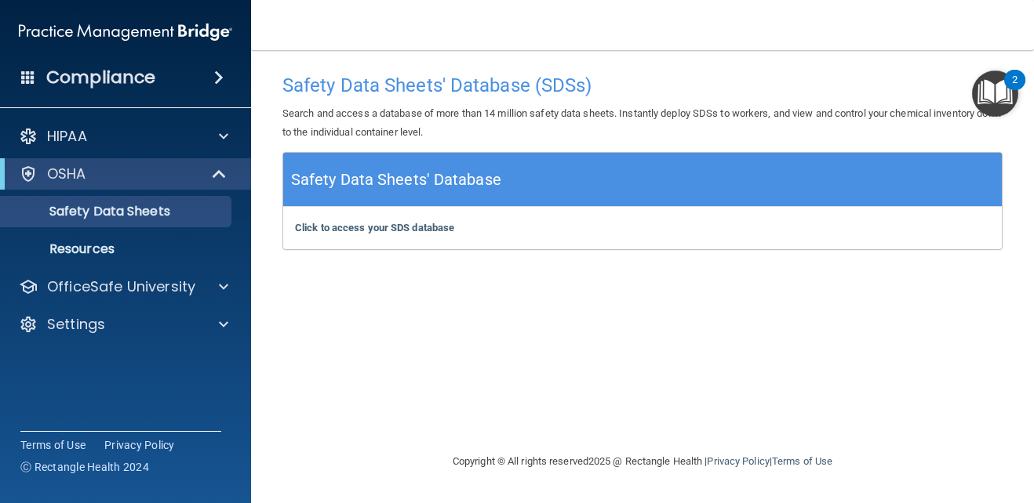
click at [435, 176] on h5 "Safety Data Sheets' Database" at bounding box center [396, 179] width 210 height 27
click at [423, 223] on b "Click to access your SDS database" at bounding box center [374, 228] width 159 height 12
